Goal: Task Accomplishment & Management: Manage account settings

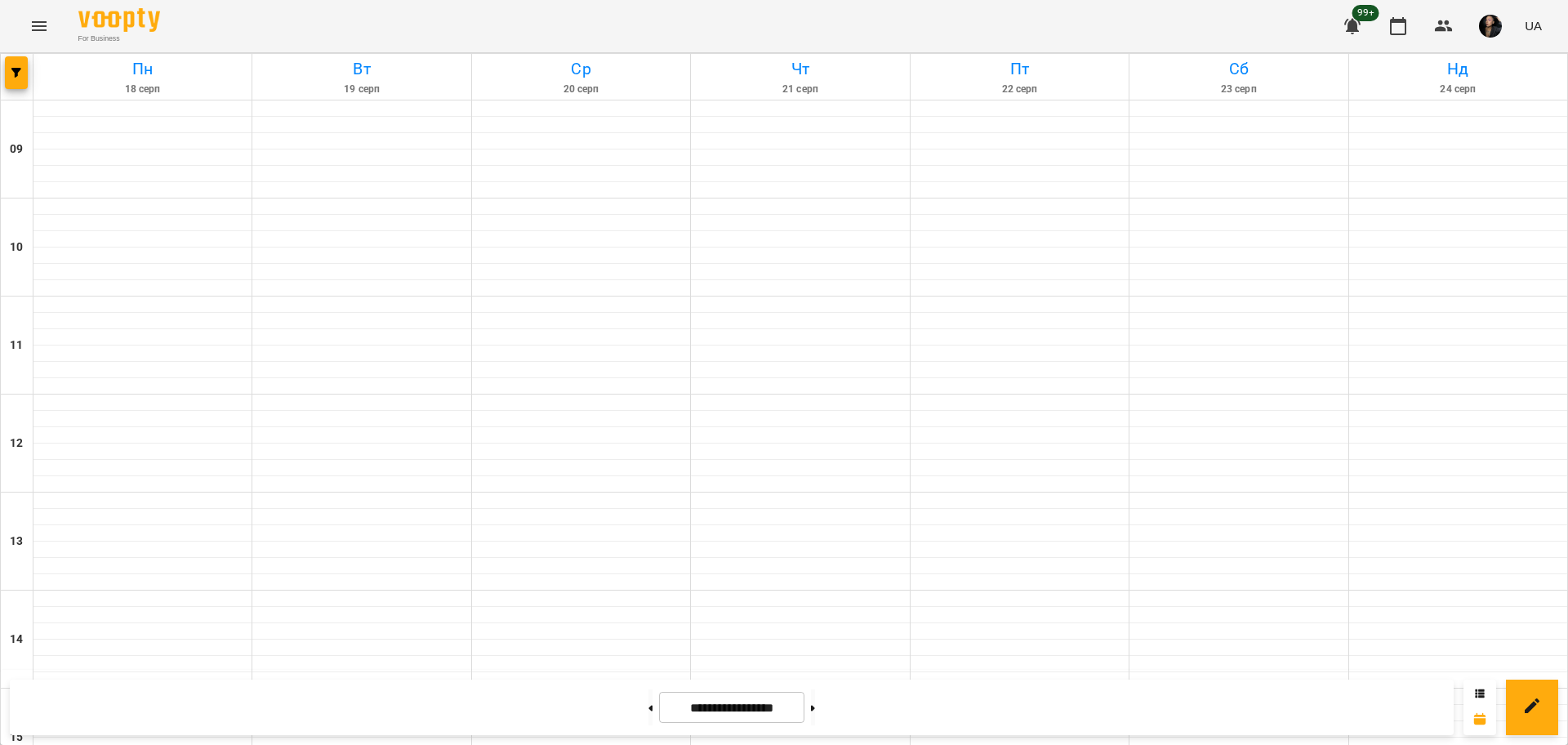
click at [20, 25] on button "Menu" at bounding box center [39, 26] width 39 height 39
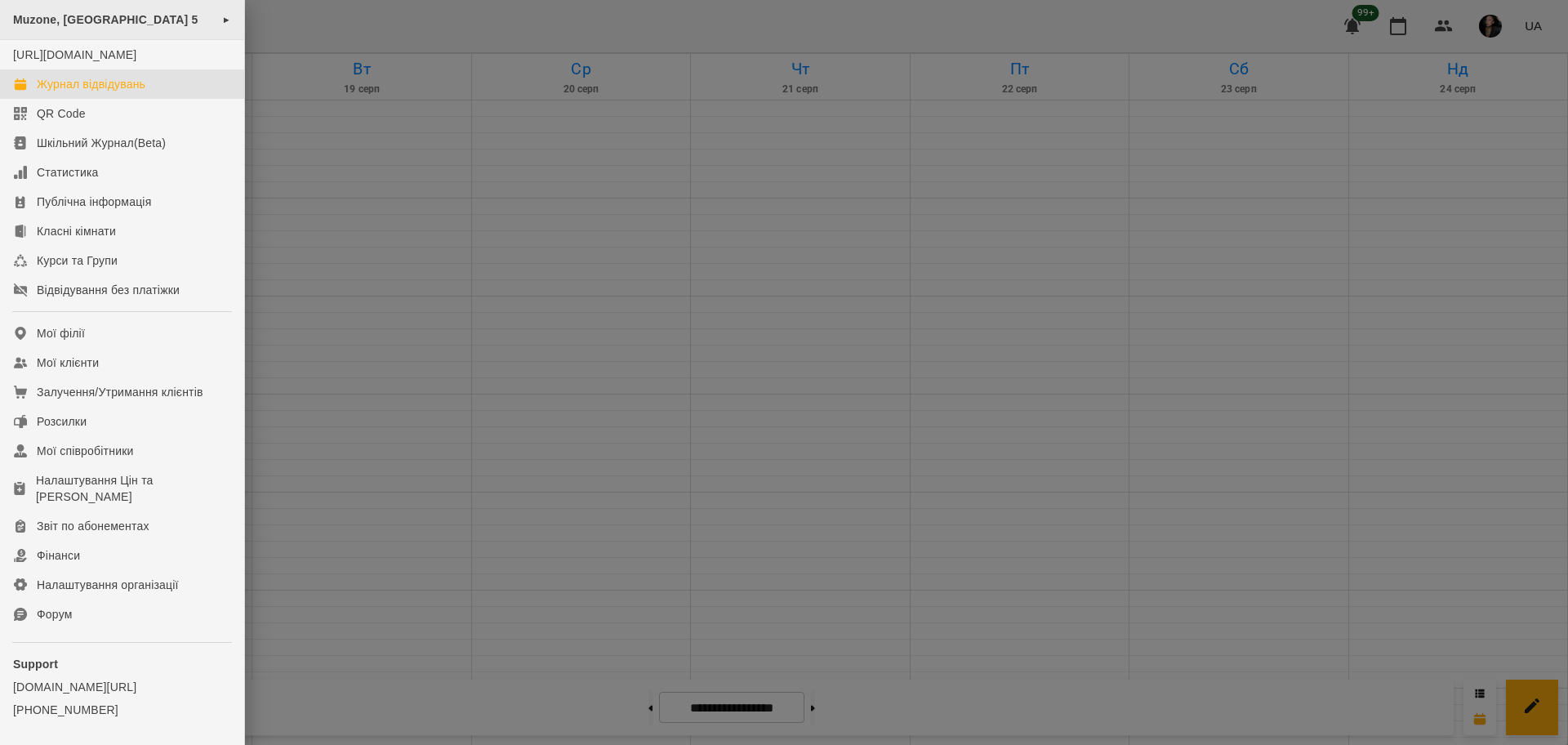
click at [97, 25] on span "Muzone, [GEOGRAPHIC_DATA] 5" at bounding box center [106, 19] width 186 height 13
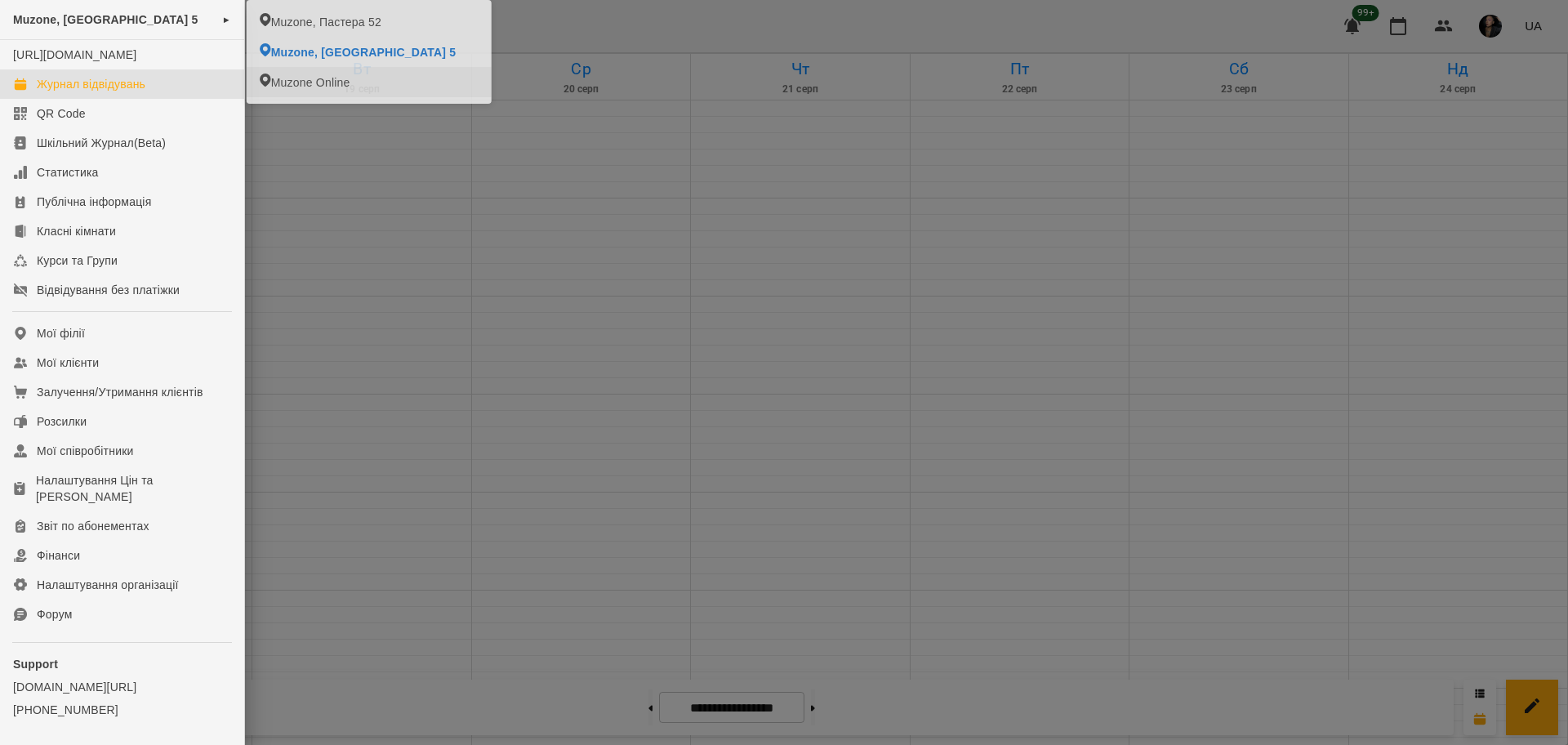
click at [521, 191] on div at bounding box center [784, 372] width 1568 height 745
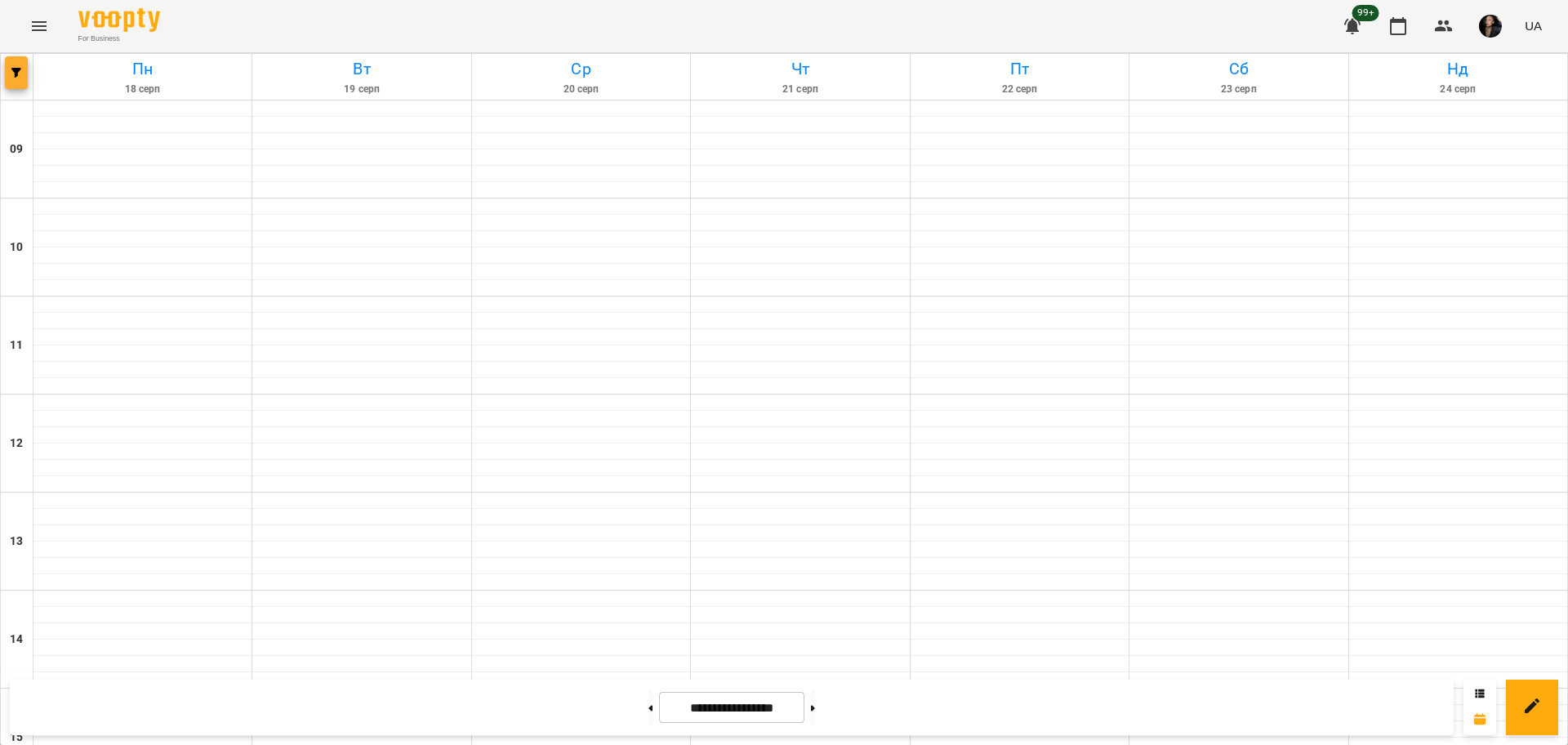
click at [21, 81] on button "button" at bounding box center [16, 72] width 23 height 33
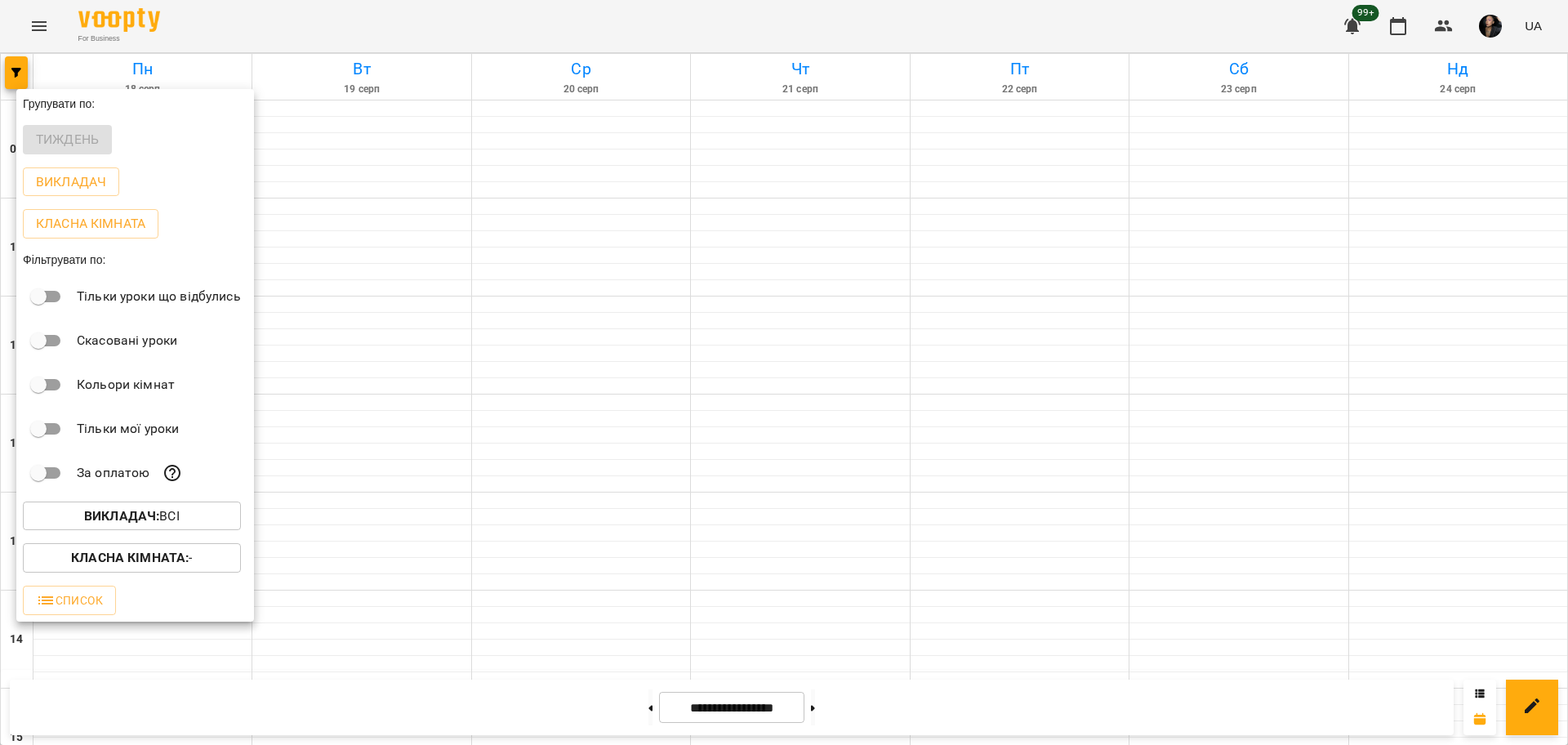
click at [194, 526] on span "Викладач : Всі" at bounding box center [132, 516] width 192 height 20
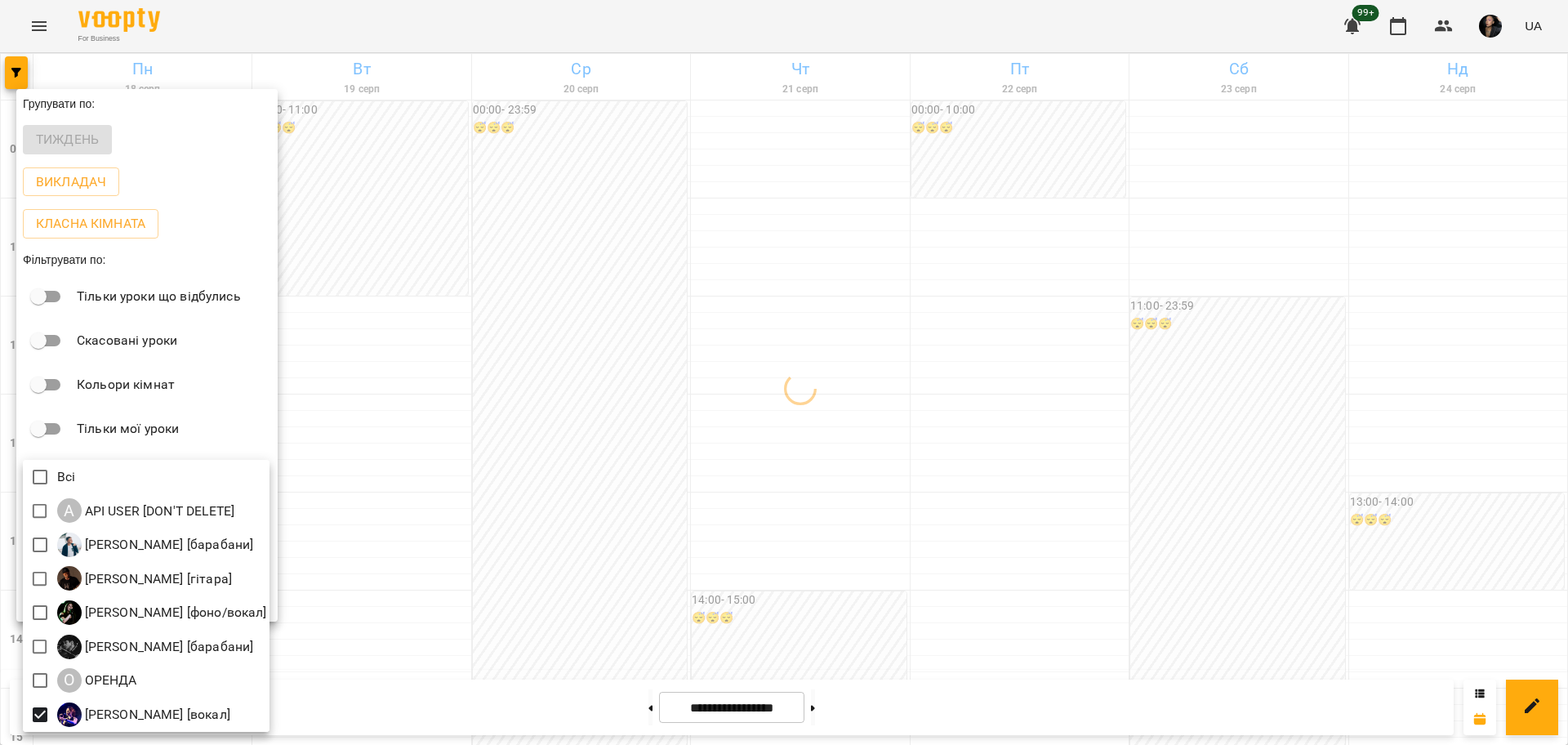
click at [618, 511] on div at bounding box center [784, 372] width 1568 height 745
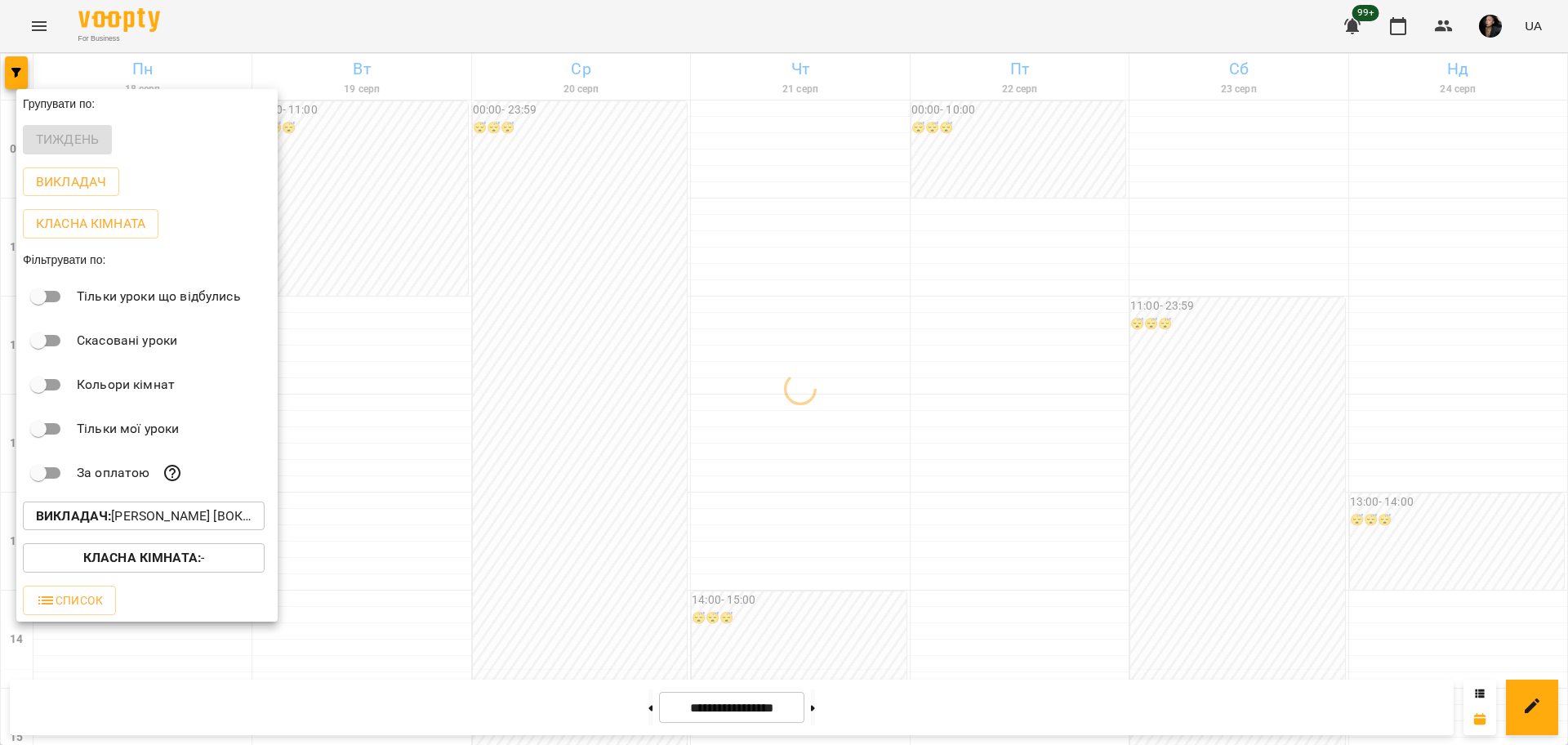
click at [232, 550] on button "Класна кімната : -" at bounding box center [144, 557] width 242 height 29
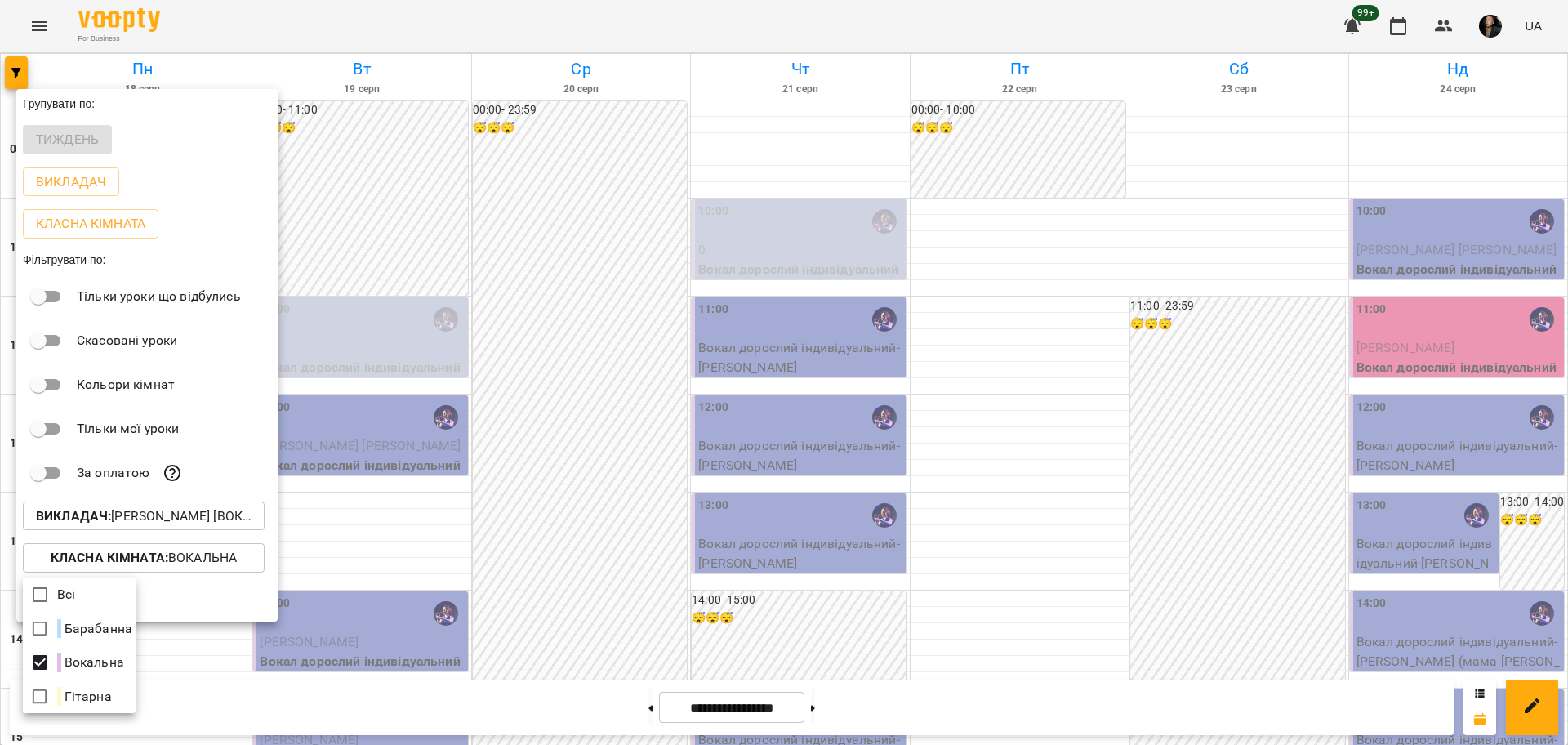
click at [1084, 406] on div at bounding box center [784, 372] width 1568 height 745
drag, startPoint x: 1062, startPoint y: 417, endPoint x: 949, endPoint y: 469, distance: 124.4
click at [1064, 416] on div at bounding box center [784, 372] width 1568 height 745
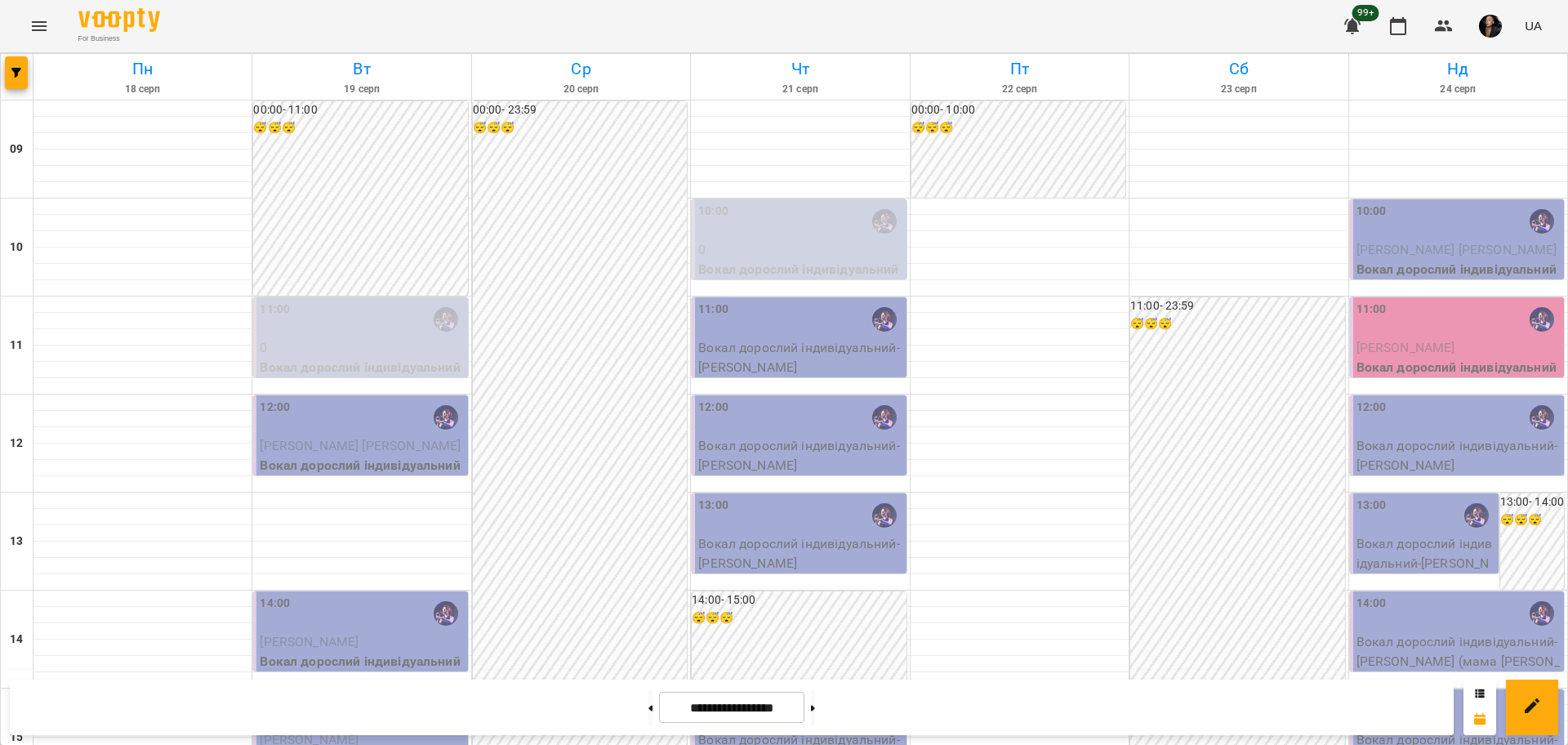
click at [637, 489] on div "00:00 - 23:59 😴😴😴" at bounding box center [580, 737] width 214 height 1273
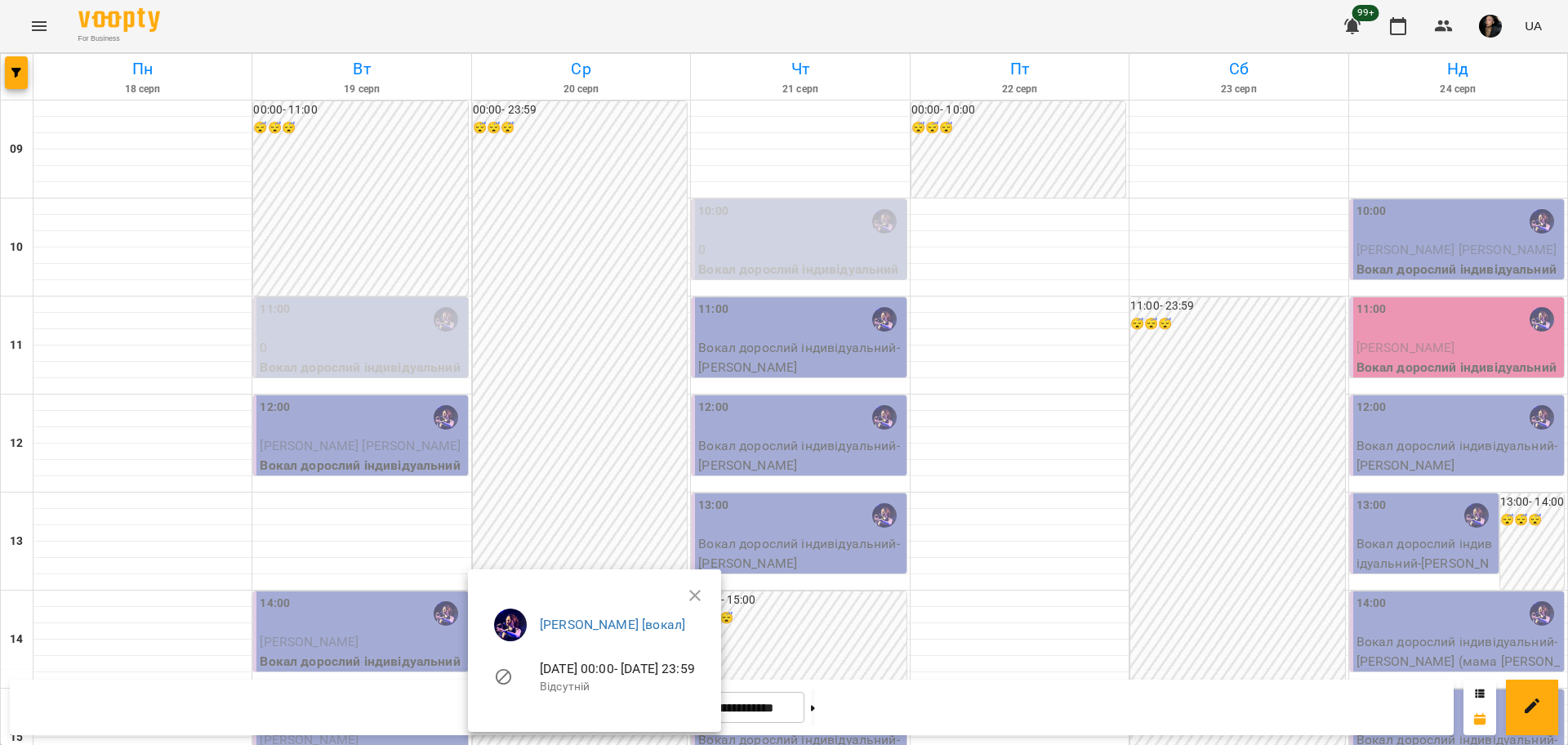
click at [619, 445] on div at bounding box center [784, 372] width 1568 height 745
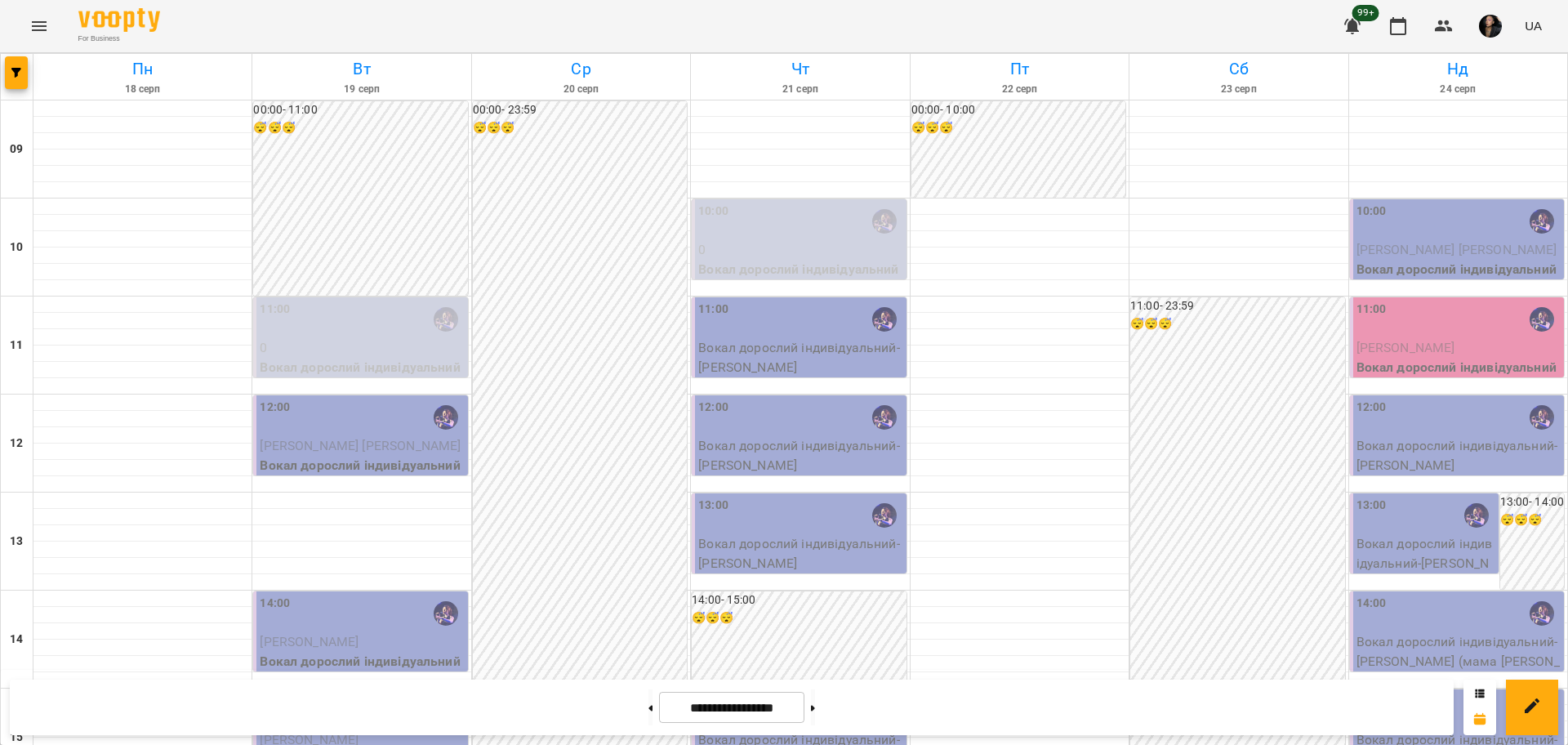
click at [372, 433] on div "12:00" at bounding box center [361, 417] width 205 height 38
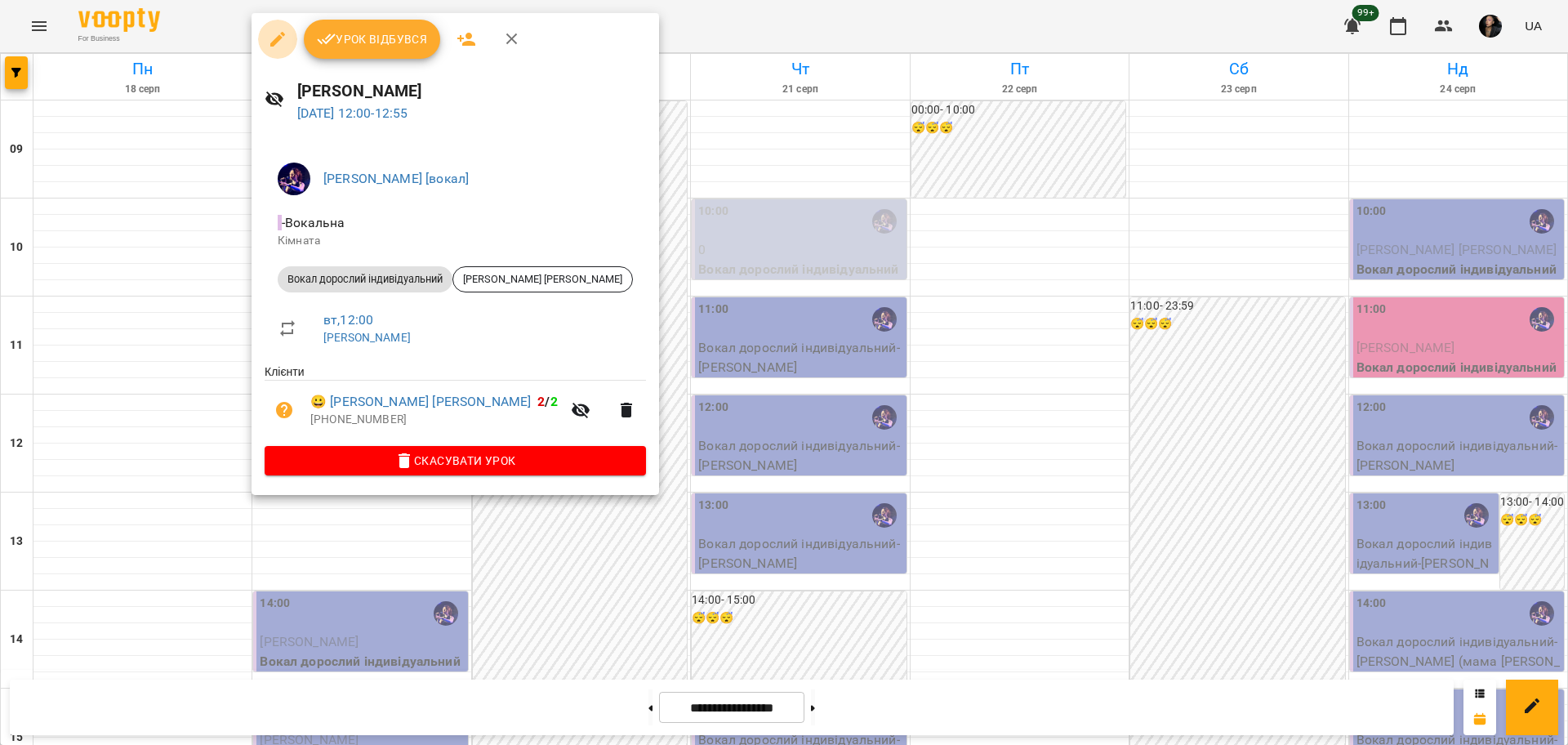
click at [275, 38] on icon "button" at bounding box center [277, 39] width 15 height 15
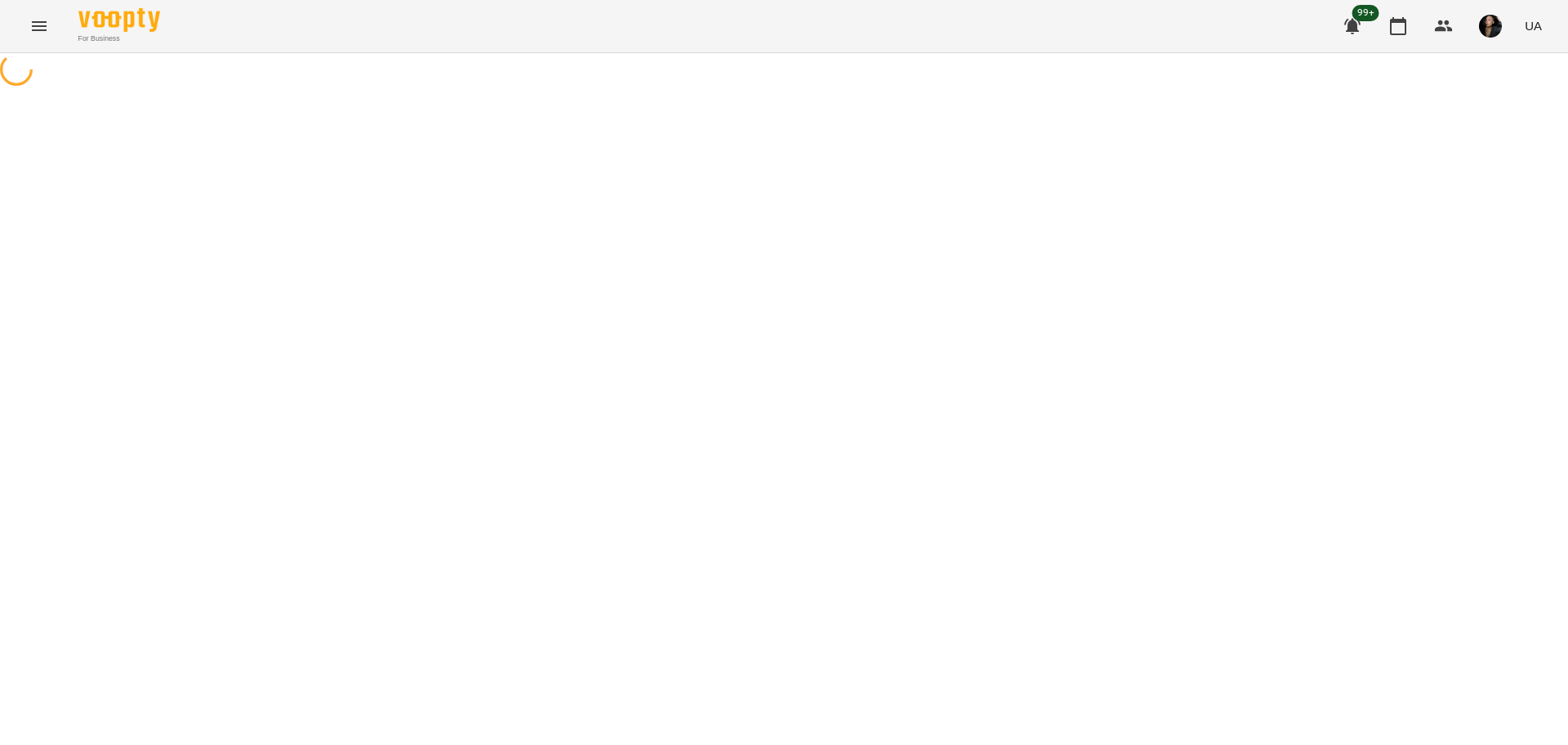
select select "**********"
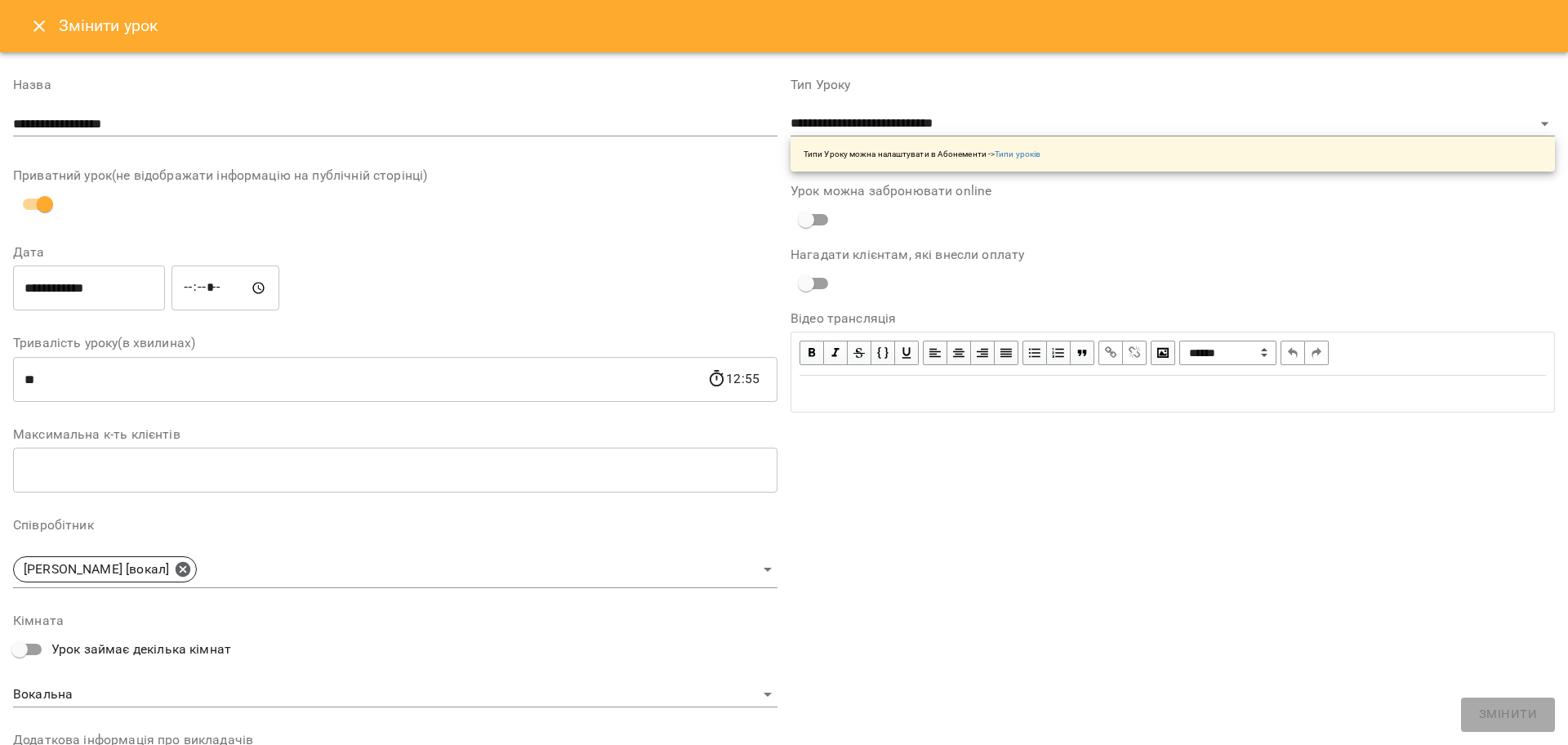
click at [205, 294] on input "*****" at bounding box center [226, 289] width 108 height 46
type input "*****"
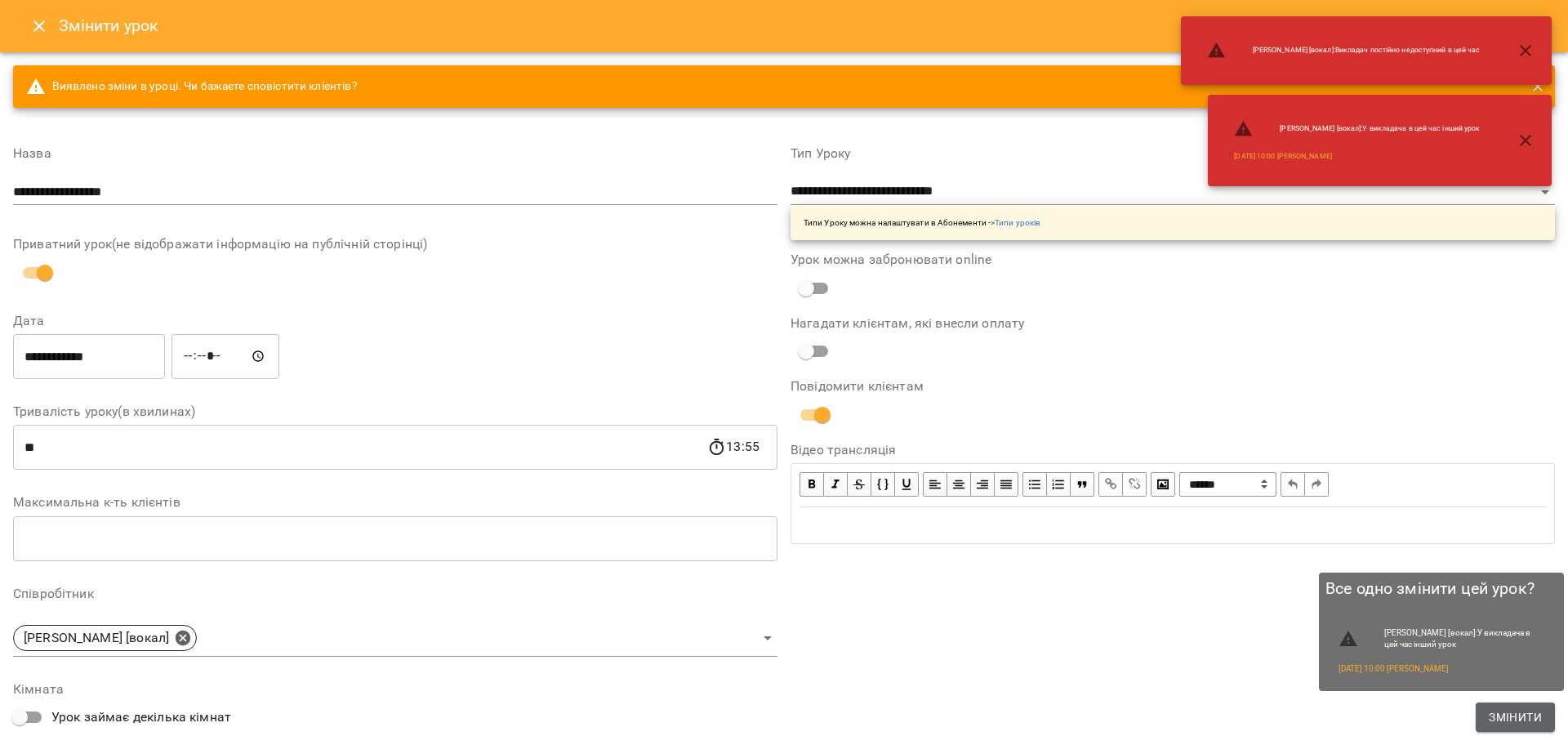
click at [1528, 718] on span "Змінити" at bounding box center [1514, 717] width 53 height 20
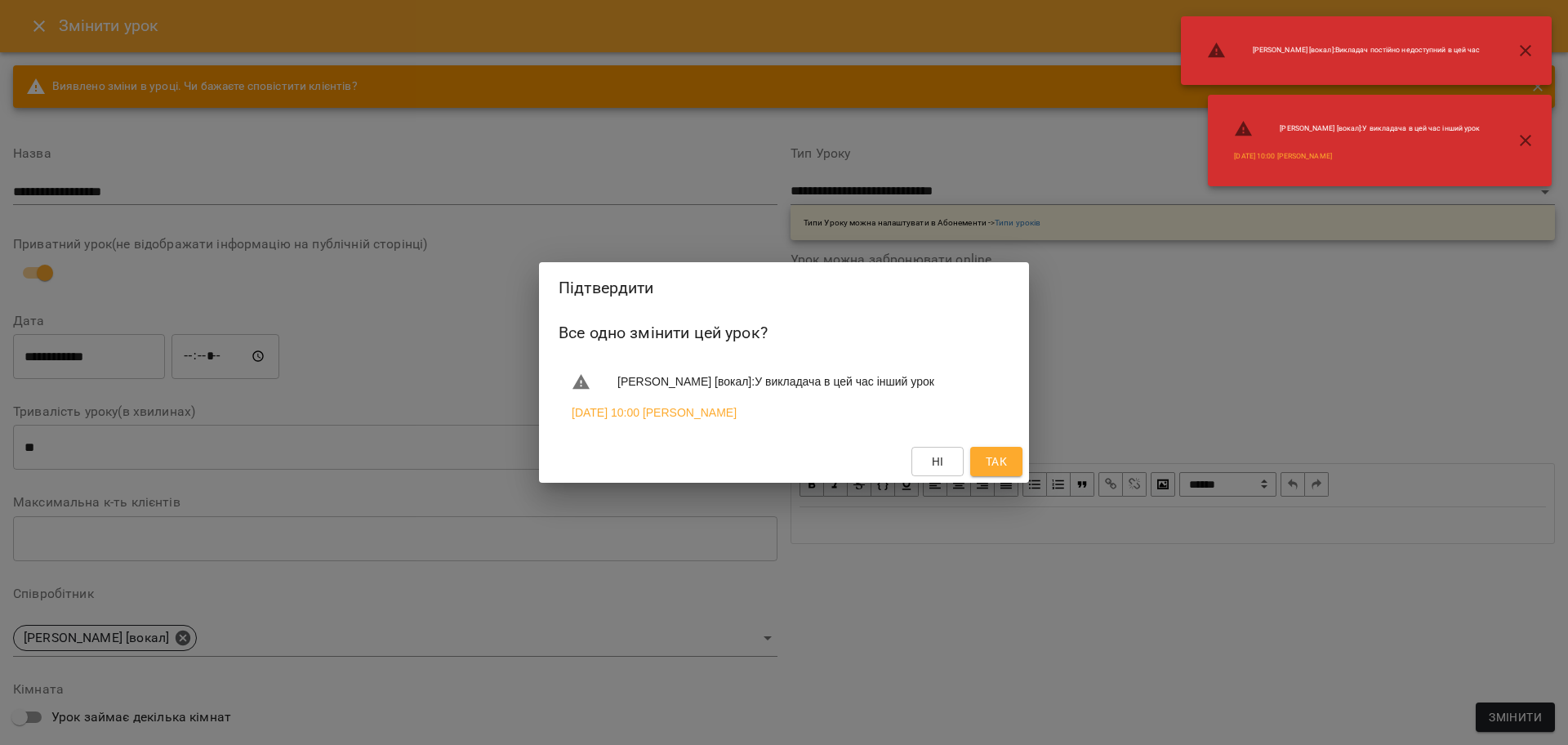
click at [1009, 476] on button "Так" at bounding box center [996, 460] width 52 height 29
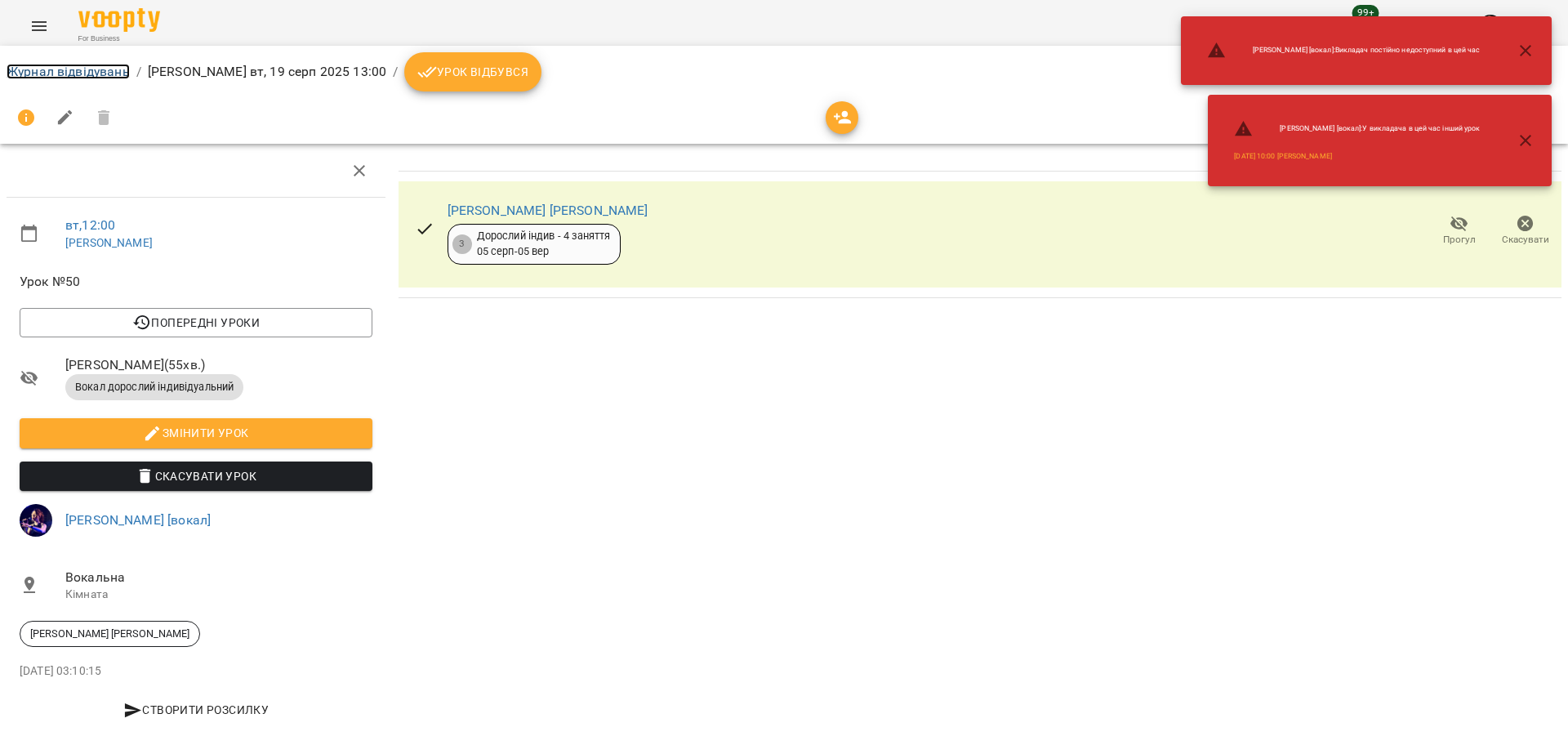
click at [42, 67] on link "Журнал відвідувань" at bounding box center [69, 72] width 124 height 16
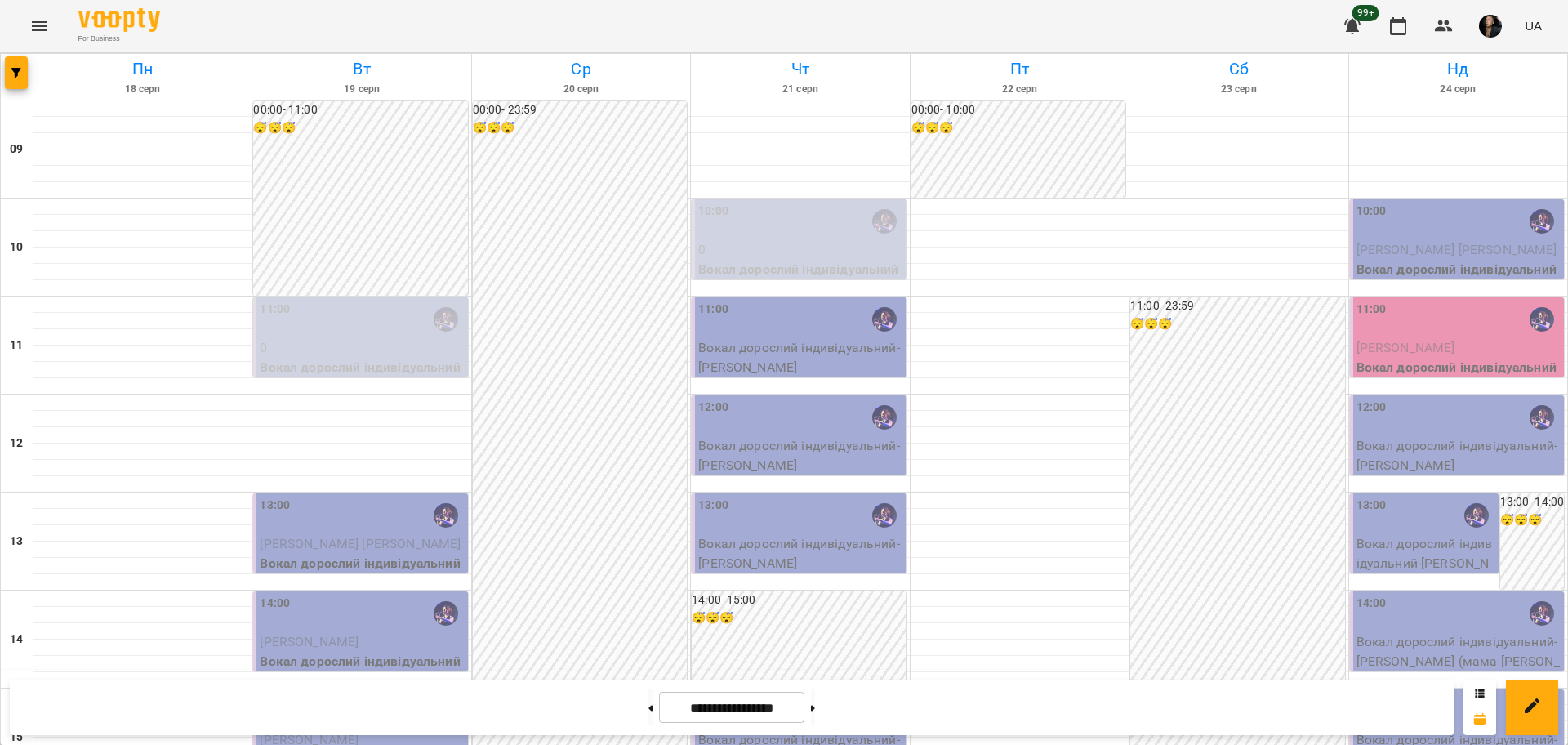
scroll to position [205, 0]
click at [671, 571] on div "00:00 - 23:59 😴😴😴" at bounding box center [580, 737] width 214 height 1273
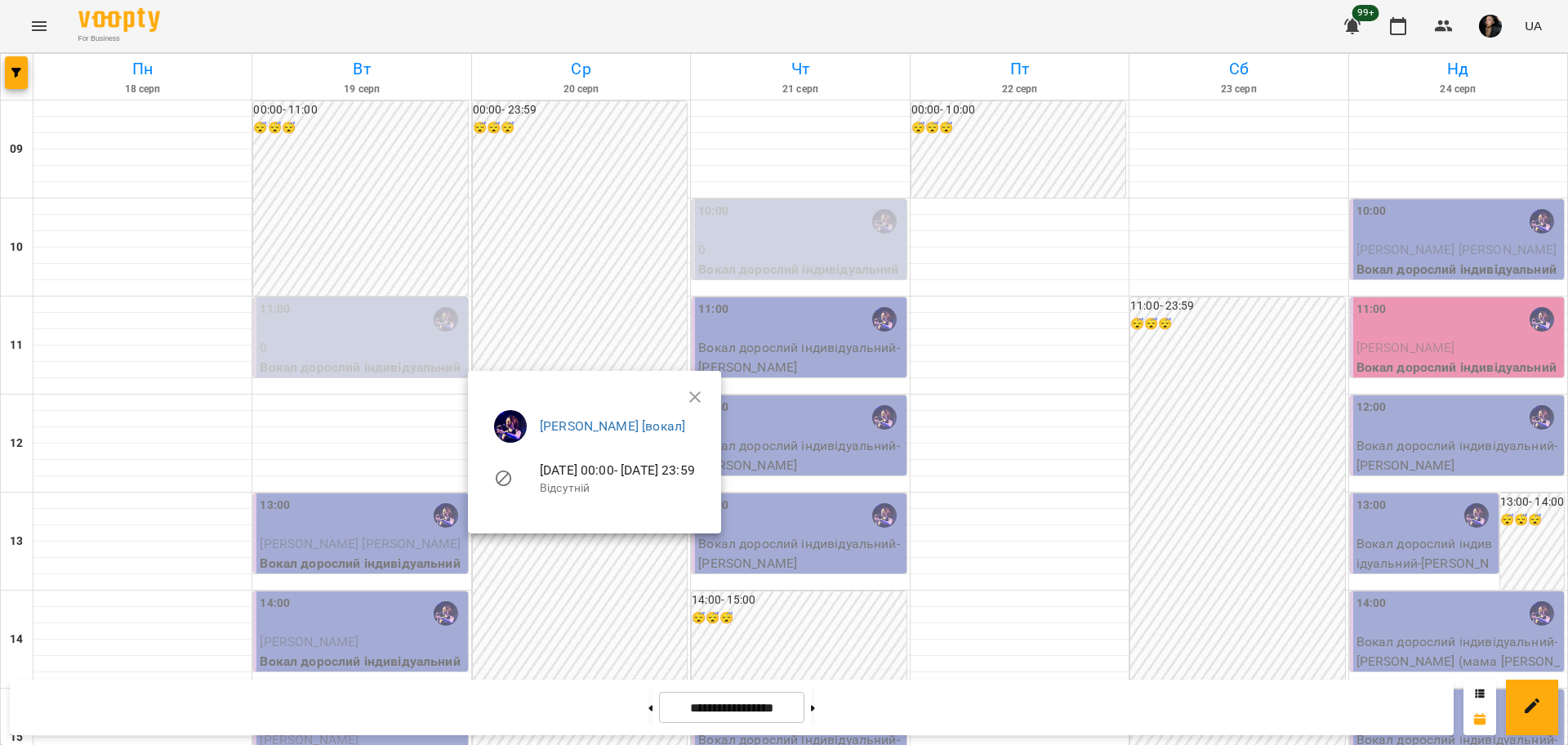
click at [560, 638] on div at bounding box center [784, 372] width 1568 height 745
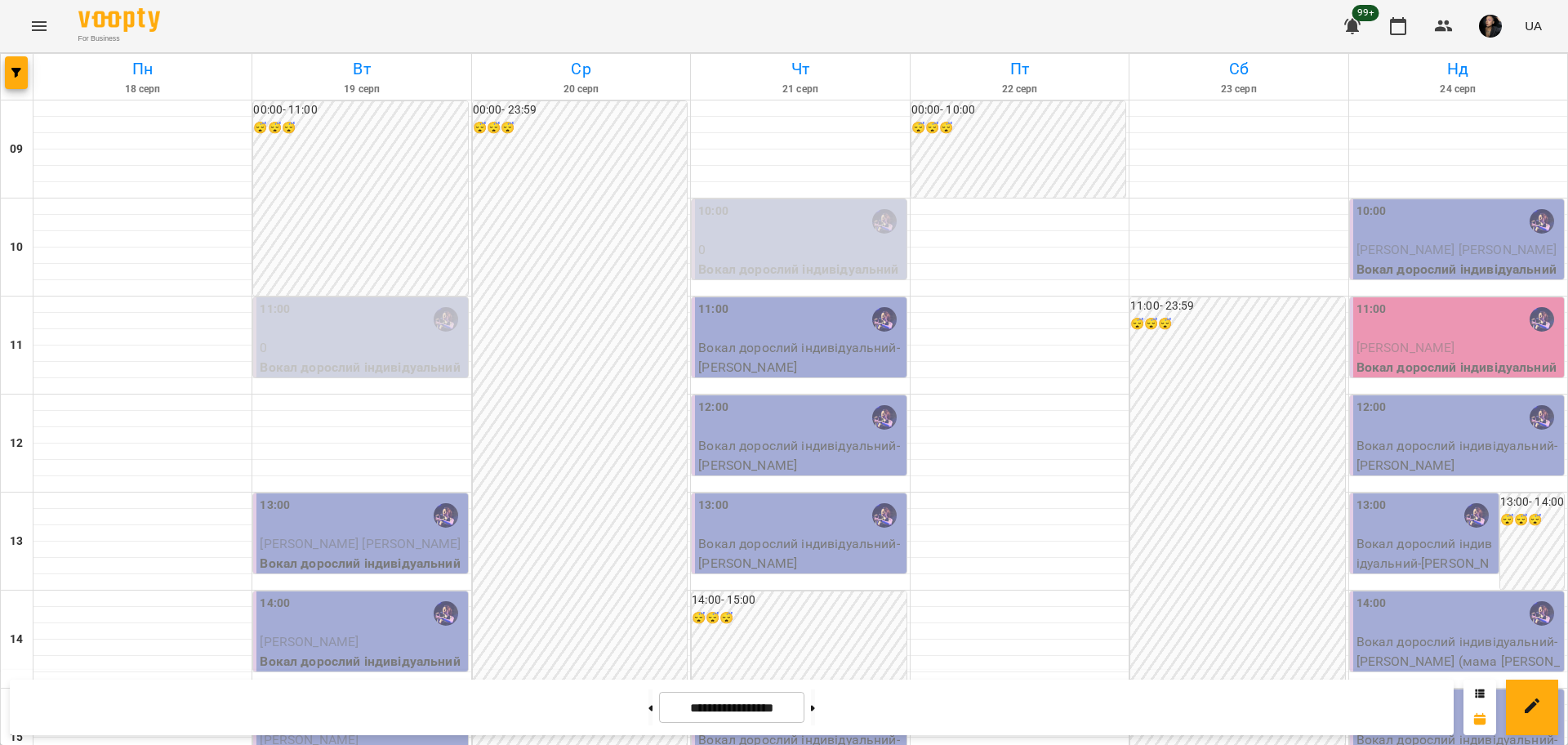
scroll to position [613, 0]
click at [30, 46] on div "For Business 99+ UA" at bounding box center [784, 26] width 1568 height 52
click at [30, 31] on icon "Menu" at bounding box center [39, 26] width 20 height 20
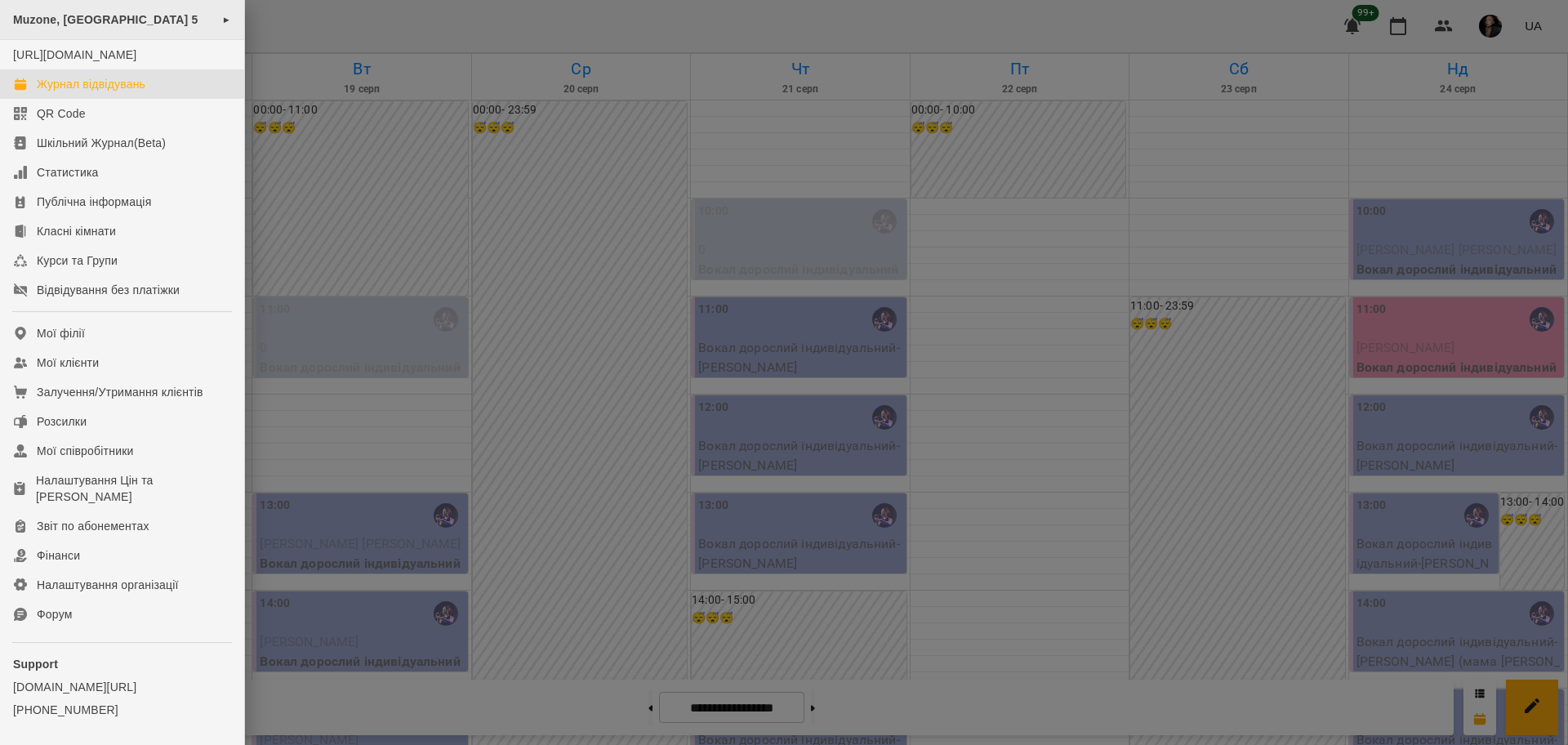
click at [142, 16] on span "Muzone, [GEOGRAPHIC_DATA] 5" at bounding box center [106, 19] width 186 height 13
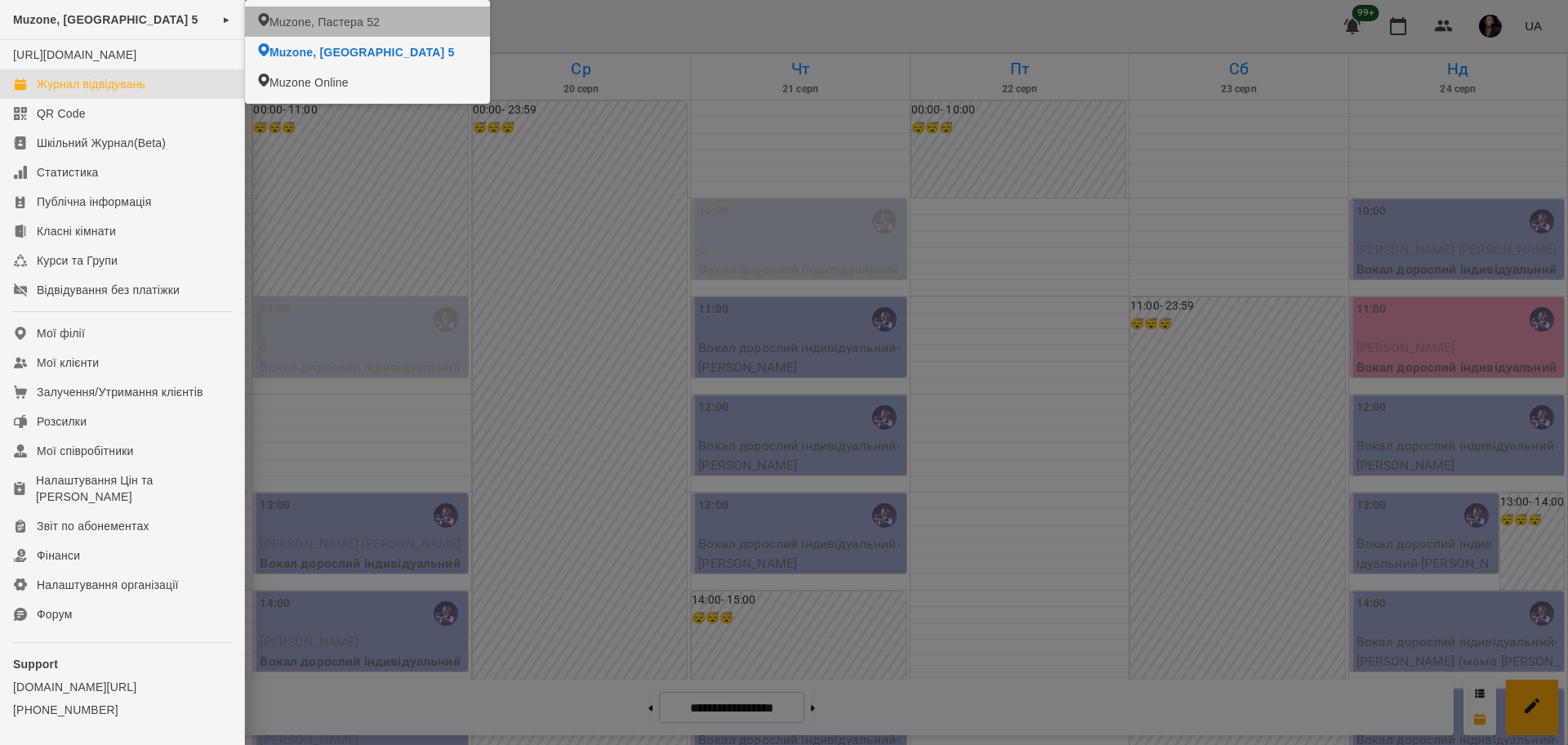
click at [289, 17] on span "Muzone, Пастера 52" at bounding box center [324, 22] width 110 height 16
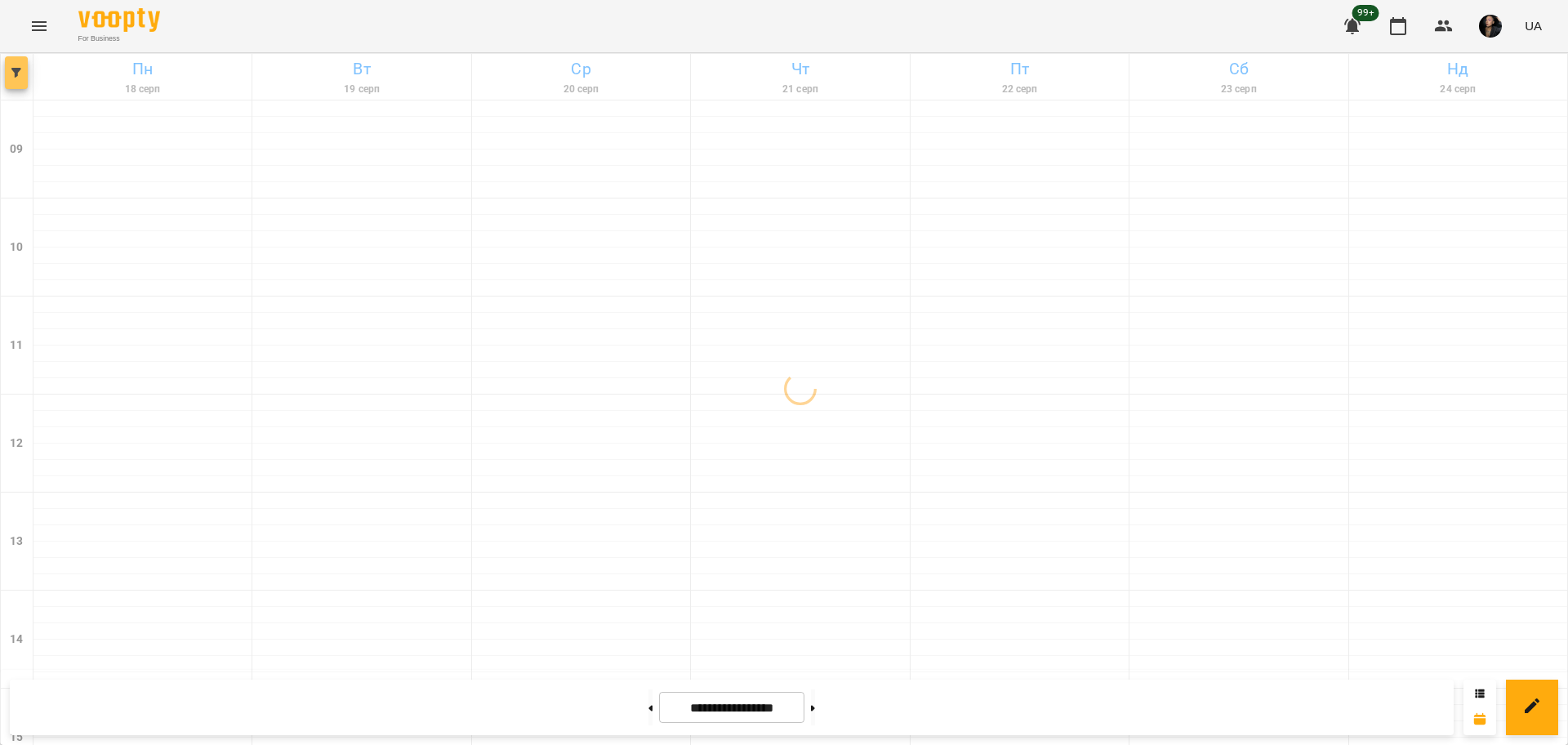
click at [12, 76] on icon "button" at bounding box center [16, 73] width 10 height 10
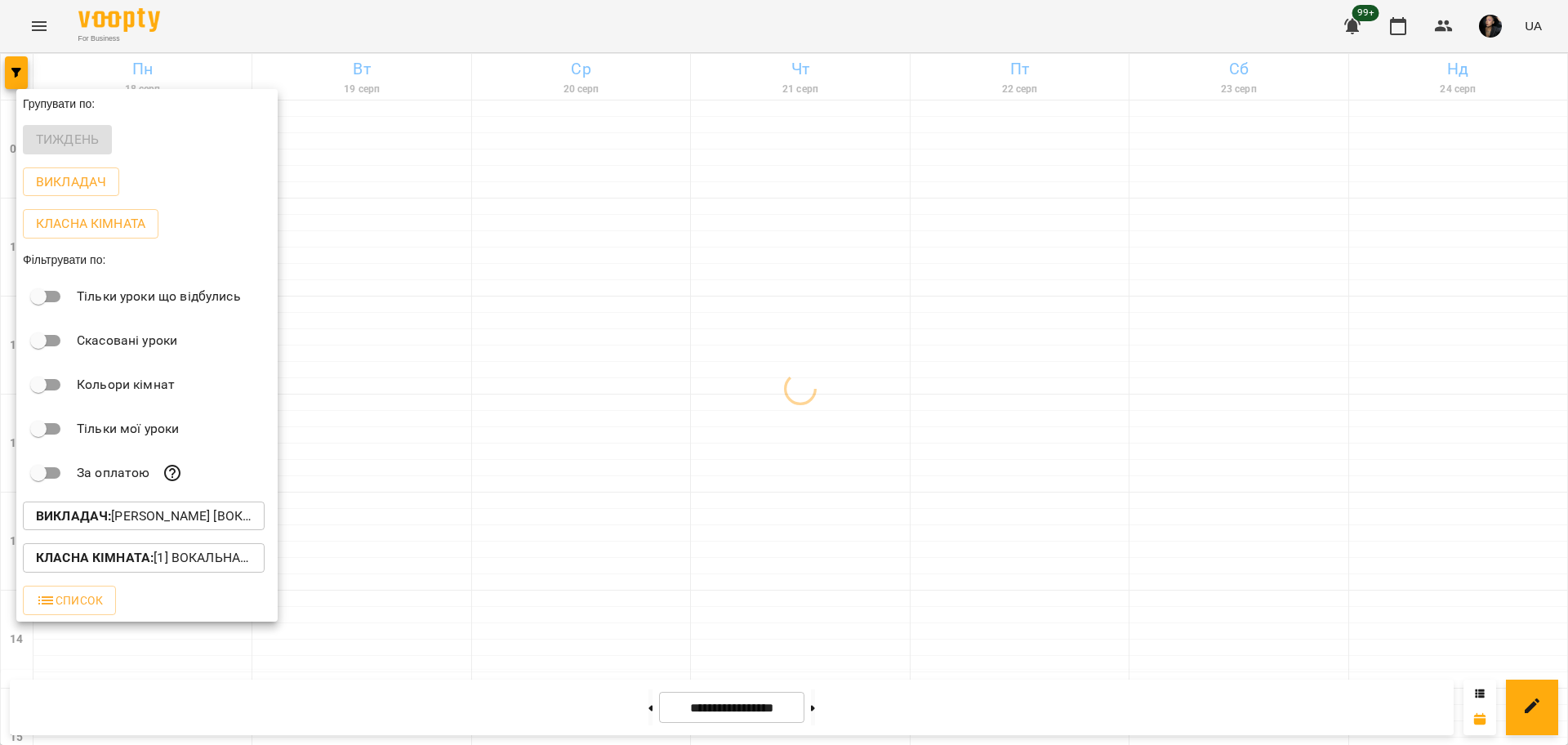
click at [194, 526] on p "Викладач : [PERSON_NAME] [вокал]" at bounding box center [144, 516] width 216 height 20
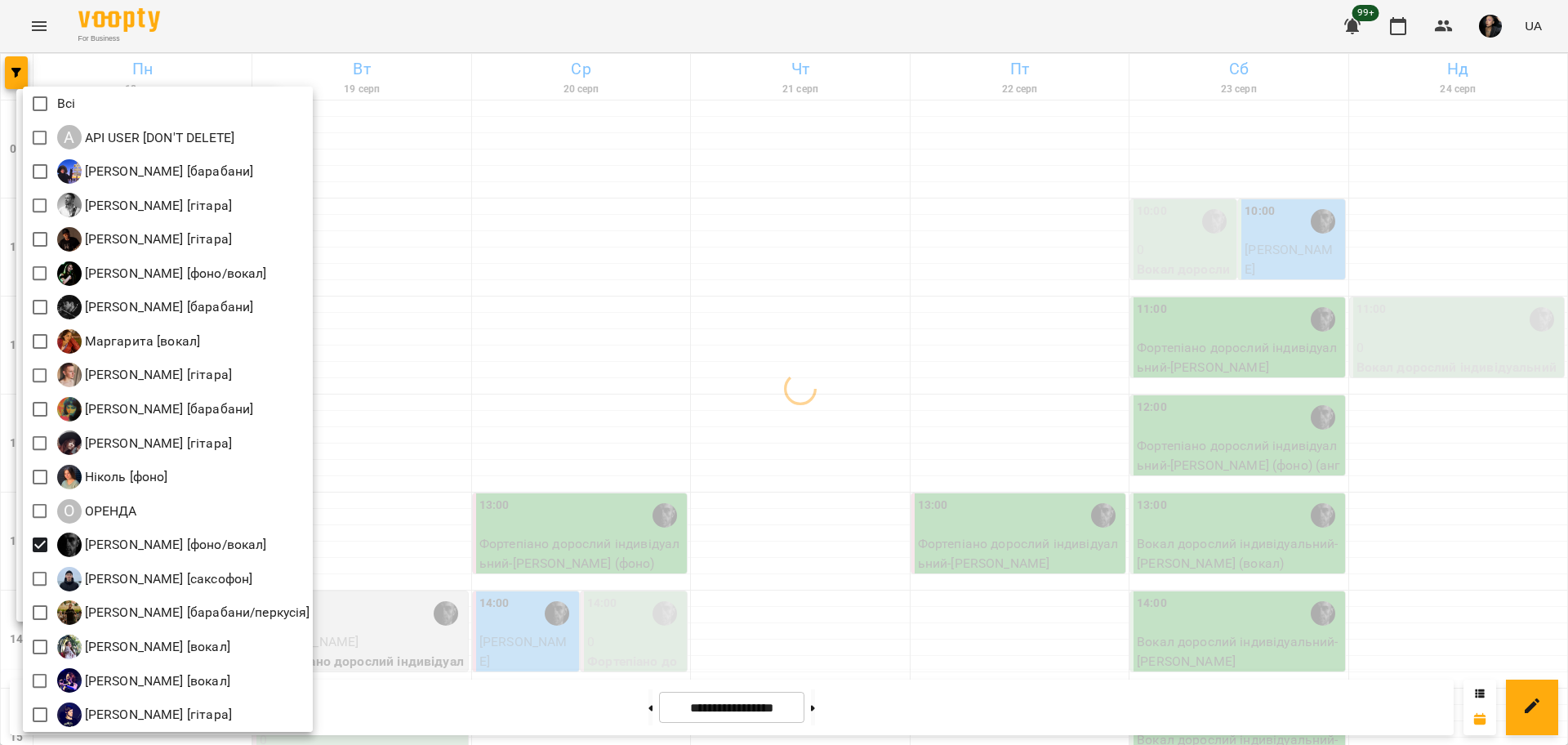
click at [599, 605] on div at bounding box center [784, 372] width 1568 height 745
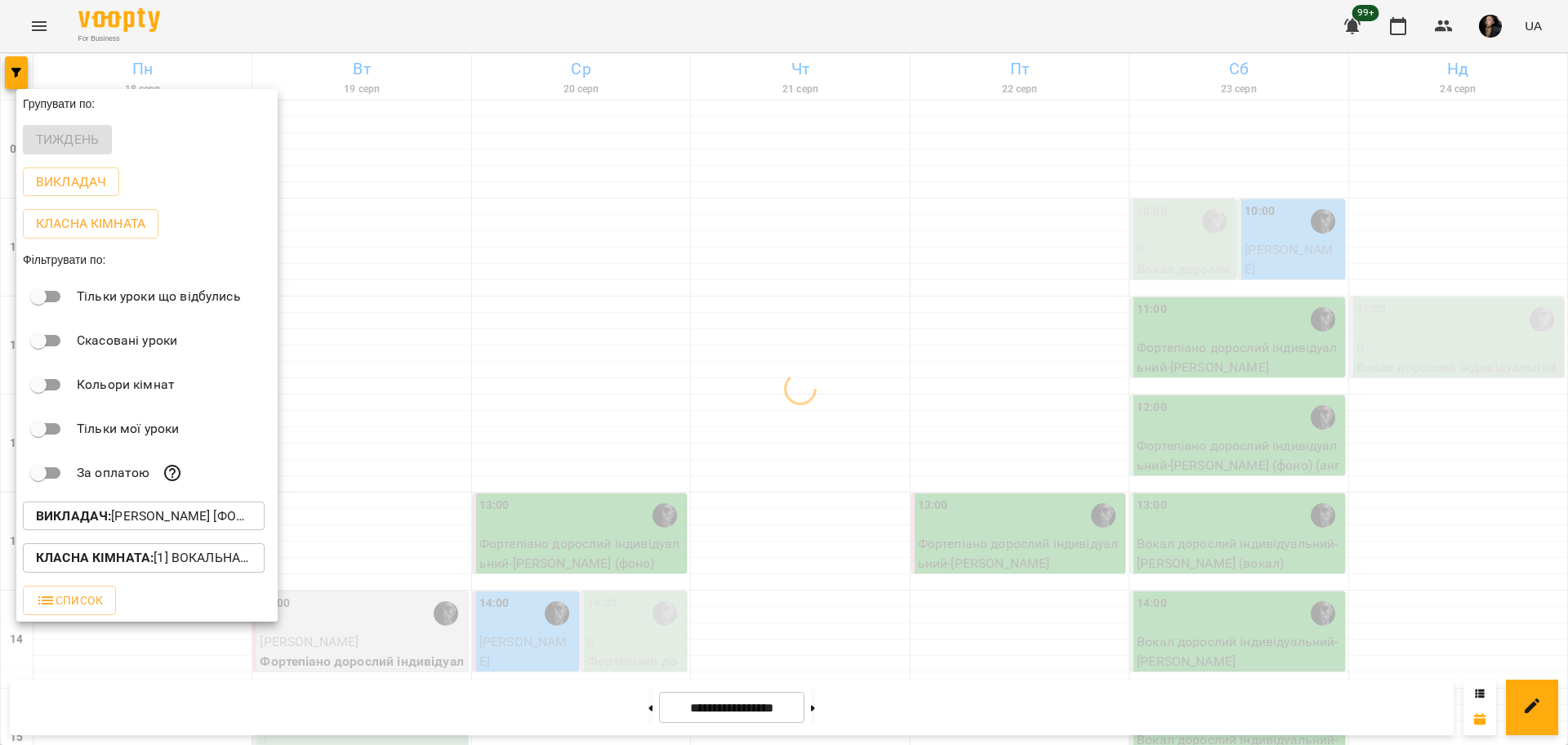
click at [185, 568] on p "Класна кімната : [1] Вокальна велика,[2] Вокальна мала,[7] Kids Фоно/Вокал,Кіно…" at bounding box center [144, 558] width 216 height 20
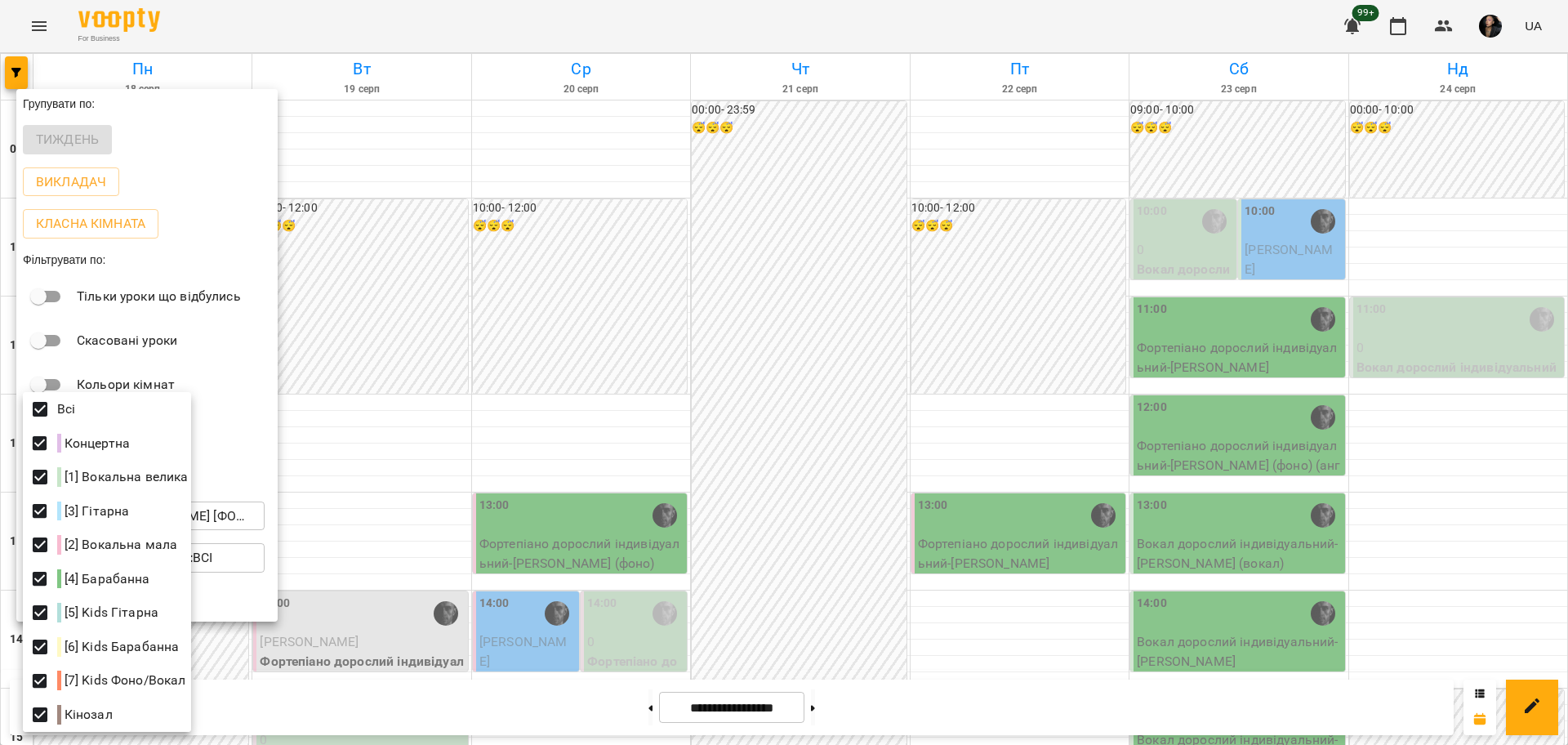
click at [621, 359] on div at bounding box center [784, 372] width 1568 height 745
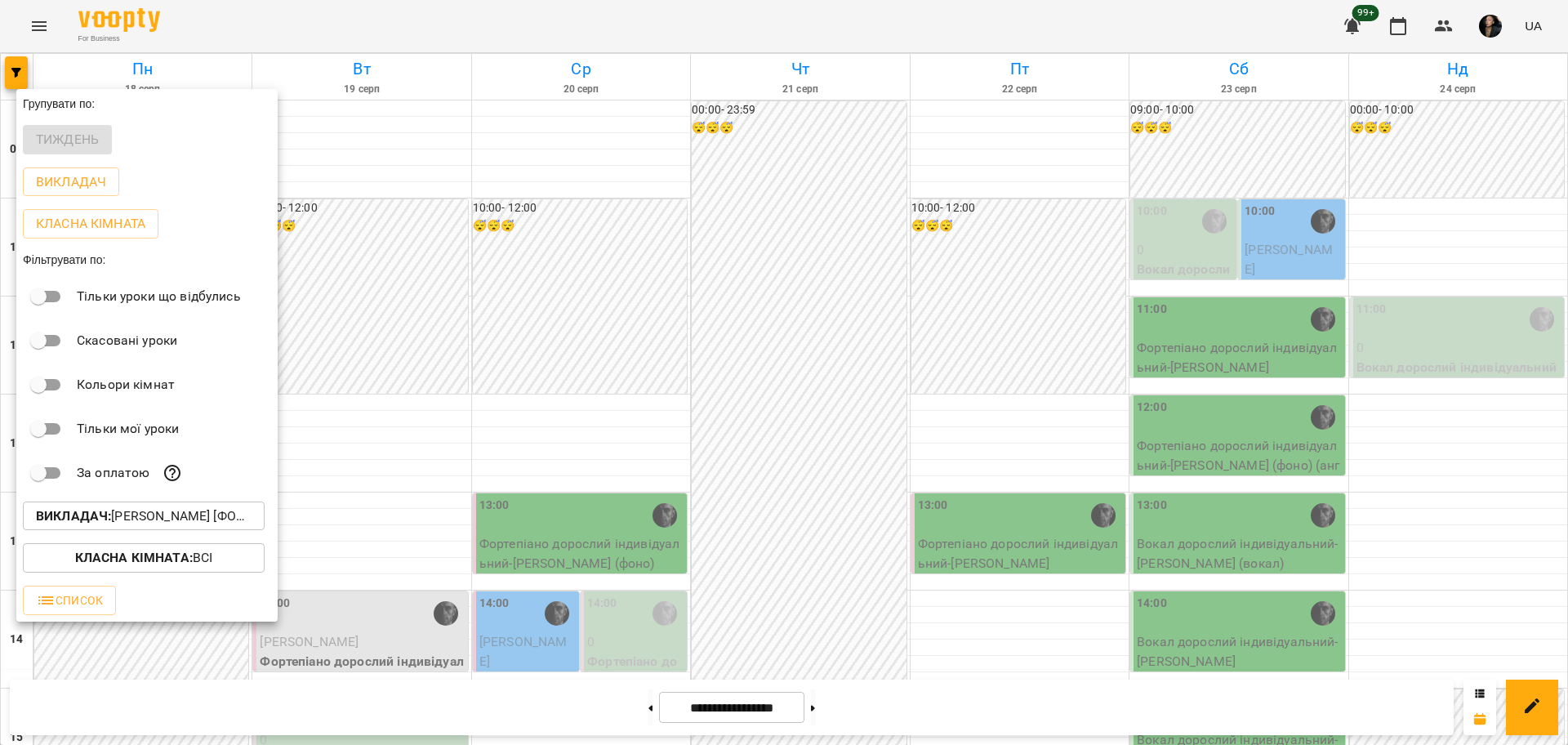
click at [571, 384] on div at bounding box center [784, 372] width 1568 height 745
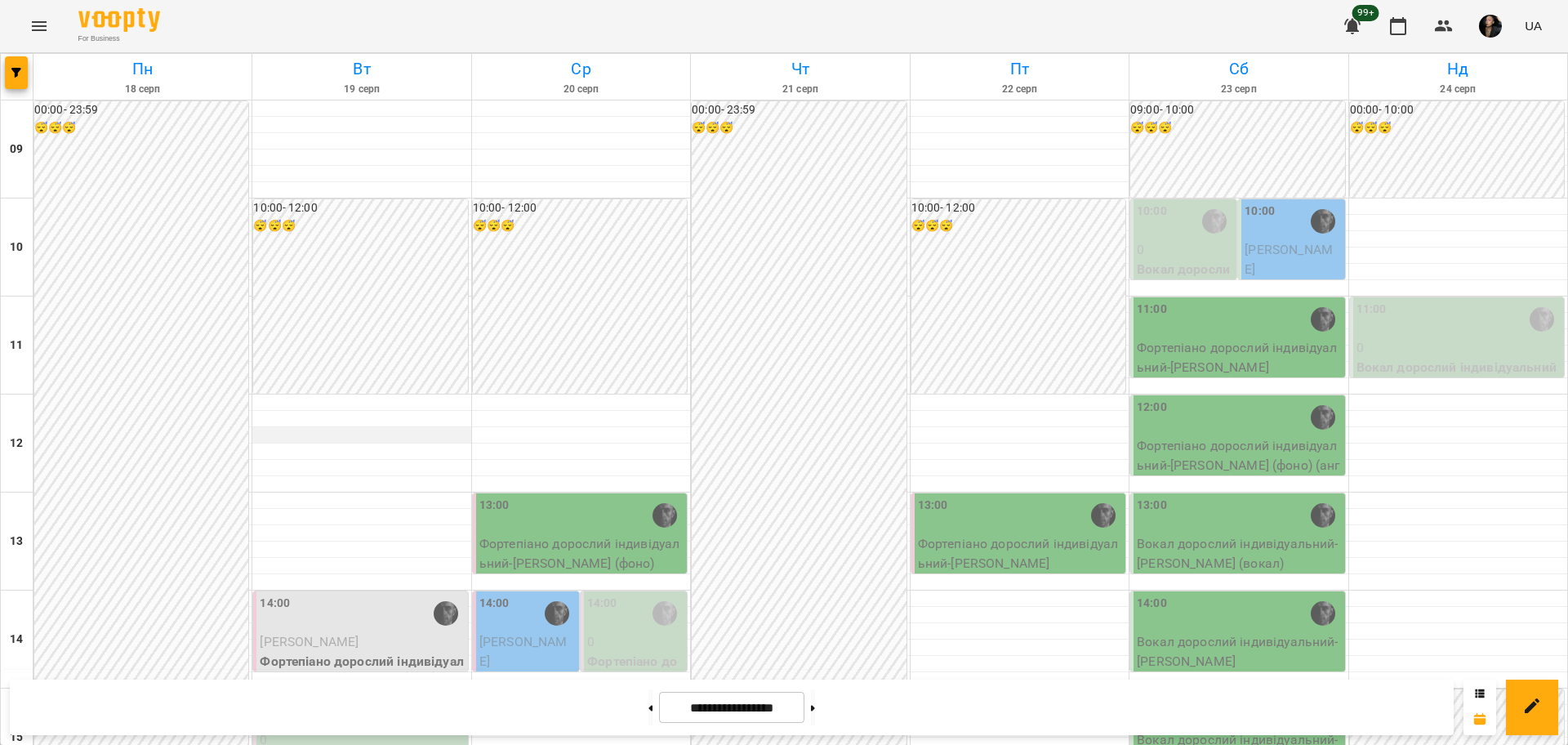
scroll to position [408, 0]
click at [304, 595] on div "14:00" at bounding box center [361, 614] width 205 height 38
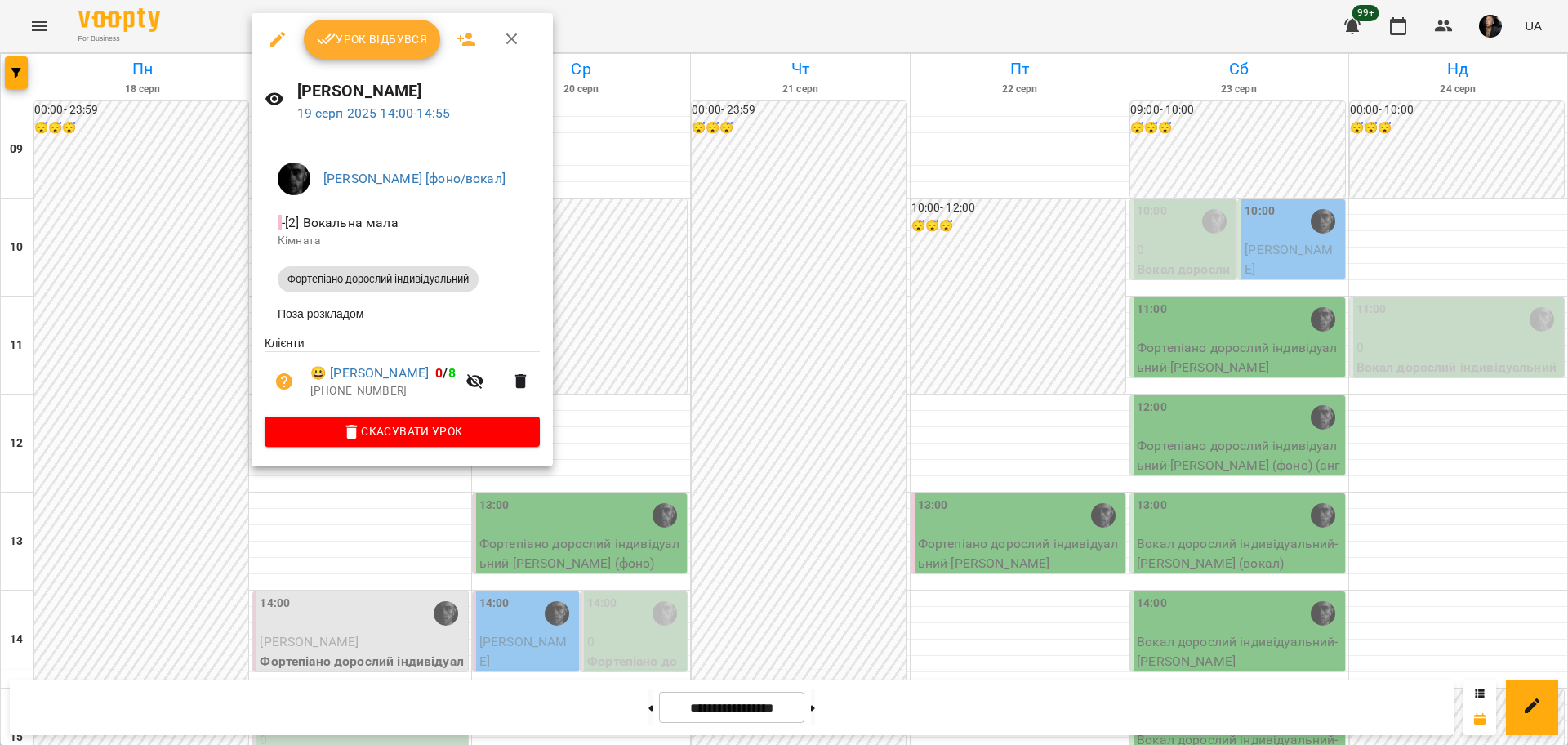
click at [780, 357] on div at bounding box center [784, 372] width 1568 height 745
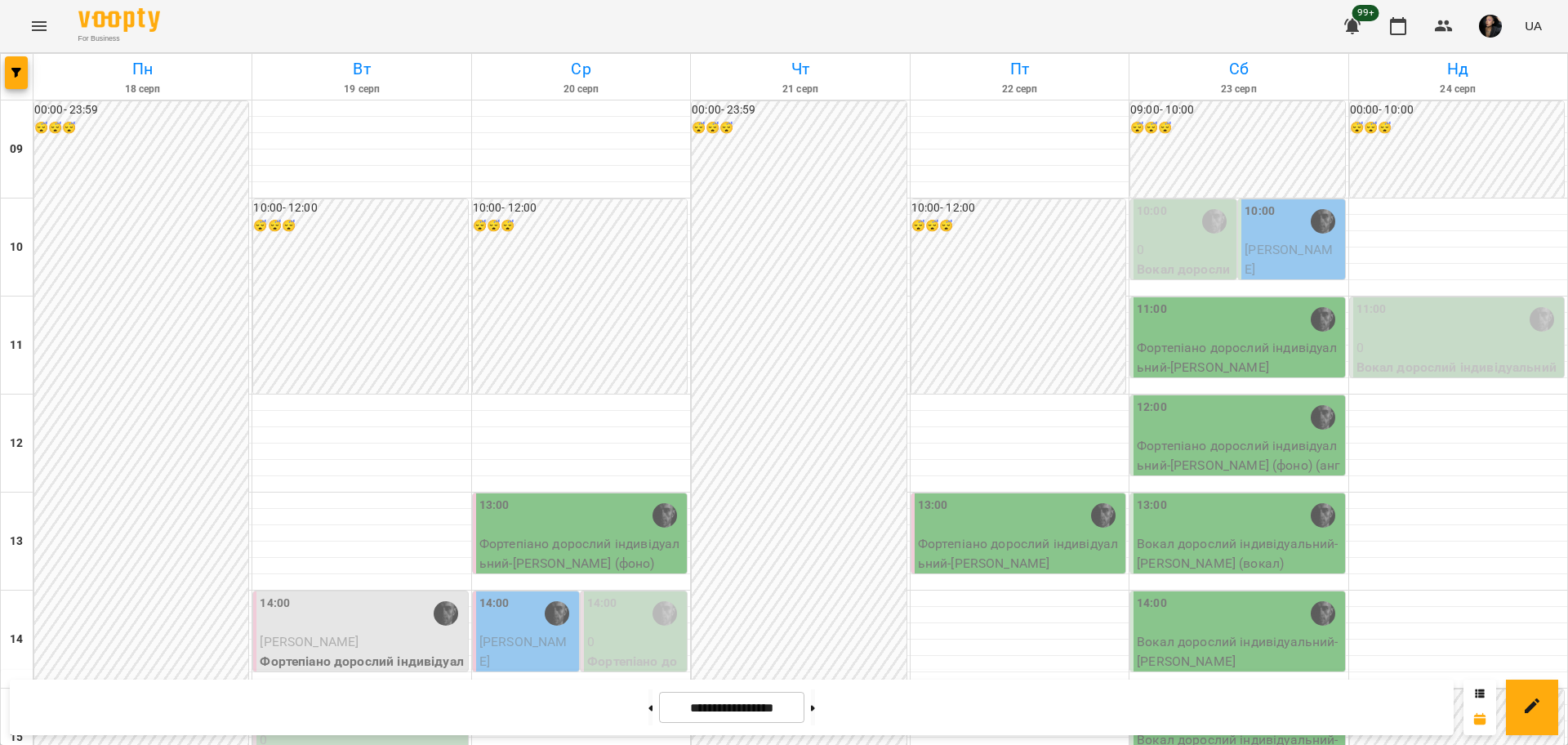
click at [381, 632] on p "[PERSON_NAME]" at bounding box center [361, 642] width 205 height 20
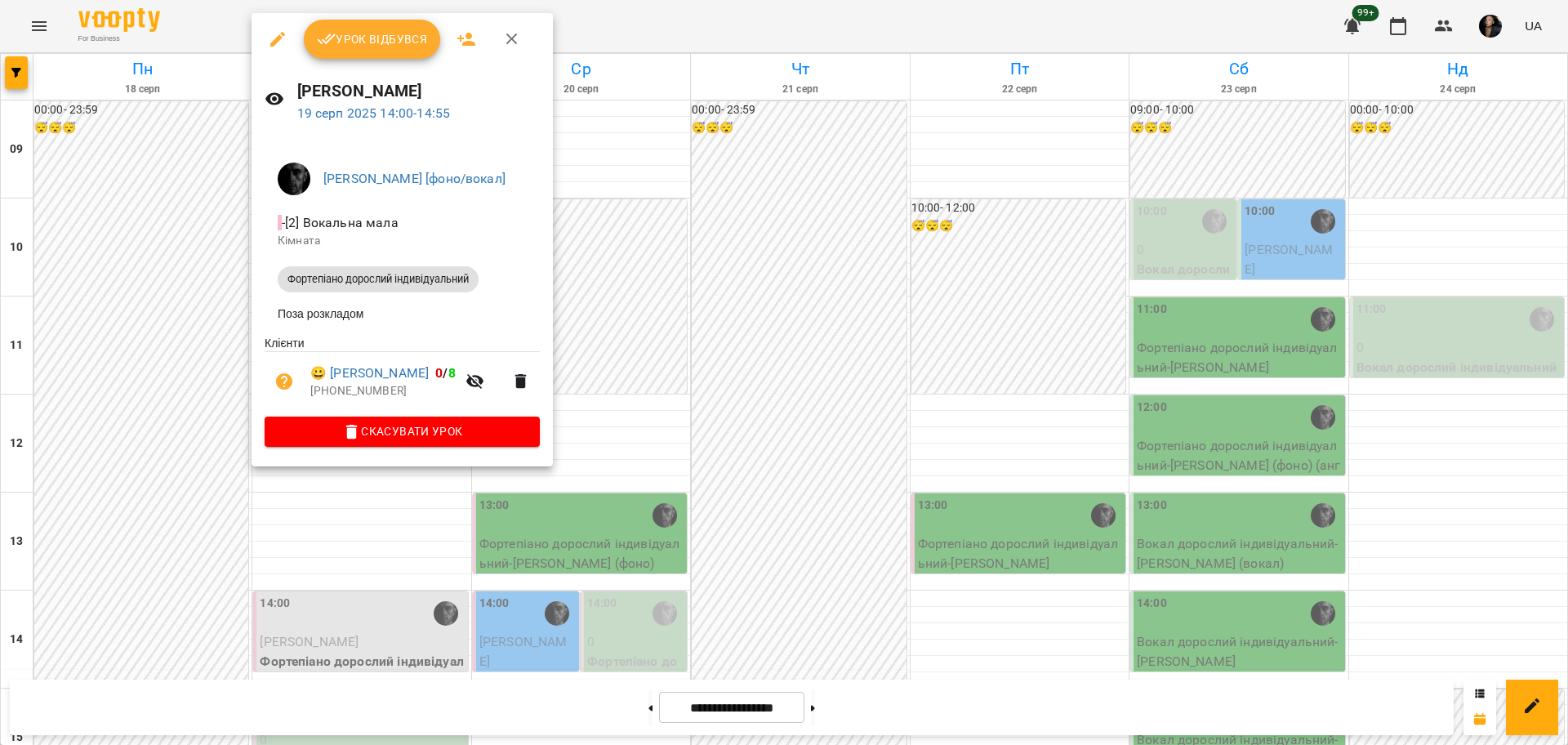
click at [452, 379] on span "😀 [PERSON_NAME] 0 / 8" at bounding box center [383, 373] width 146 height 20
click at [428, 379] on link "😀 [PERSON_NAME]" at bounding box center [369, 373] width 119 height 20
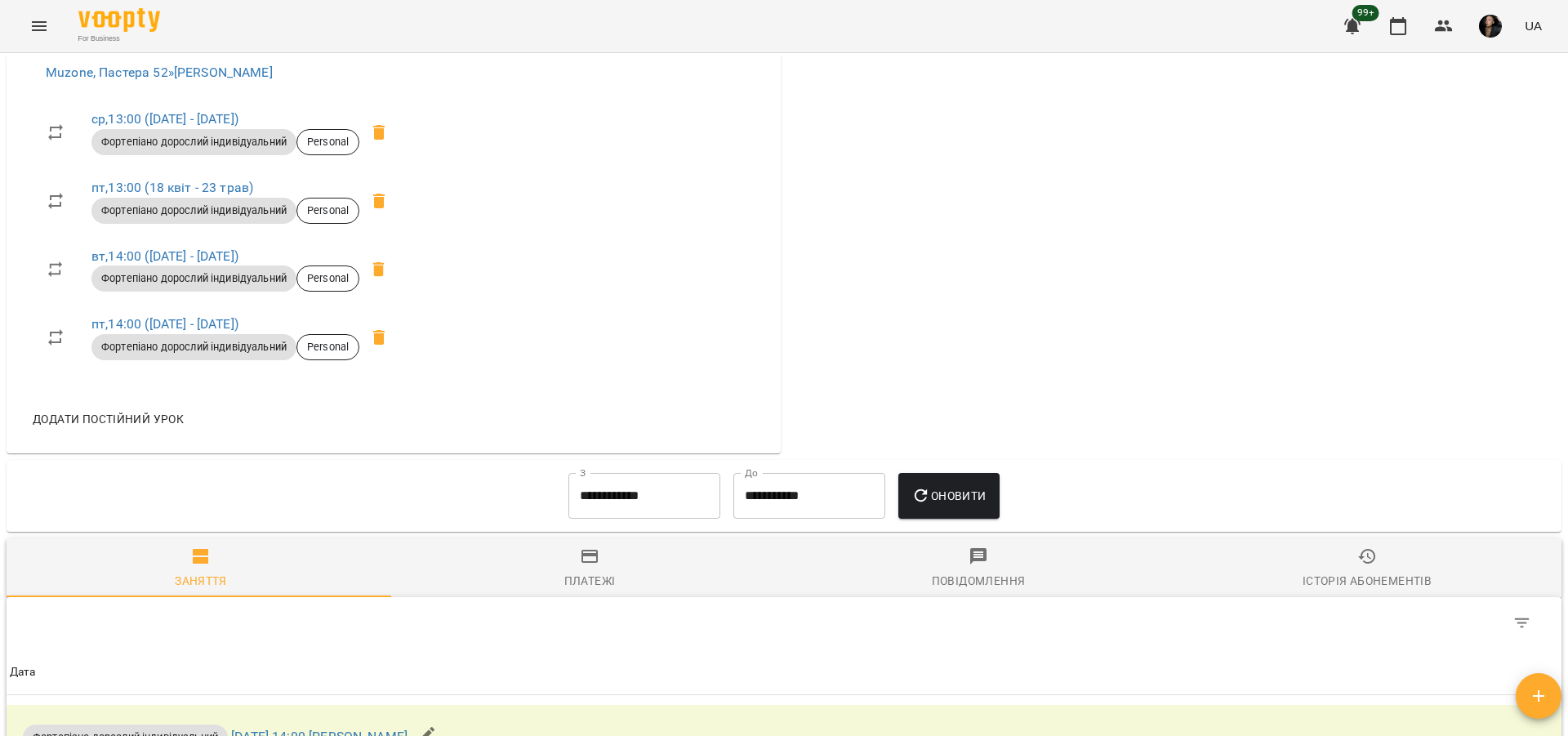
scroll to position [817, 0]
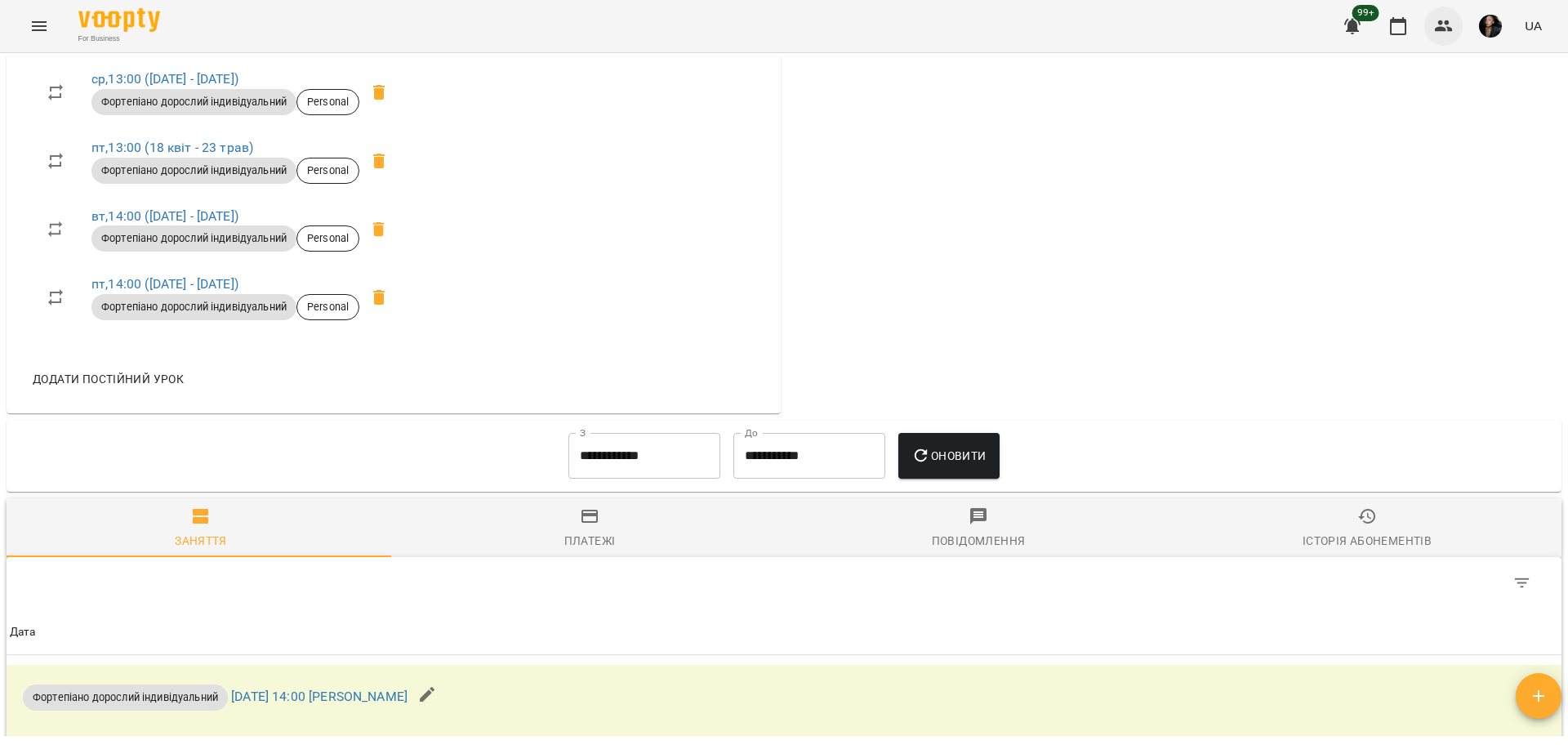
click at [1432, 24] on button "button" at bounding box center [1443, 26] width 39 height 39
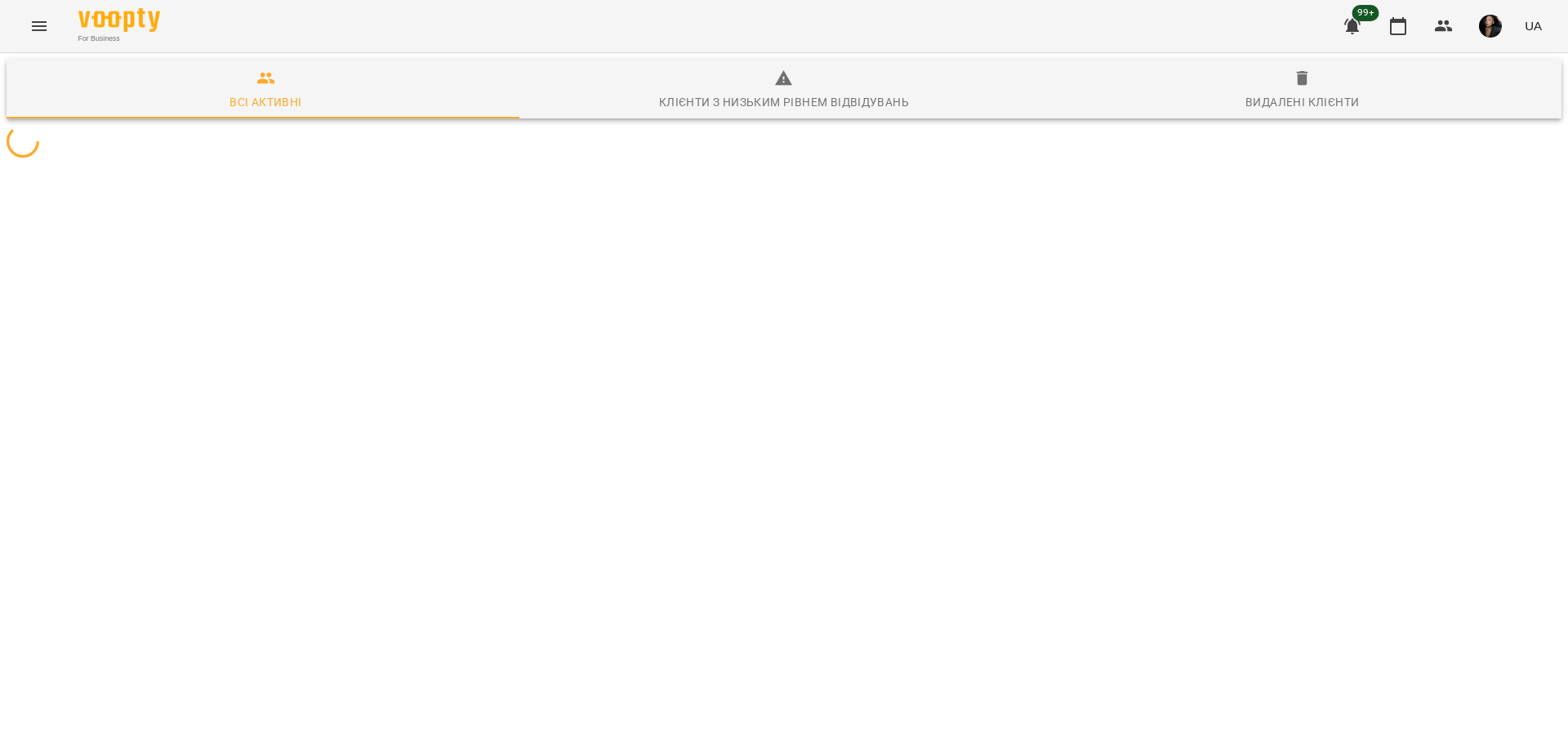
click at [45, 16] on icon "Menu" at bounding box center [39, 26] width 20 height 20
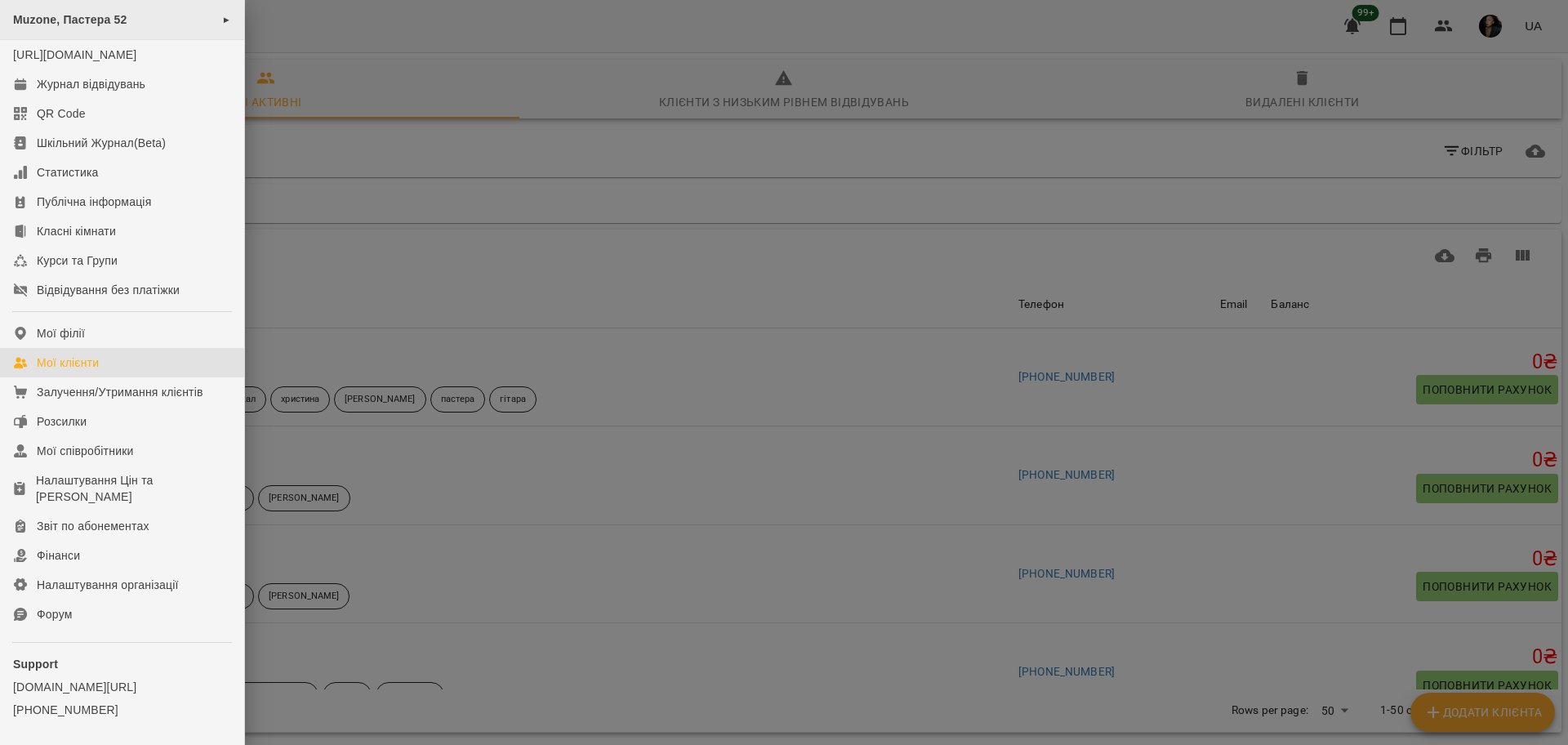
click at [196, 34] on div "Muzone, Пастера 52 ►" at bounding box center [122, 20] width 245 height 40
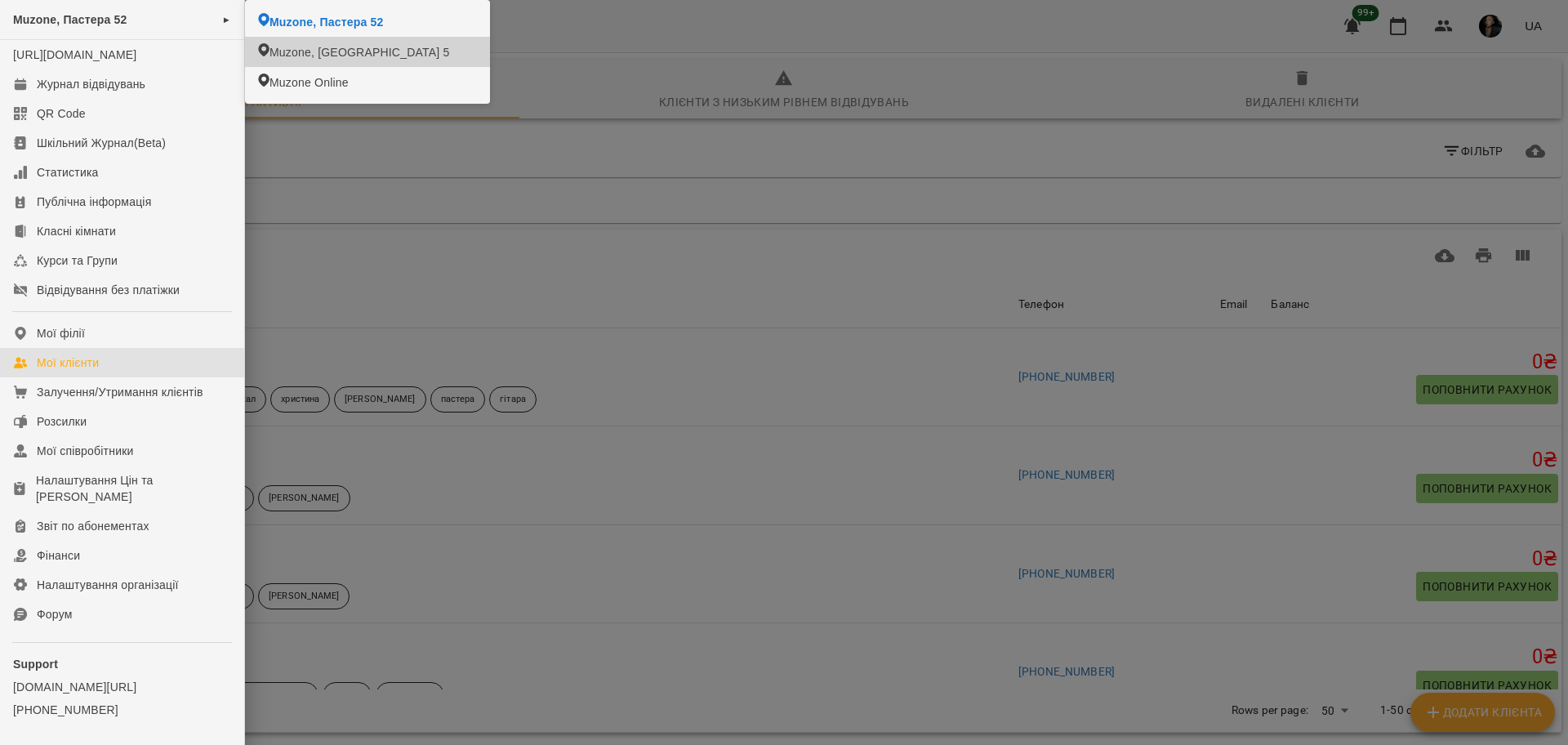
drag, startPoint x: 310, startPoint y: 52, endPoint x: 299, endPoint y: 64, distance: 16.3
click at [310, 56] on span "Muzone, [GEOGRAPHIC_DATA] 5" at bounding box center [359, 52] width 180 height 16
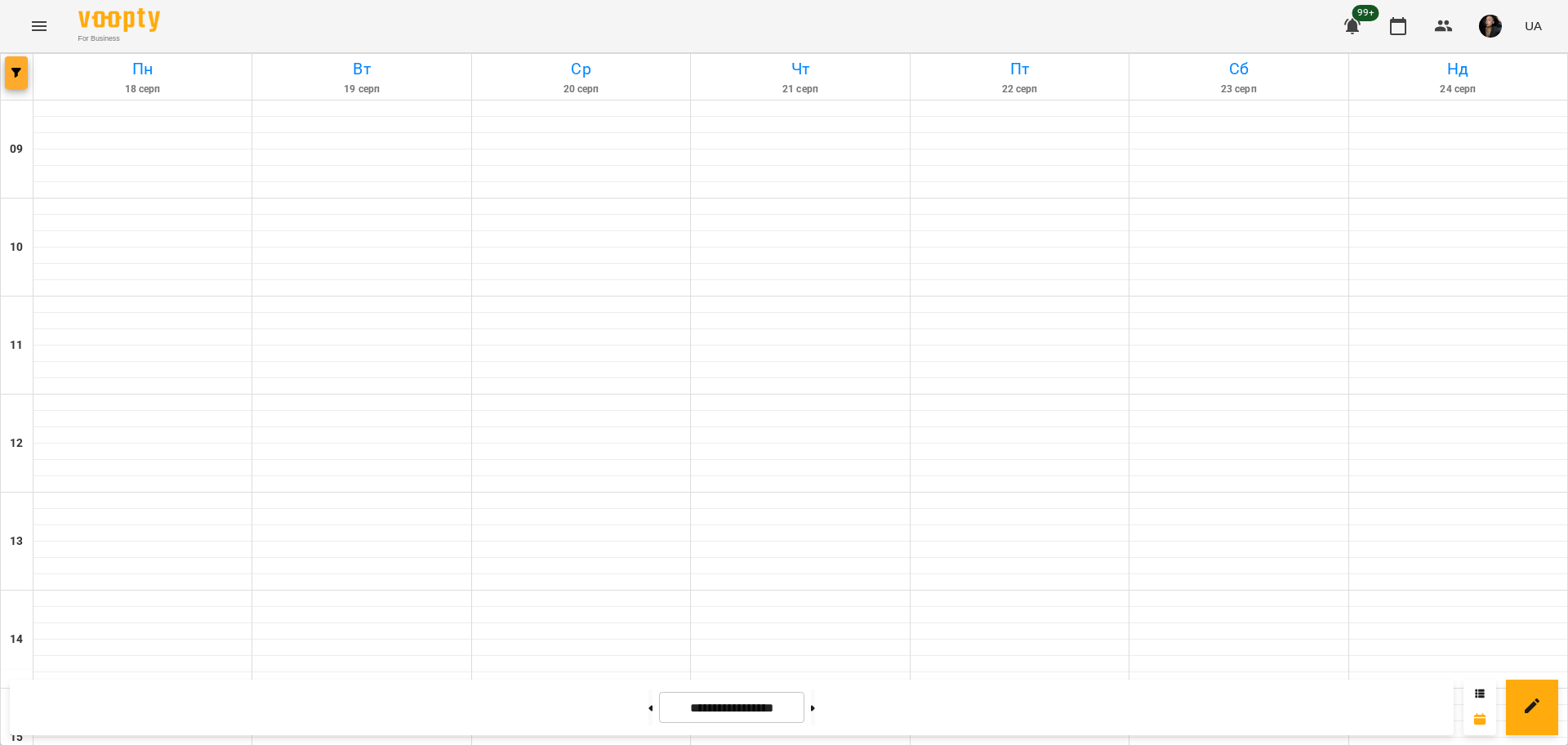
click at [11, 83] on button "button" at bounding box center [16, 72] width 23 height 33
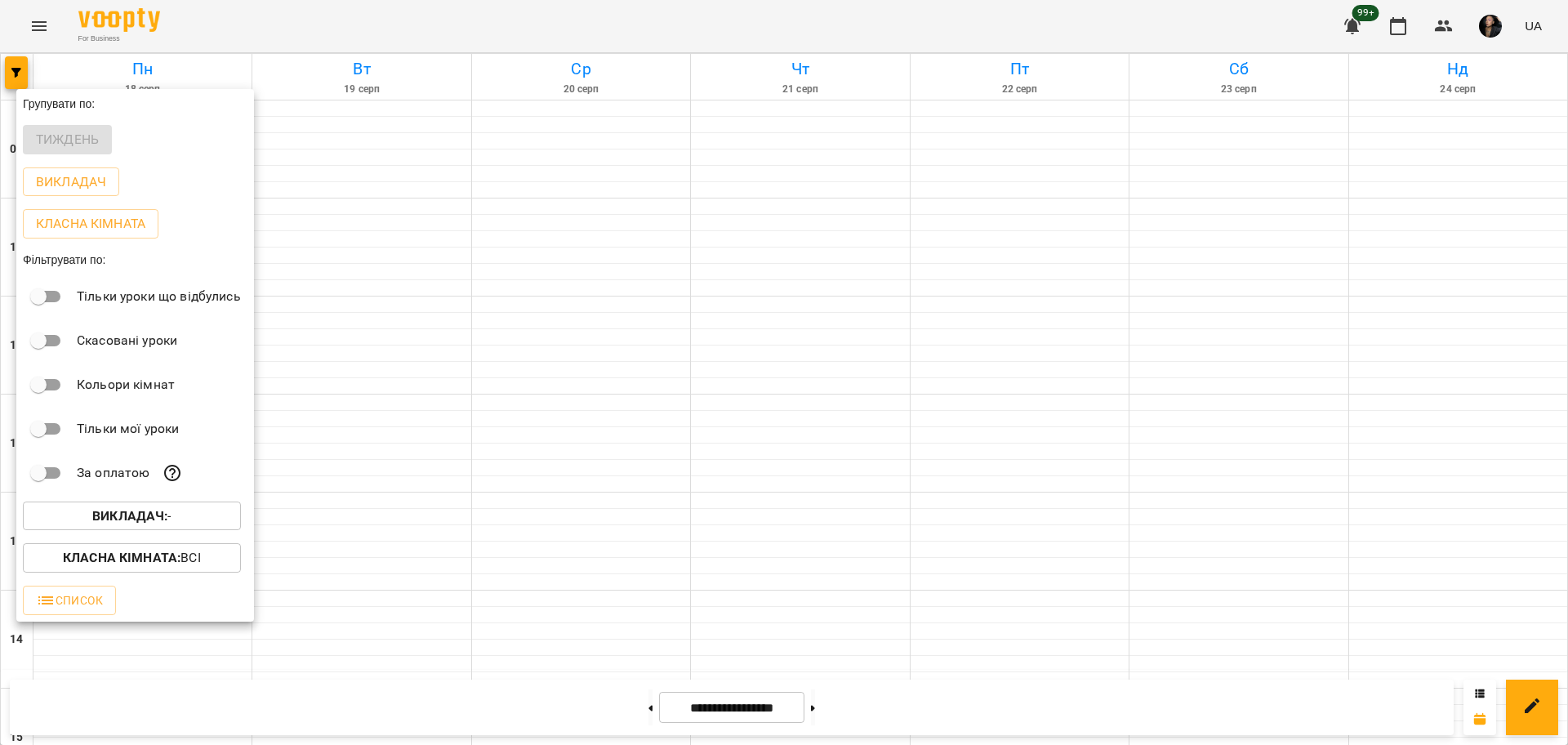
click at [105, 501] on div "Викладач : -" at bounding box center [135, 516] width 238 height 43
click at [106, 508] on button "Викладач : -" at bounding box center [132, 515] width 218 height 29
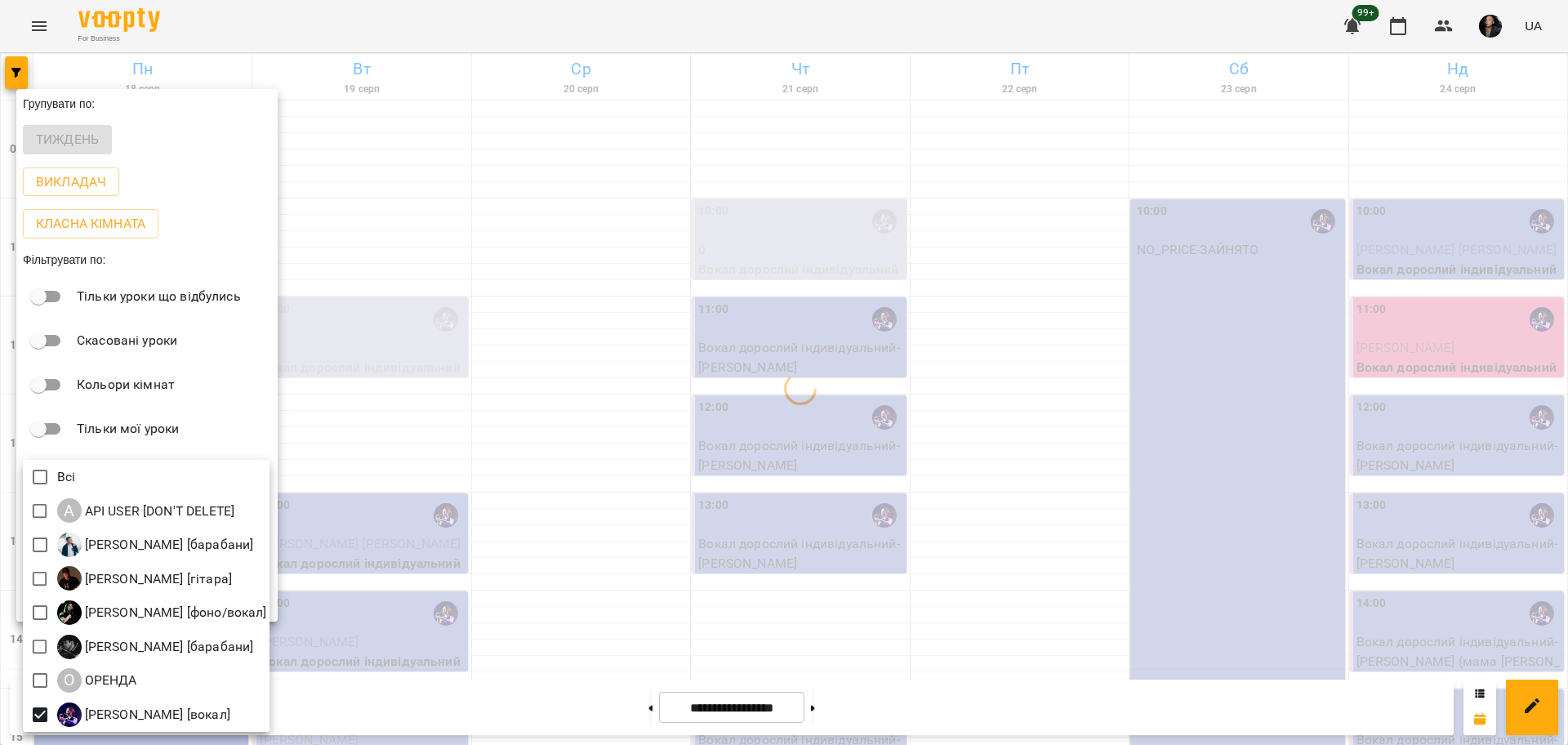
click at [749, 550] on div at bounding box center [784, 372] width 1568 height 745
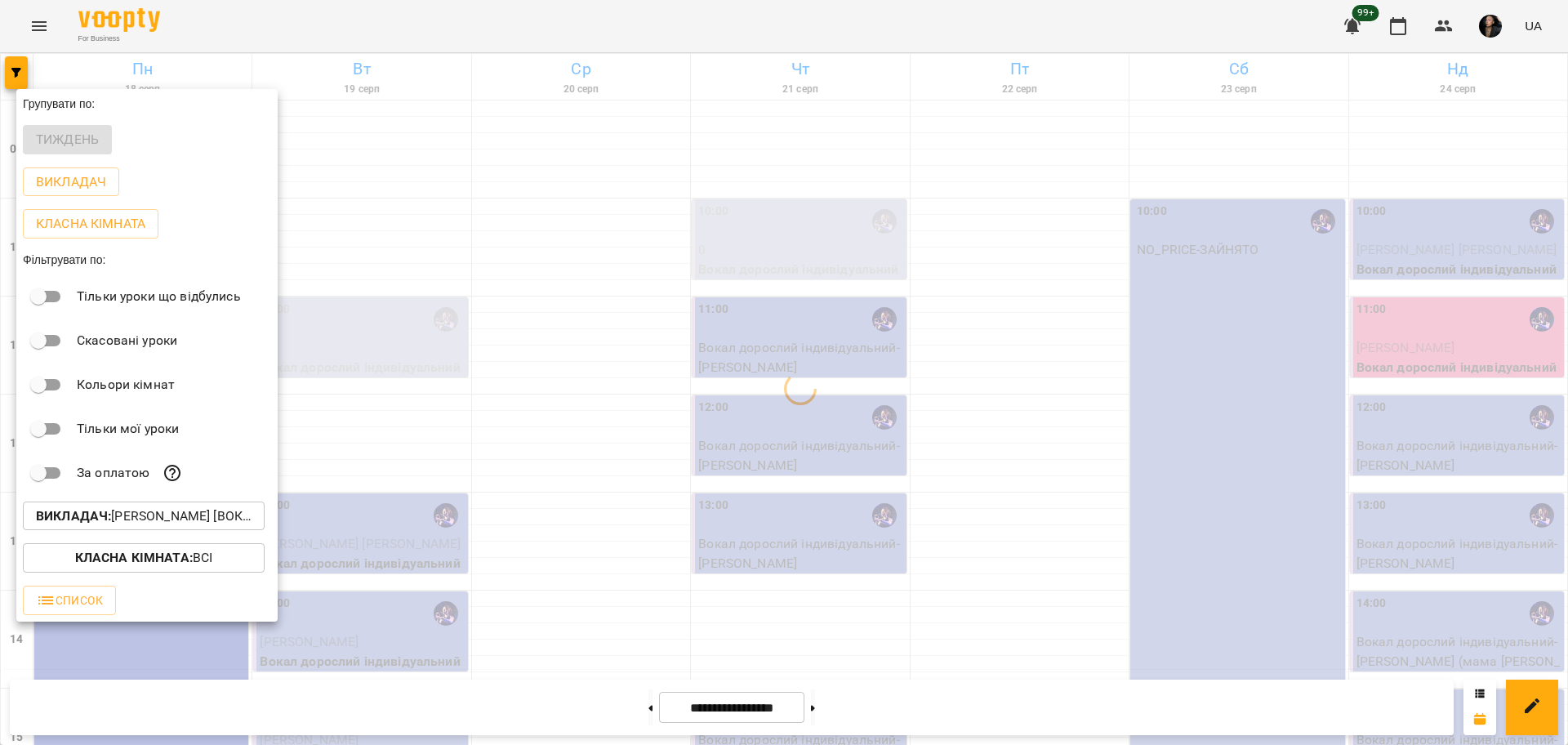
drag, startPoint x: 470, startPoint y: 609, endPoint x: 455, endPoint y: 600, distance: 17.5
click at [469, 610] on div at bounding box center [784, 372] width 1568 height 745
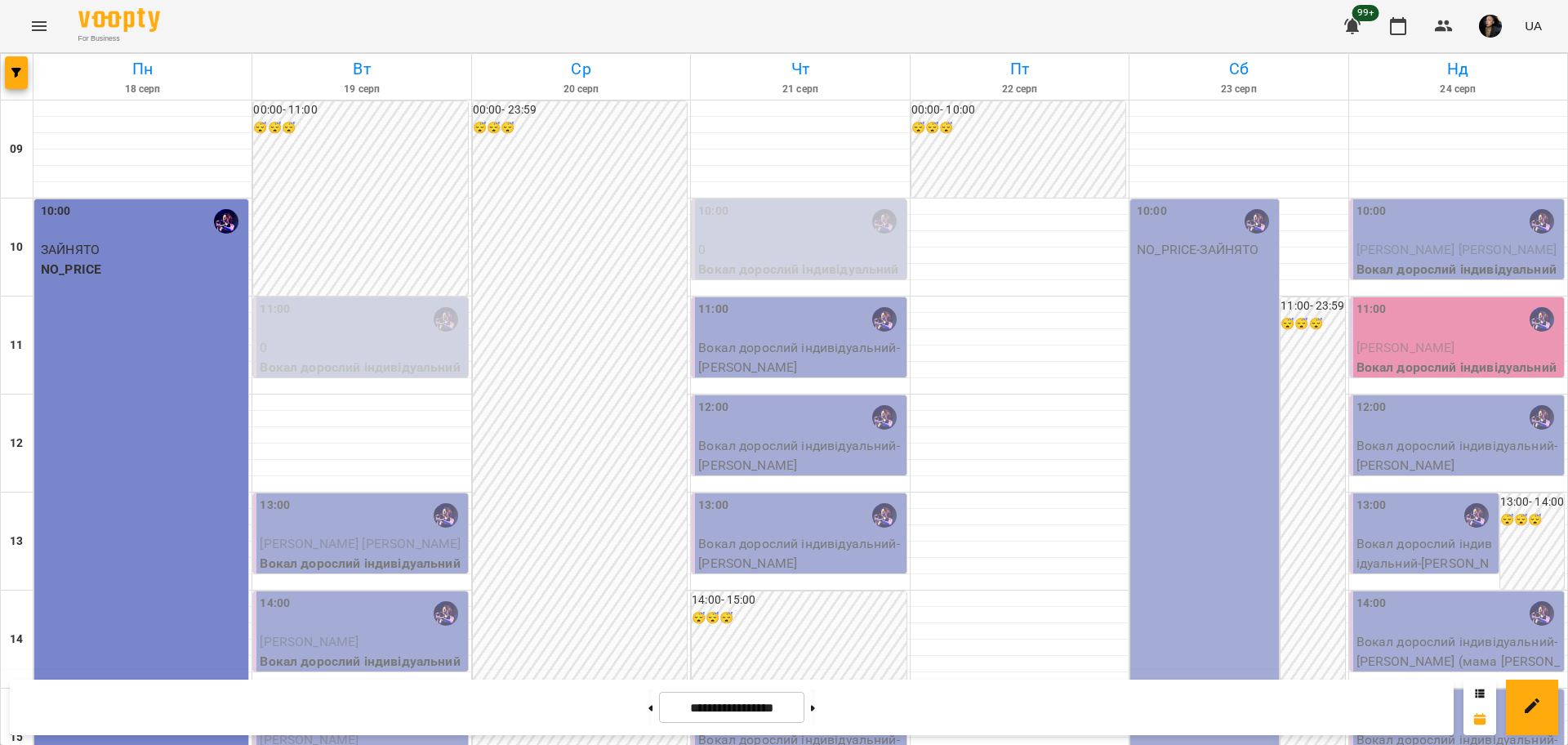
click at [551, 576] on div "00:00 - 23:59 😴😴😴" at bounding box center [580, 737] width 214 height 1273
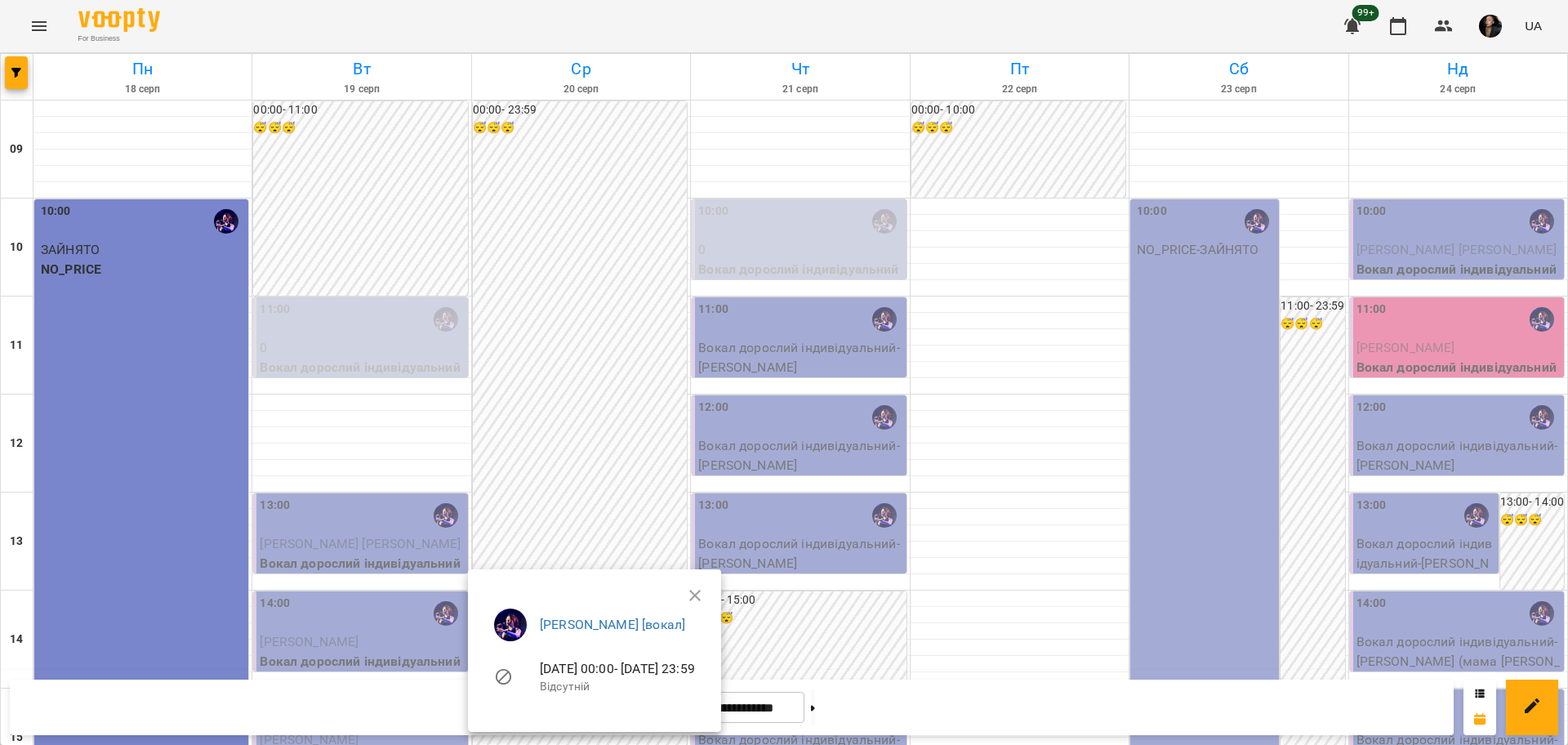
click at [554, 361] on div at bounding box center [784, 372] width 1568 height 745
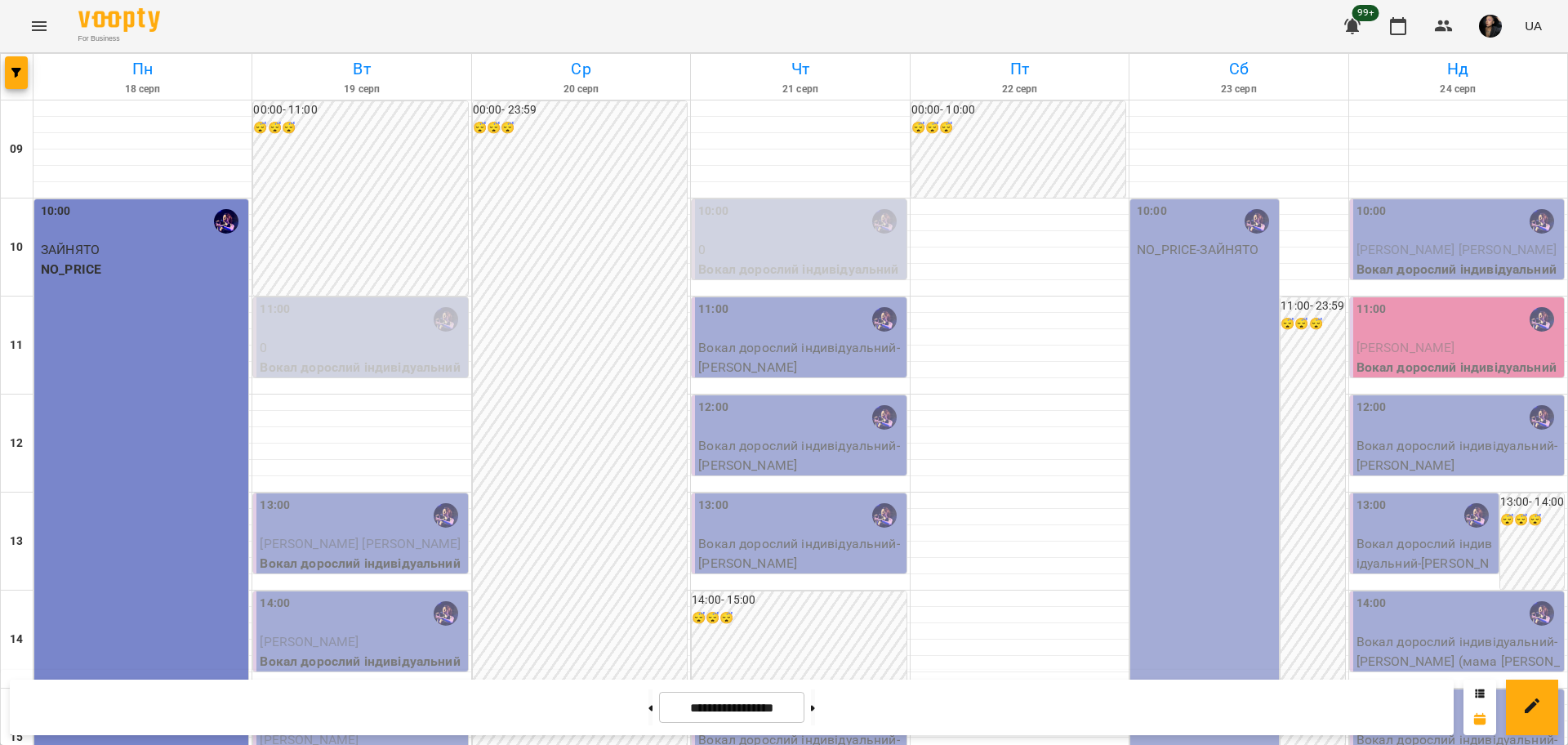
click at [349, 341] on p "0" at bounding box center [361, 349] width 205 height 20
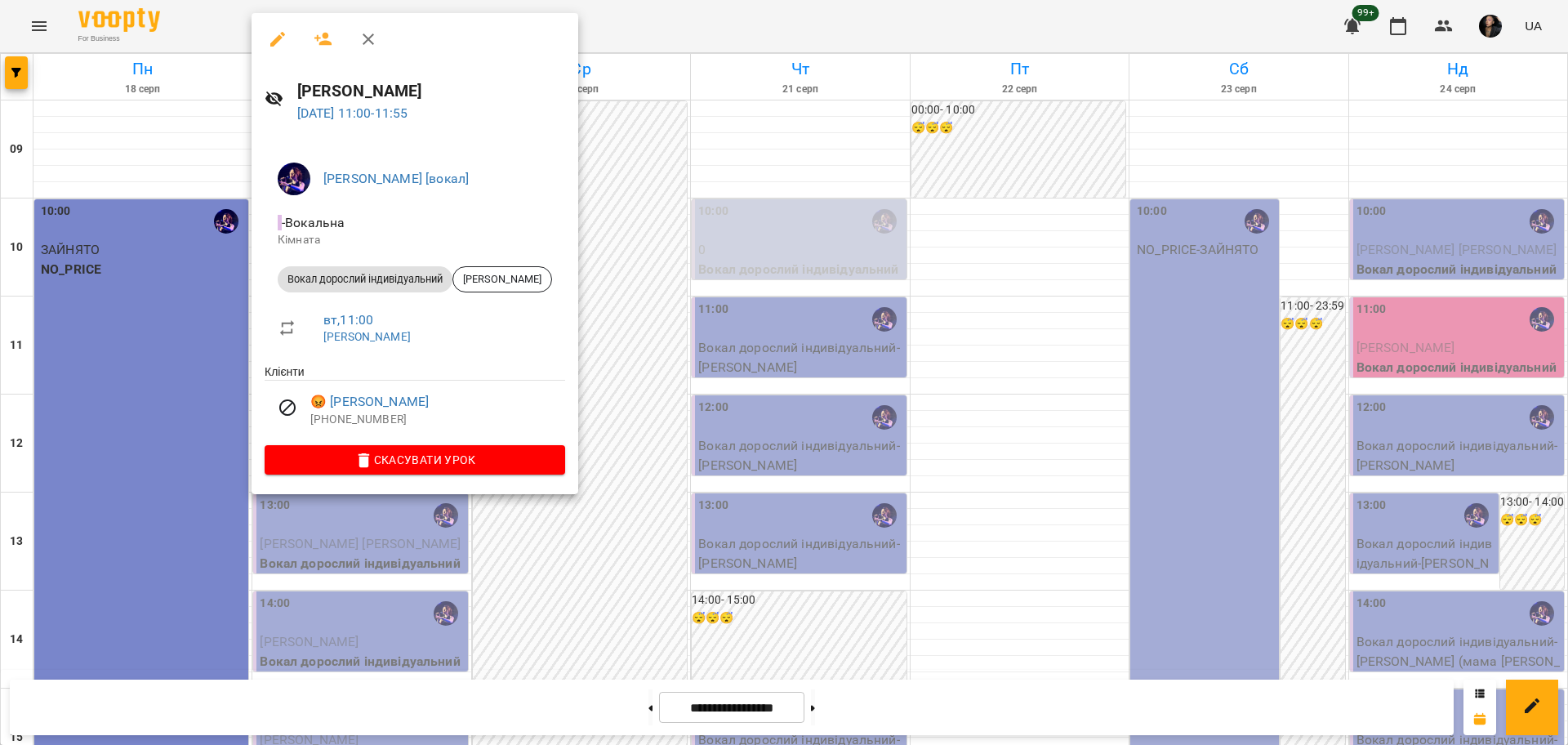
click at [621, 598] on div at bounding box center [784, 372] width 1568 height 745
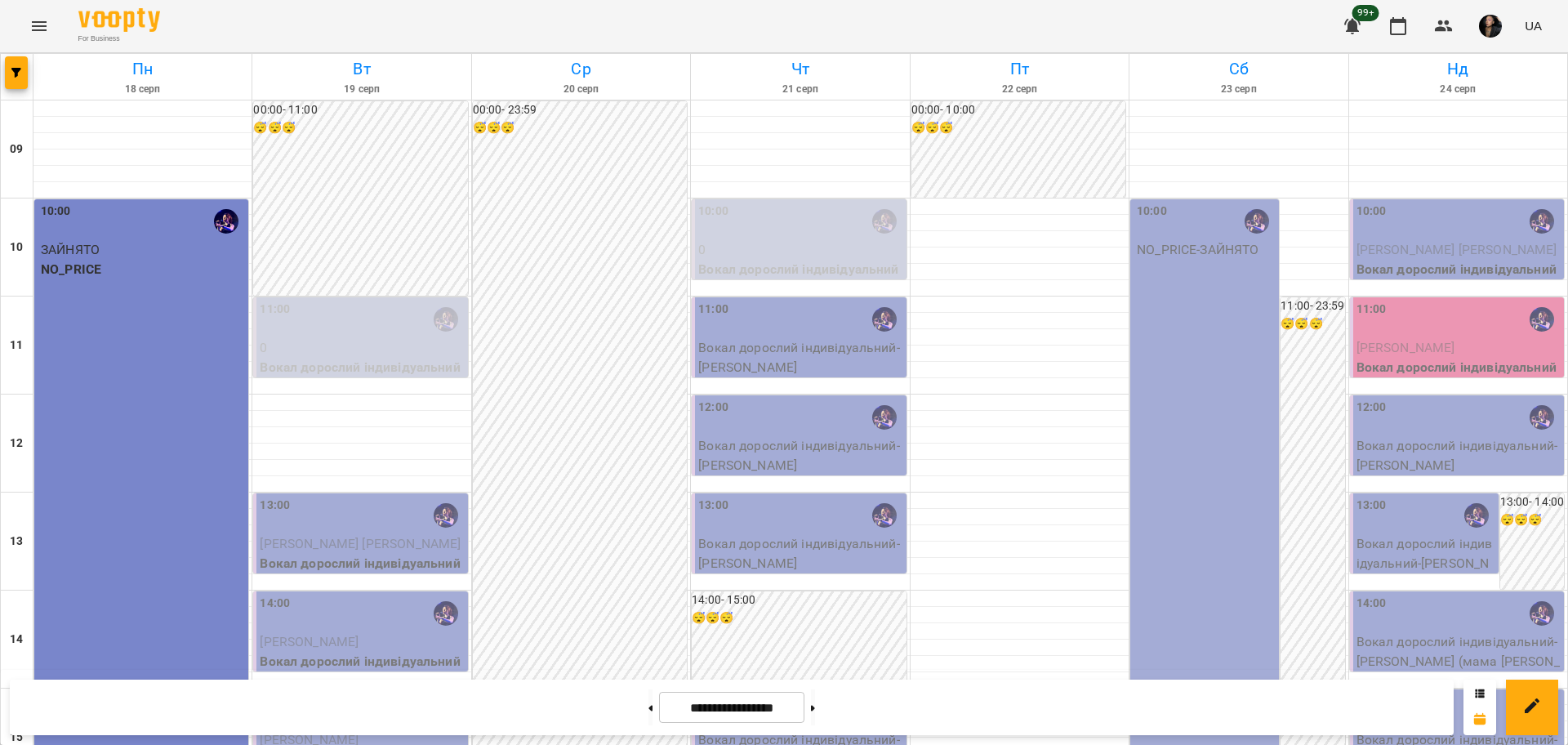
scroll to position [703, 0]
click at [47, 33] on icon "Menu" at bounding box center [39, 26] width 20 height 20
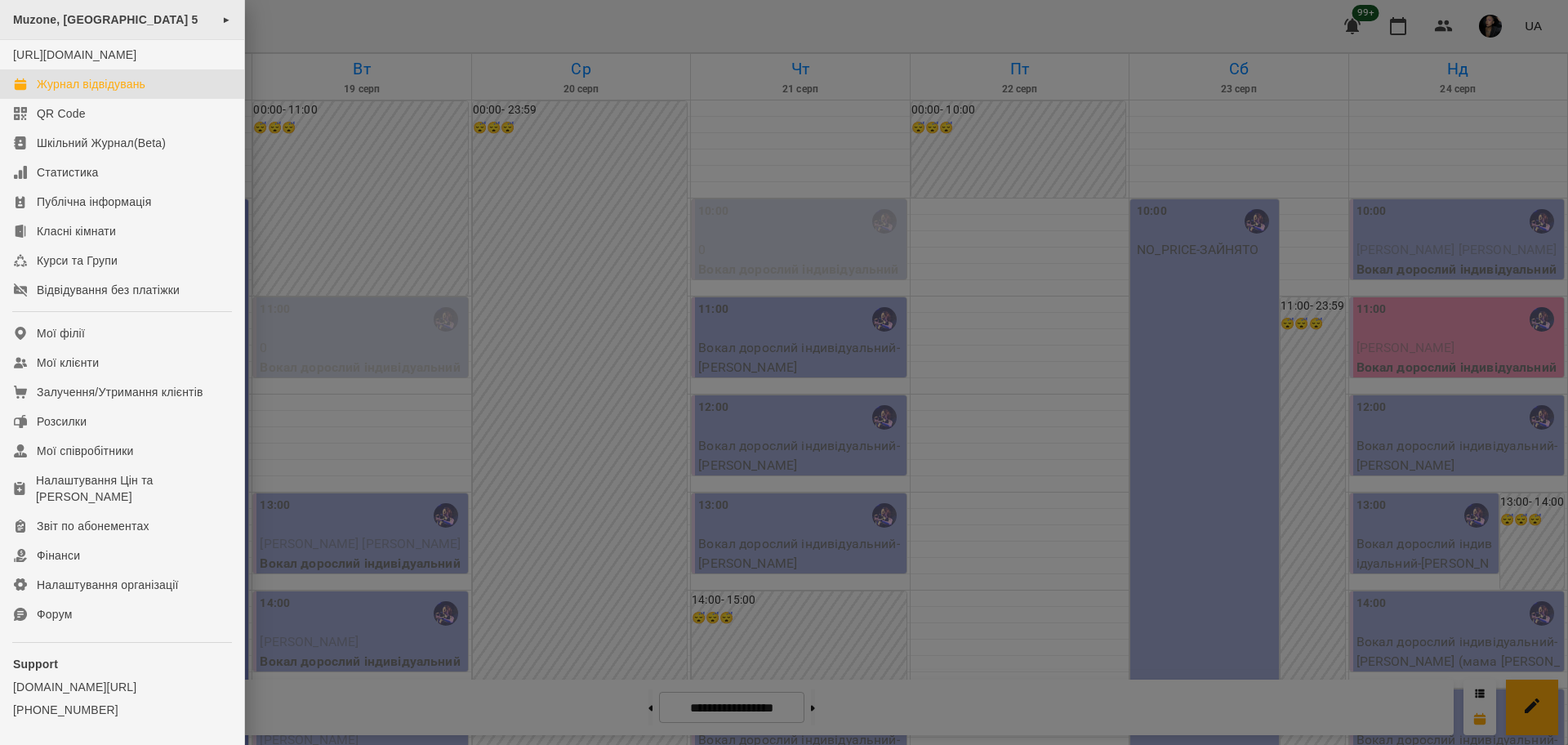
drag, startPoint x: 79, startPoint y: 25, endPoint x: 135, endPoint y: 39, distance: 57.7
click at [79, 25] on span "Muzone, [GEOGRAPHIC_DATA] 5" at bounding box center [106, 19] width 186 height 13
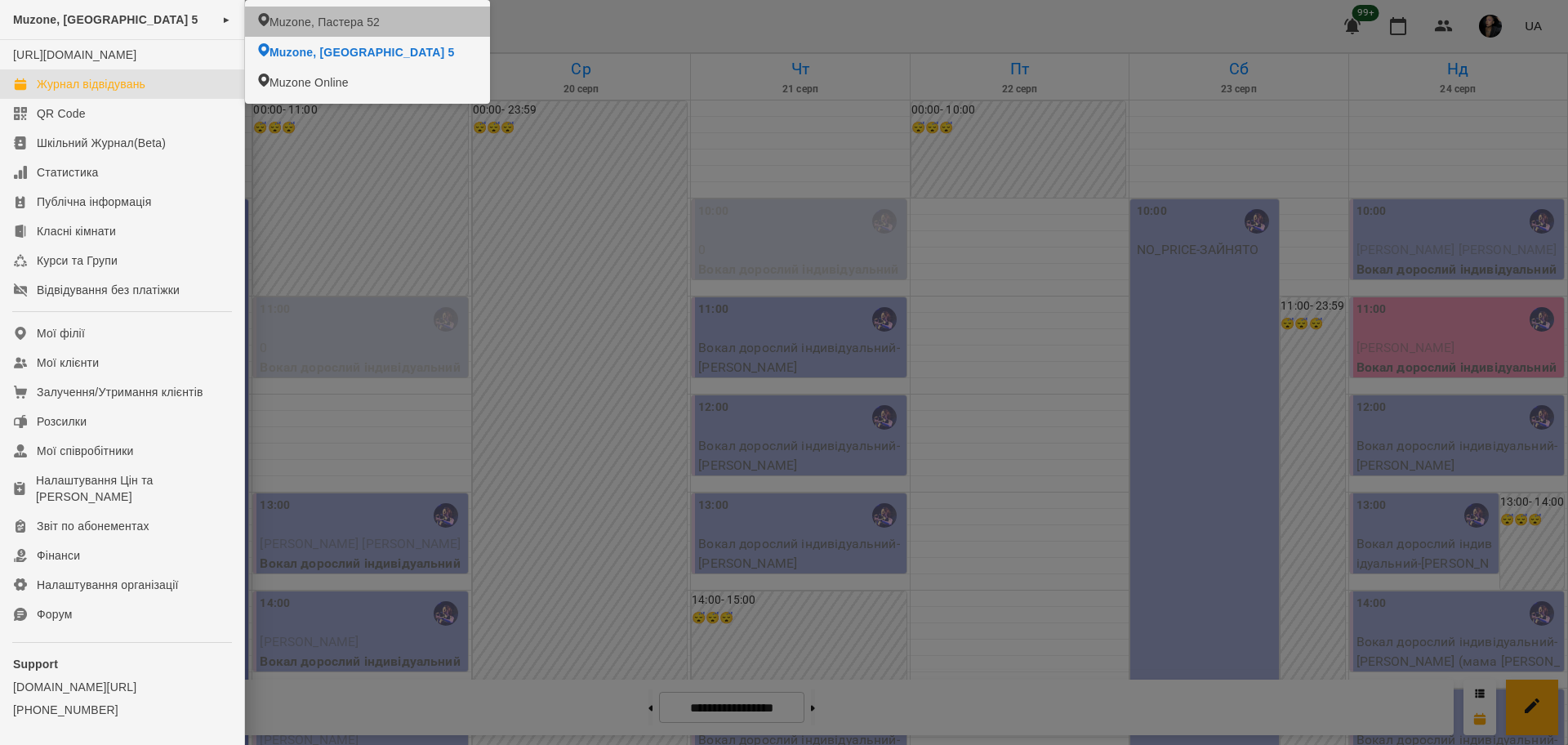
click at [280, 21] on span "Muzone, Пастера 52" at bounding box center [324, 22] width 110 height 16
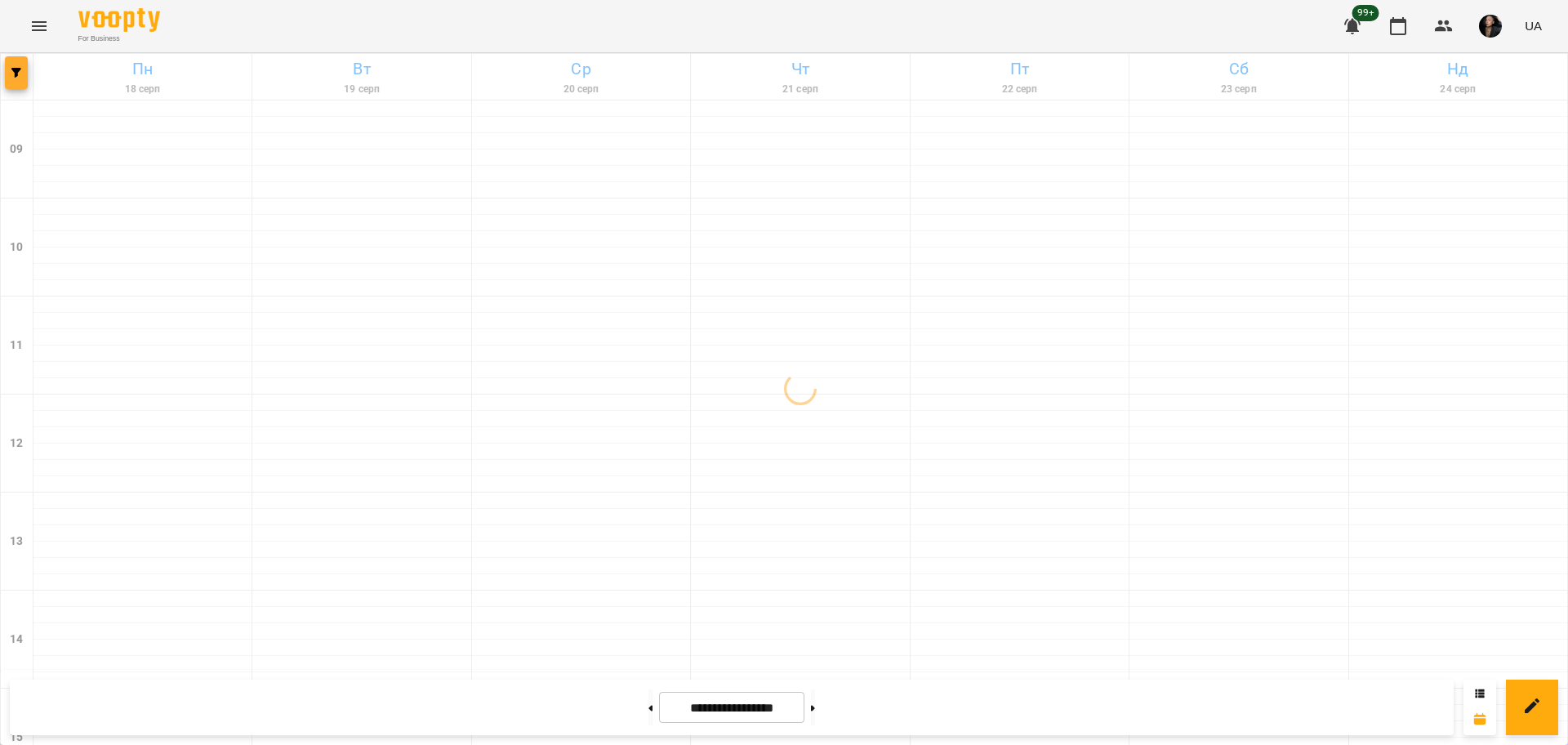
click at [19, 72] on icon "button" at bounding box center [16, 73] width 10 height 10
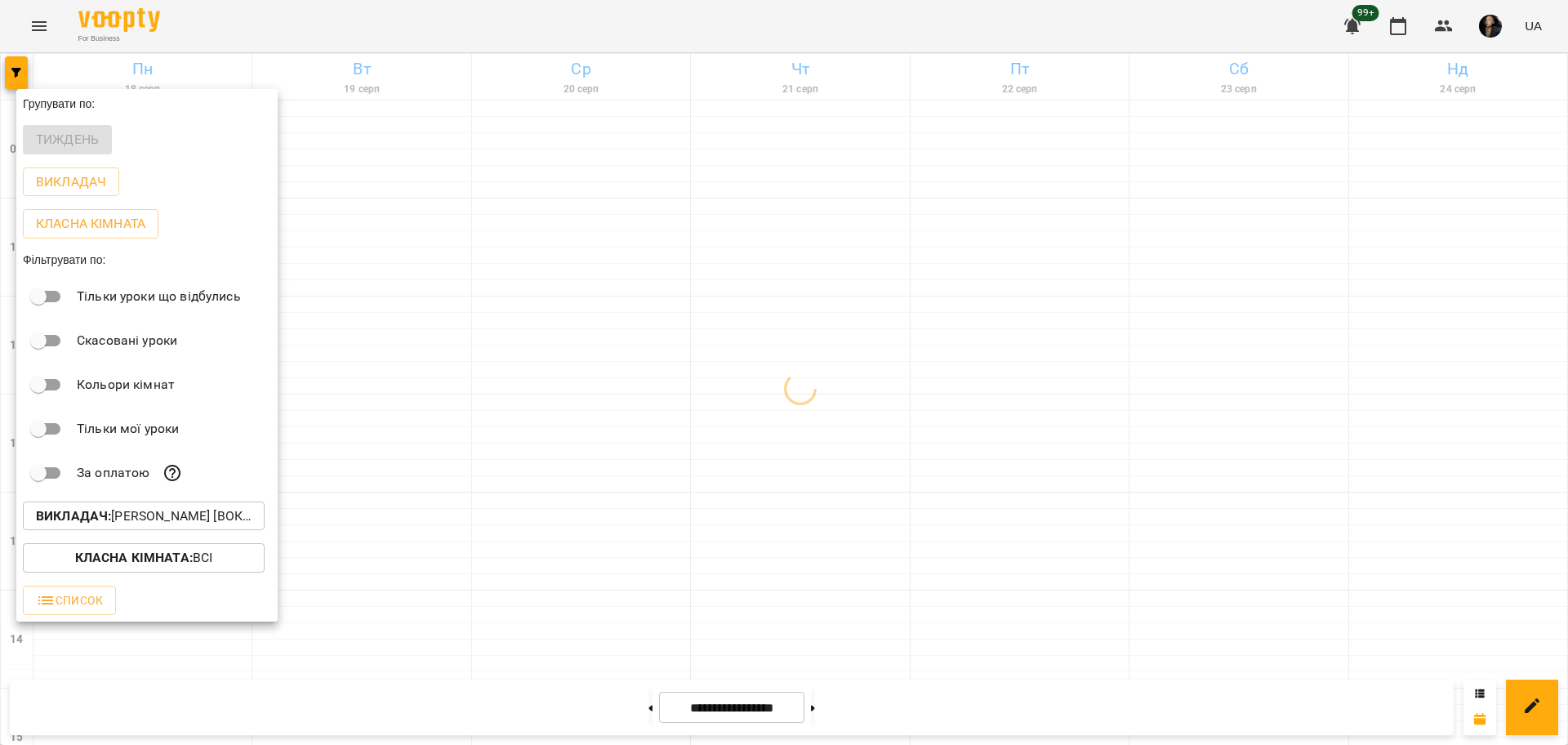
click at [203, 559] on p "Класна кімната : Всі" at bounding box center [144, 558] width 138 height 20
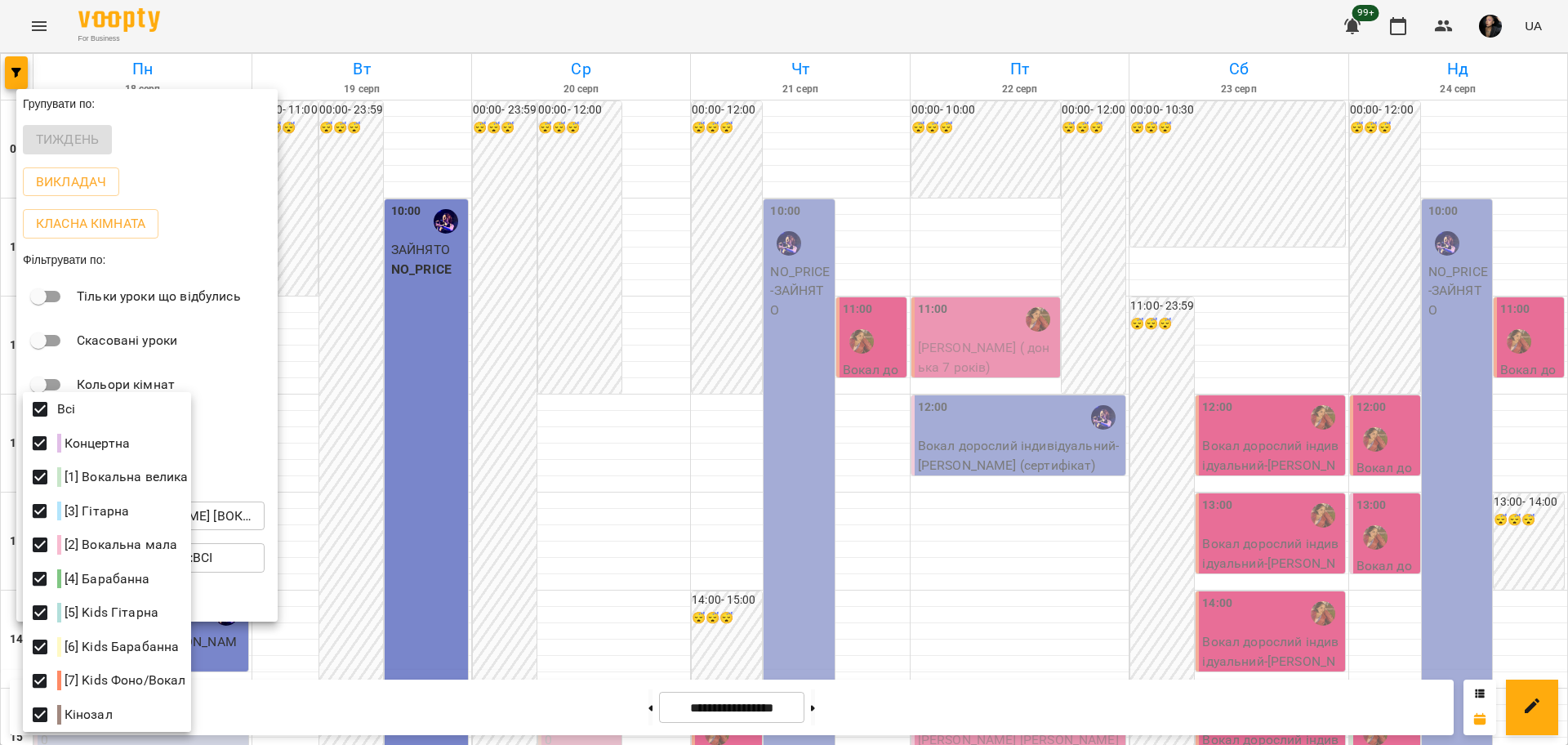
drag, startPoint x: 415, startPoint y: 490, endPoint x: 391, endPoint y: 504, distance: 27.8
click at [415, 489] on div at bounding box center [784, 372] width 1568 height 745
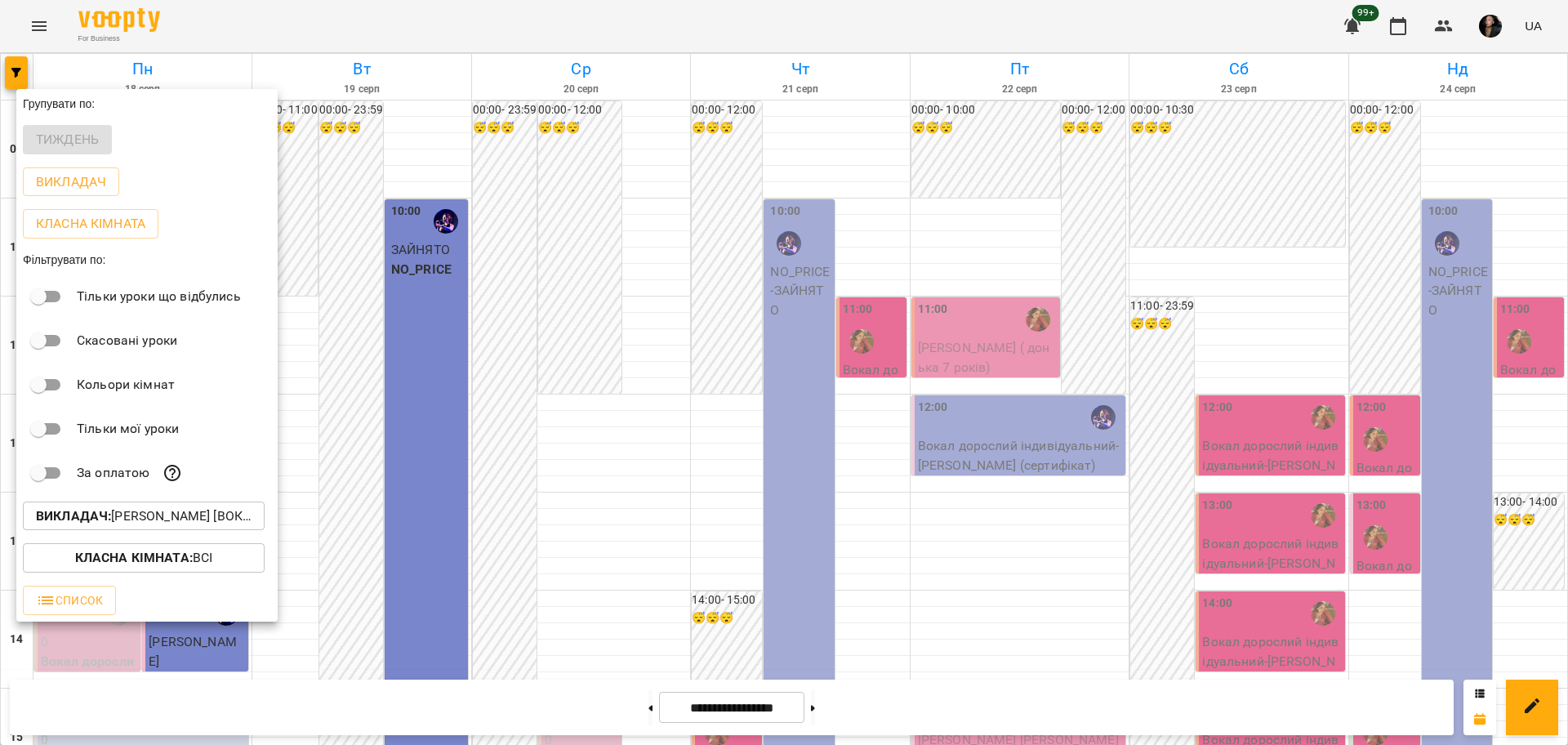
click at [184, 524] on p "Викладач : [PERSON_NAME] [вокал],[PERSON_NAME] [вокал]" at bounding box center [144, 516] width 216 height 20
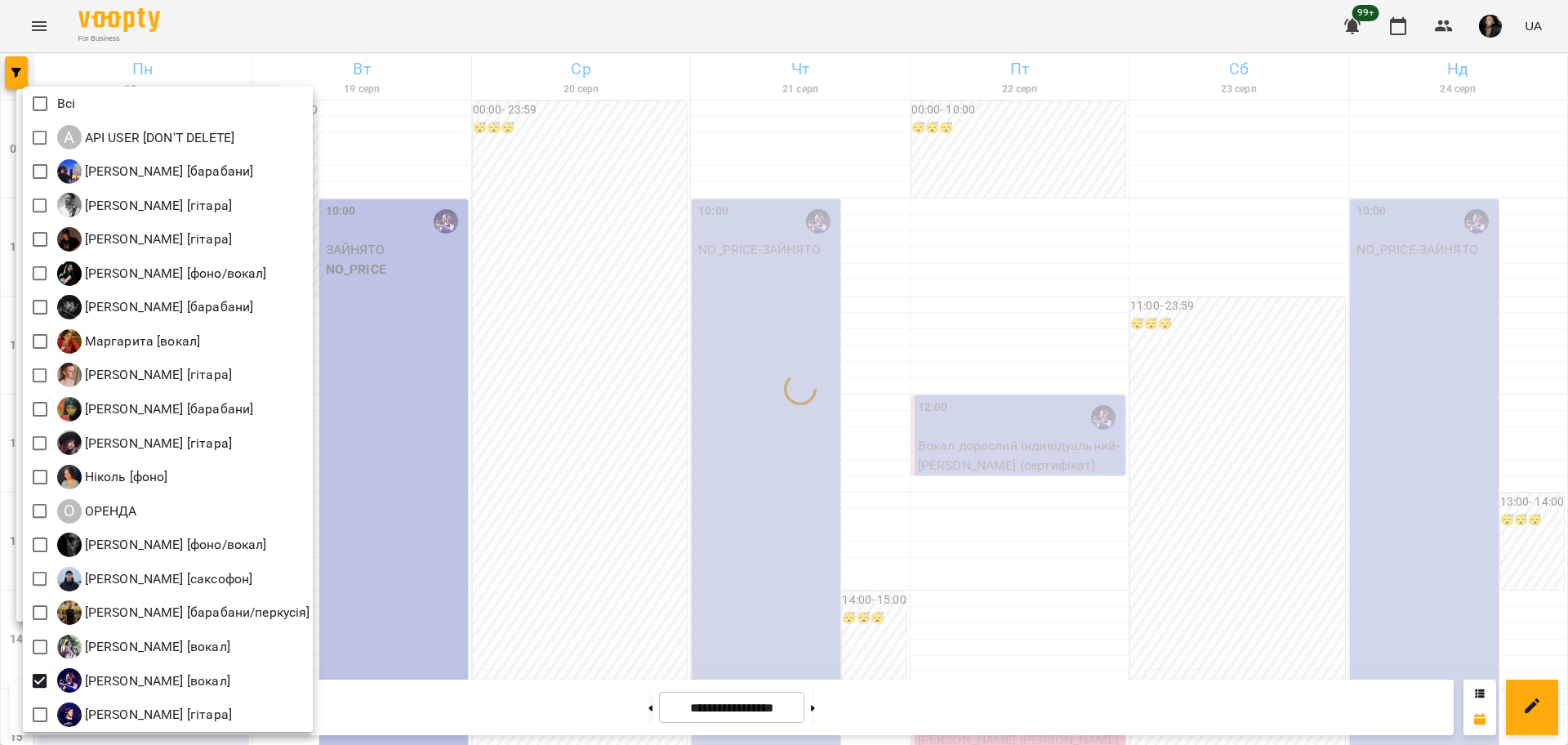
click at [568, 505] on div at bounding box center [784, 372] width 1568 height 745
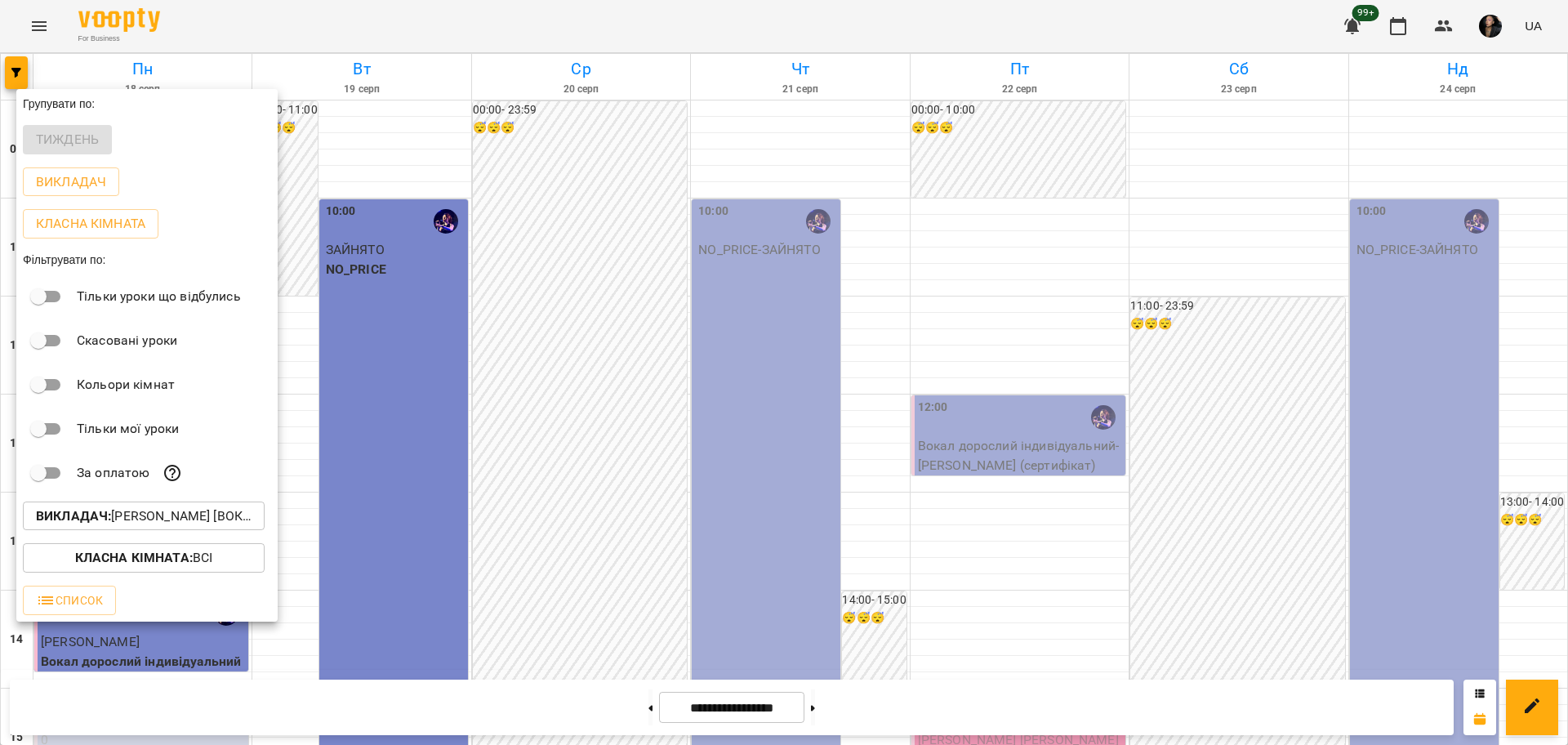
click at [1208, 423] on div at bounding box center [784, 372] width 1568 height 745
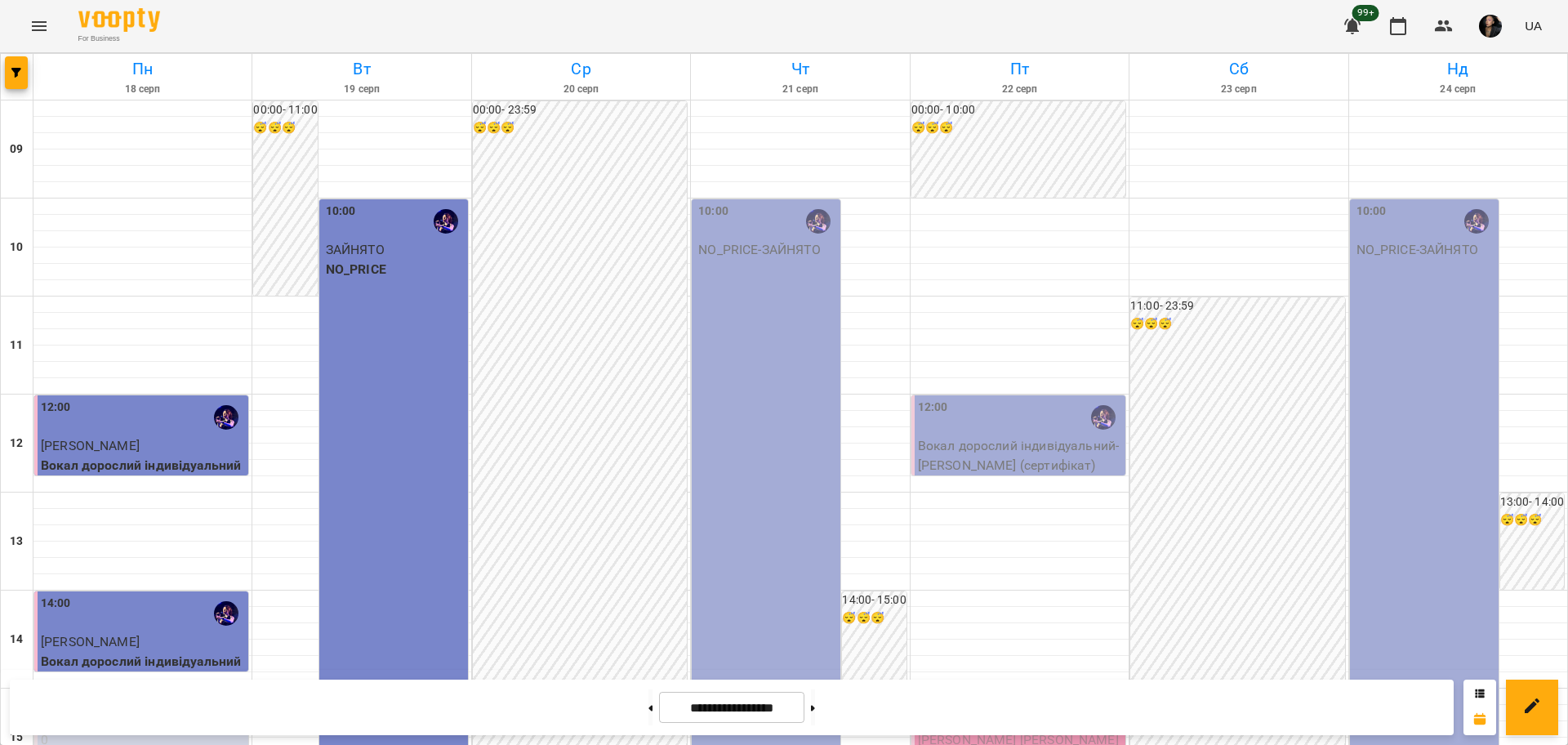
click at [29, 79] on div at bounding box center [17, 77] width 33 height 46
click at [27, 79] on button "button" at bounding box center [16, 72] width 23 height 33
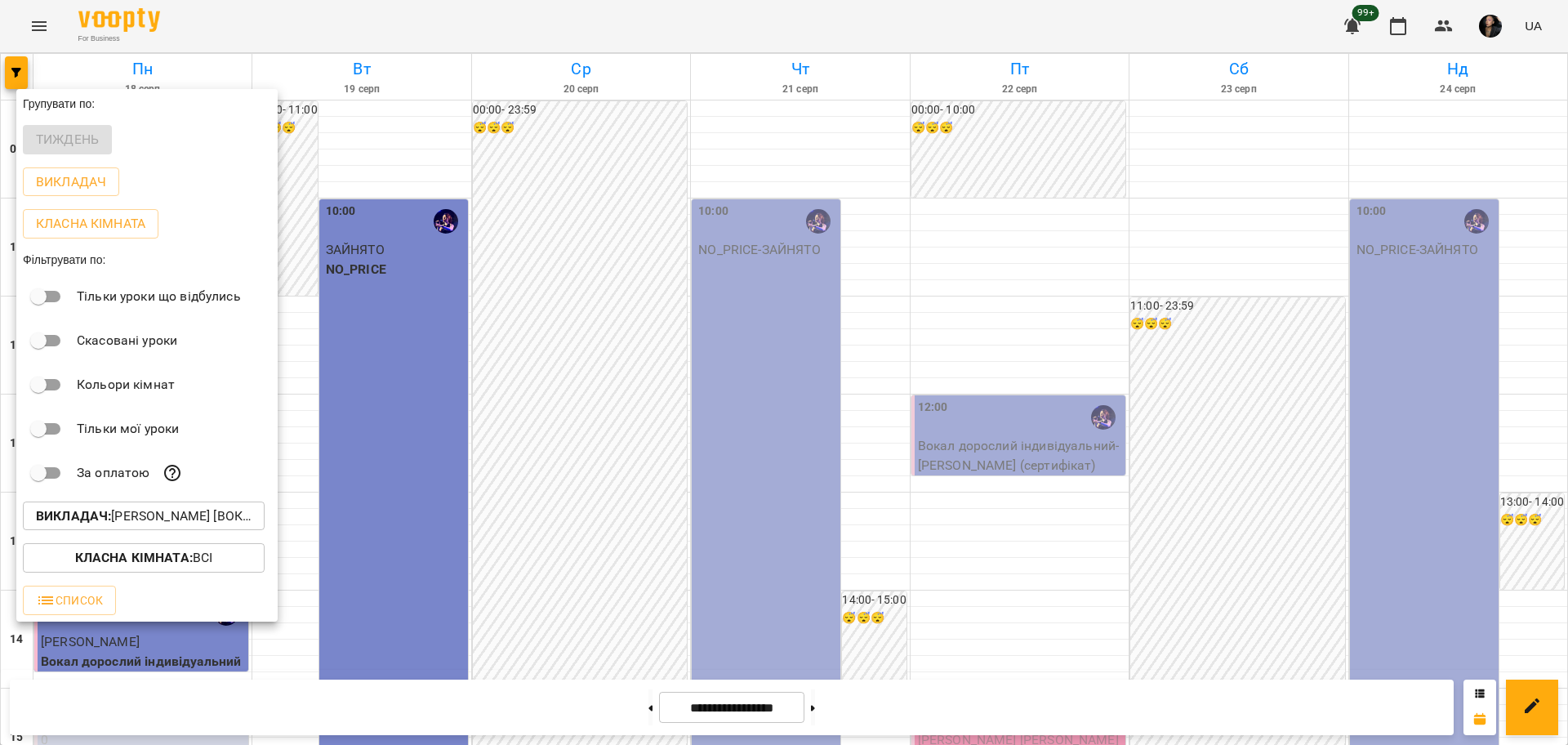
click at [173, 510] on p "Викладач : [PERSON_NAME] [вокал]" at bounding box center [144, 516] width 216 height 20
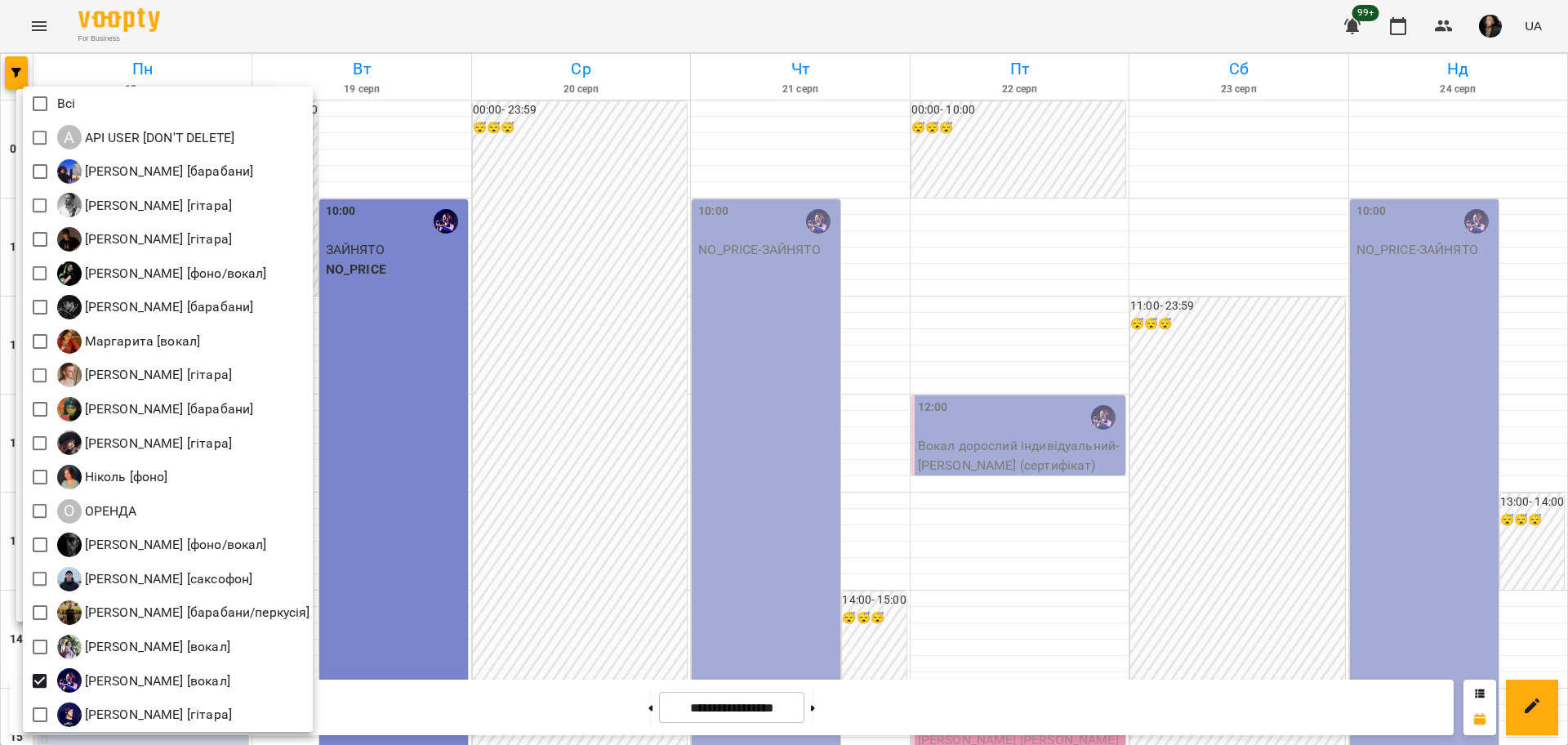
click at [579, 262] on div at bounding box center [784, 372] width 1568 height 745
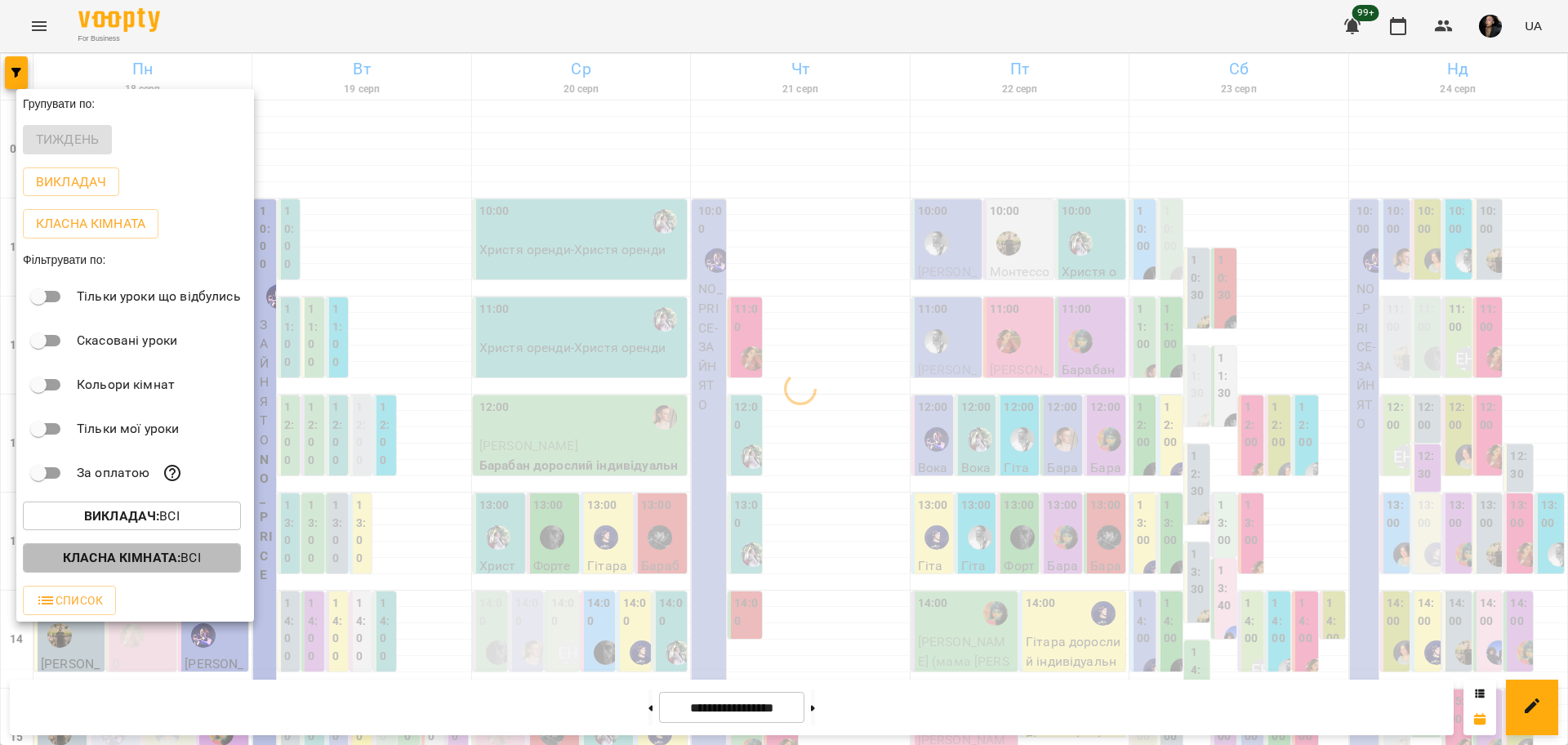
click at [187, 559] on p "Класна кімната : Всі" at bounding box center [132, 558] width 138 height 20
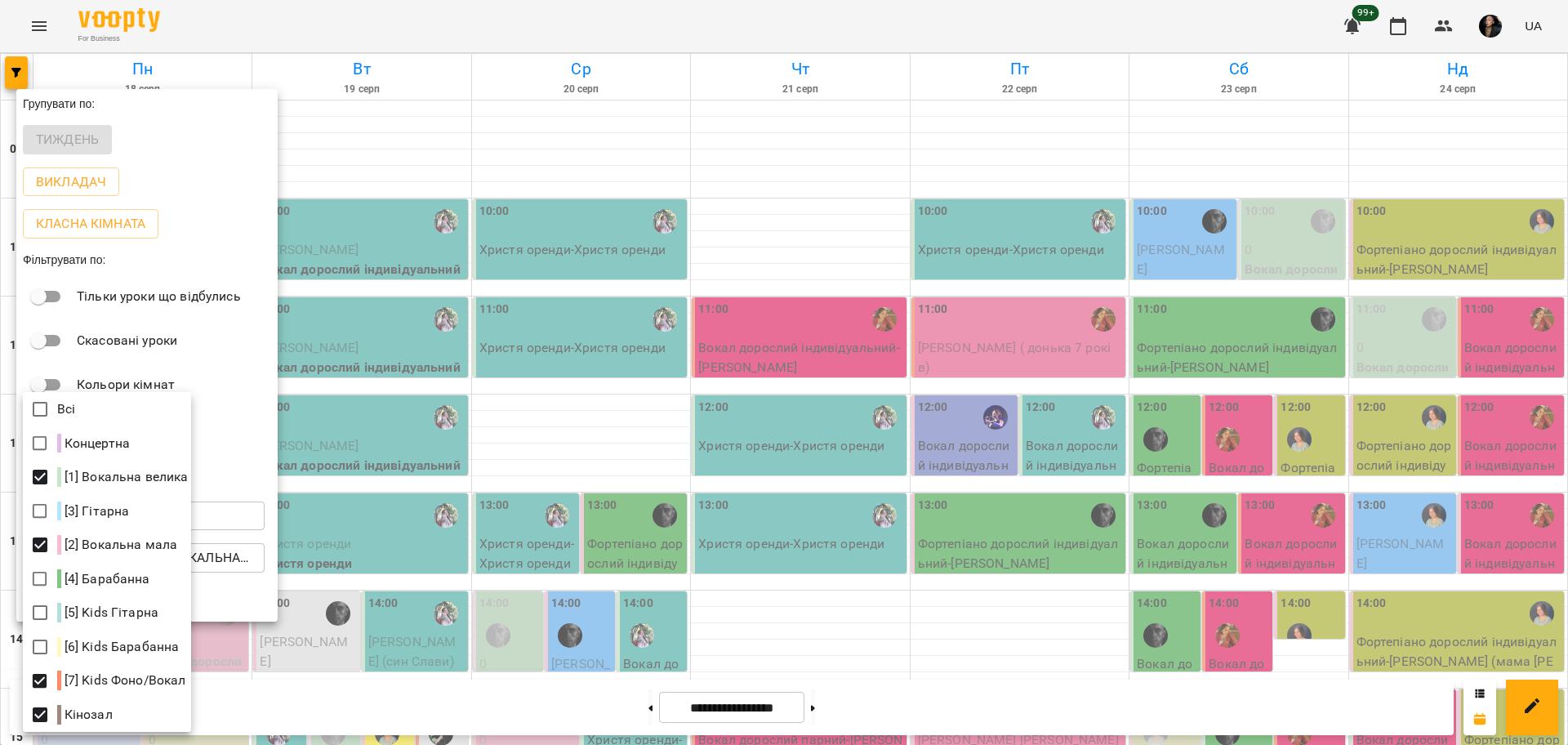
click at [950, 620] on div at bounding box center [784, 372] width 1568 height 745
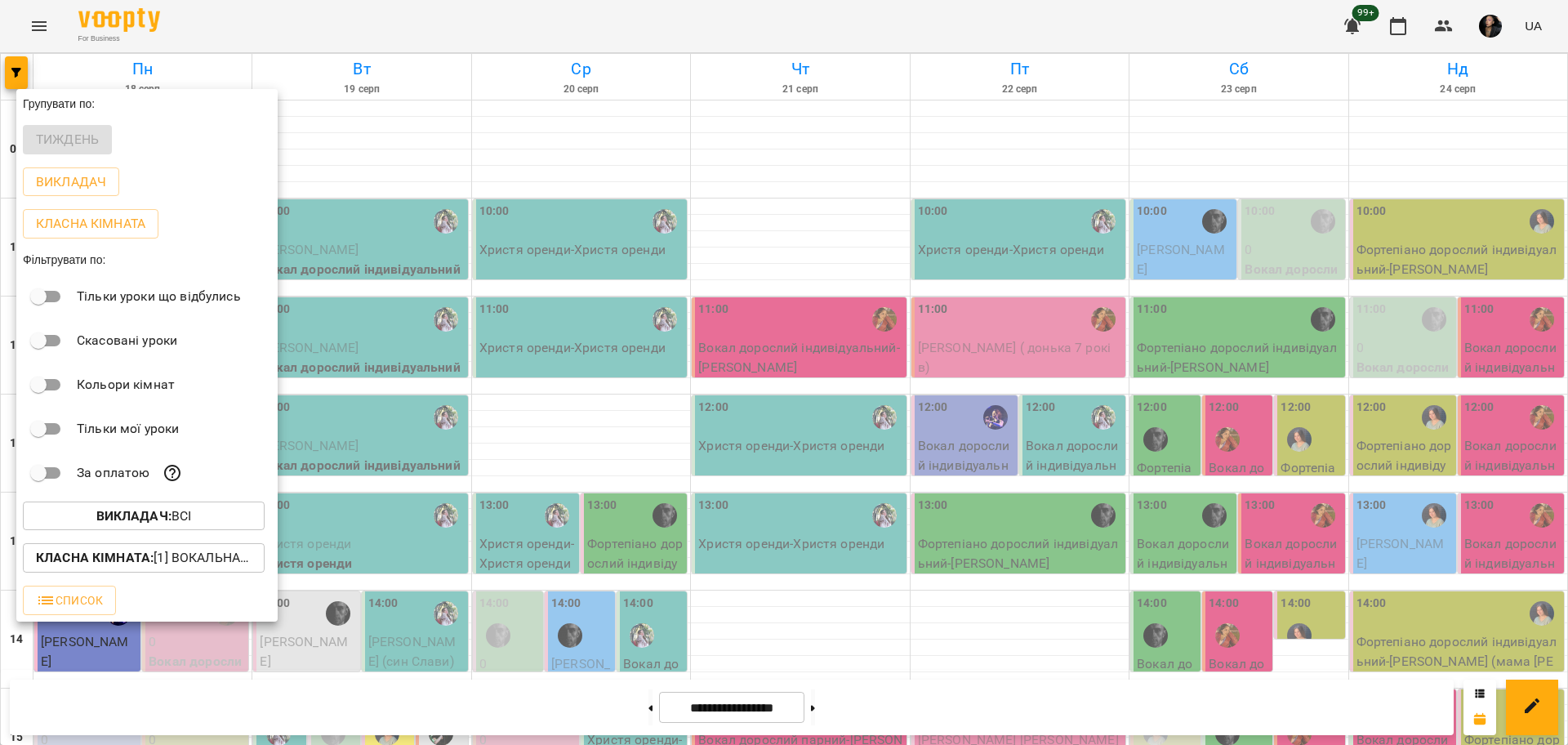
click at [946, 626] on div at bounding box center [784, 372] width 1568 height 745
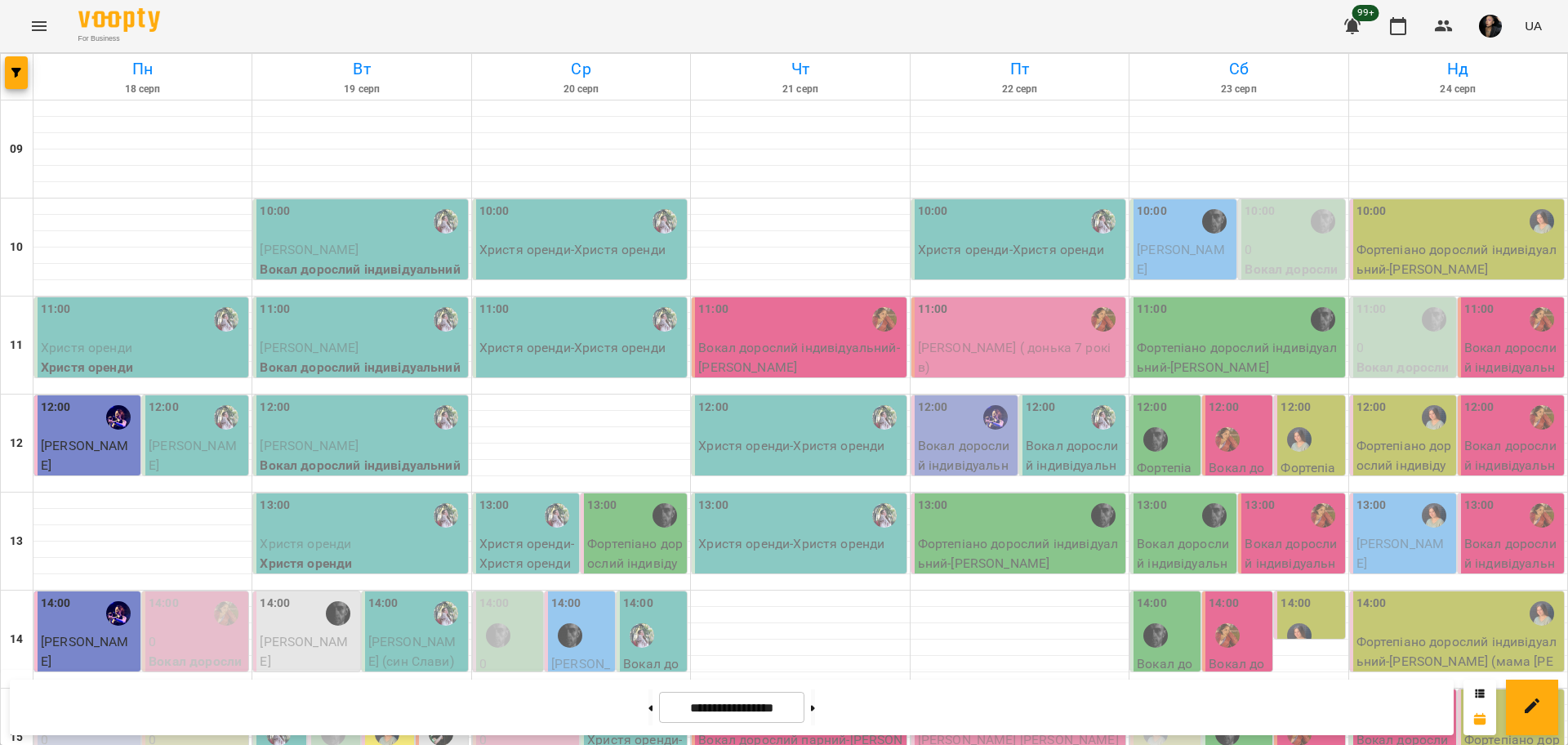
scroll to position [205, 0]
